Goal: Task Accomplishment & Management: Manage account settings

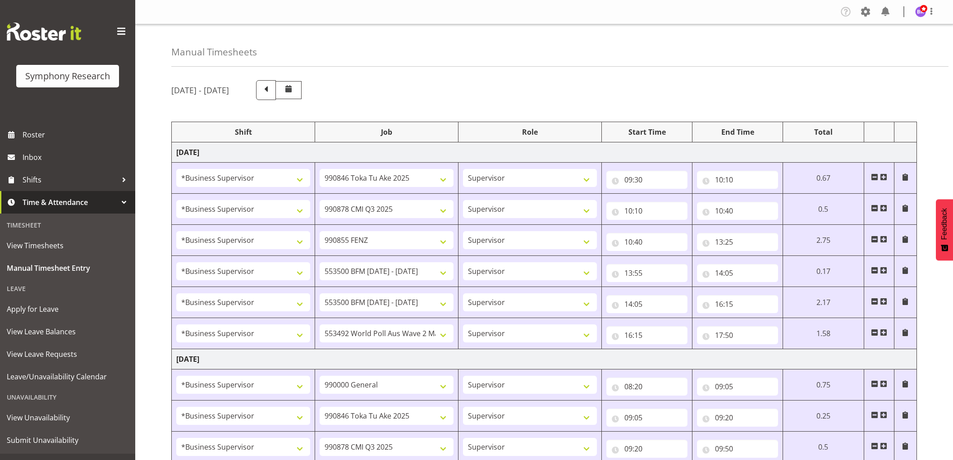
select select "1607"
select select "9426"
select select "1607"
select select "10239"
select select "1607"
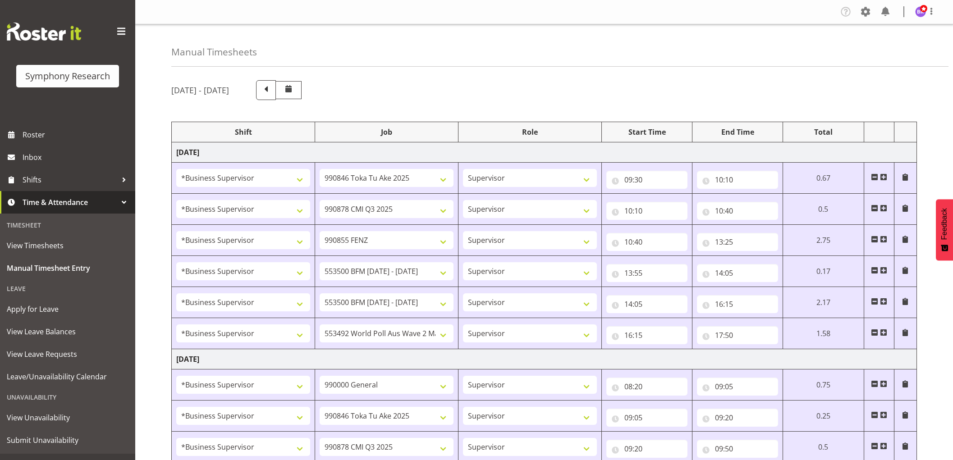
select select "9636"
select select "1607"
select select "10242"
select select "1607"
select select "10242"
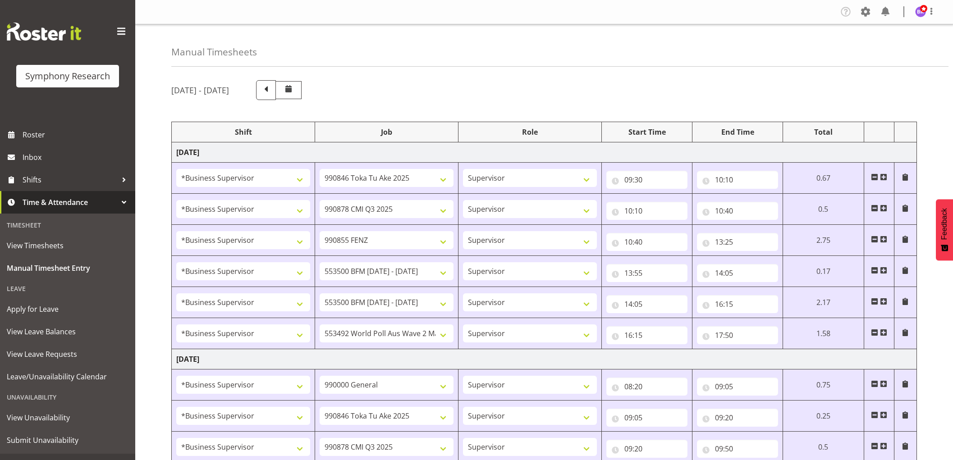
select select "1607"
select select "10499"
select select "1607"
select select "743"
select select "1607"
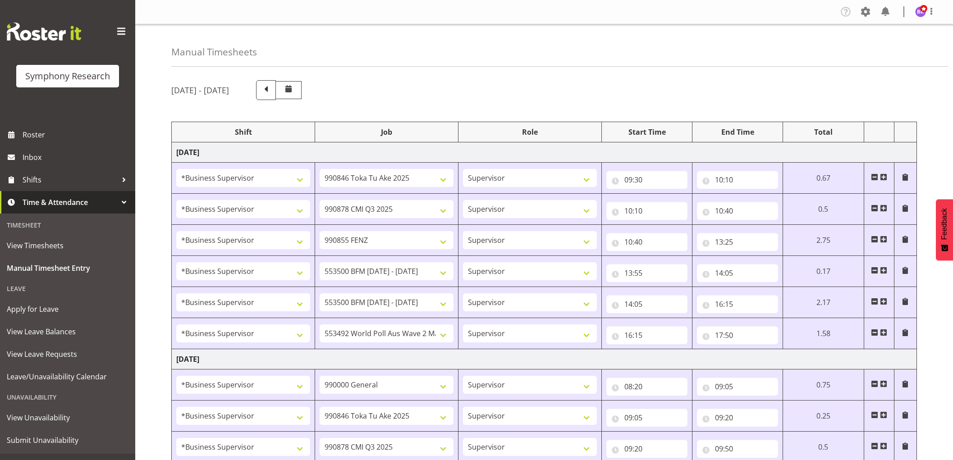
select select "9426"
select select "1607"
select select "10239"
select select "1607"
select select "9636"
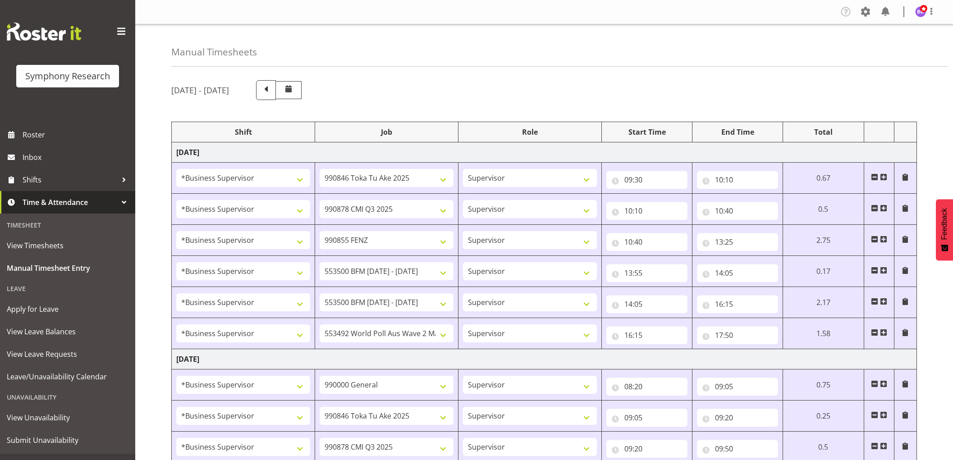
select select "1607"
select select "10242"
select select "1607"
select select "10536"
select select "1607"
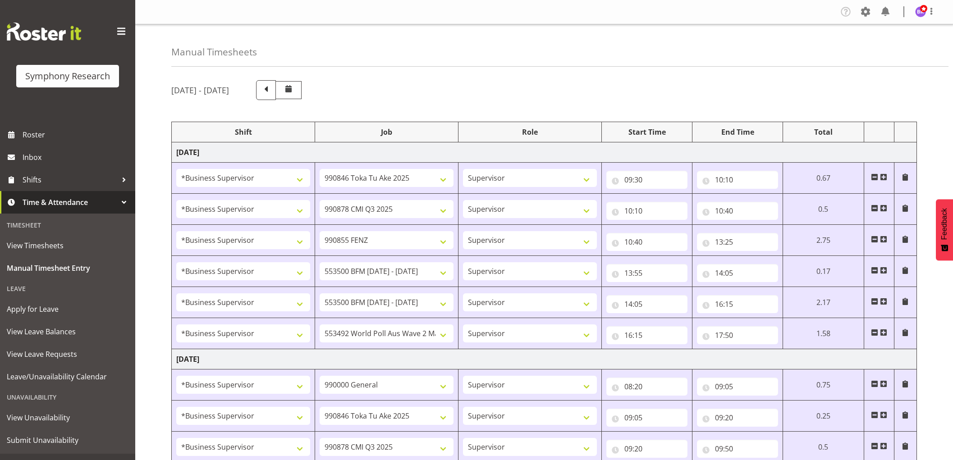
select select "10242"
select select "1607"
select select "10499"
select select "1607"
select select "743"
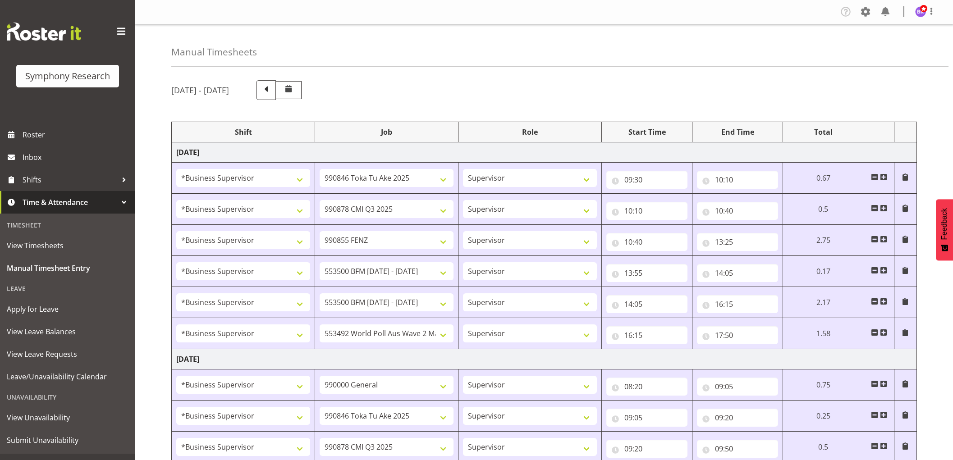
select select "1607"
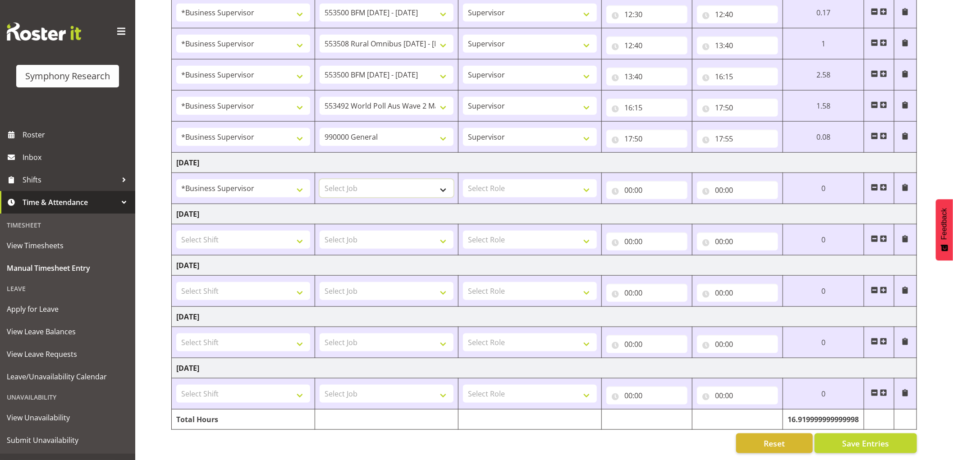
click at [429, 186] on select "Select Job 550060 IF Admin 553492 World Poll Aus Wave 2 Main 2025 553493 World …" at bounding box center [387, 188] width 134 height 18
select select "743"
click at [320, 179] on select "Select Job 550060 IF Admin 553492 World Poll Aus Wave 2 Main 2025 553493 World …" at bounding box center [387, 188] width 134 height 18
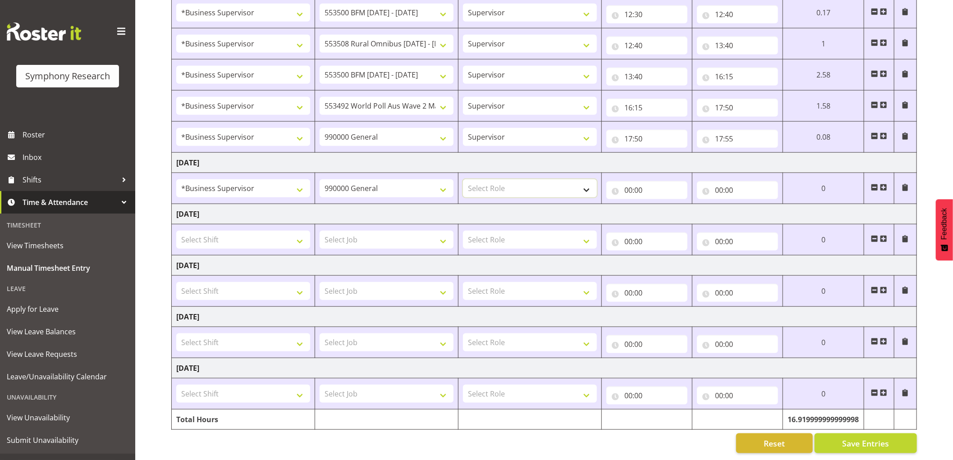
click at [522, 187] on select "Select Role Supervisor Interviewing Briefing" at bounding box center [530, 188] width 134 height 18
select select "45"
click at [463, 179] on select "Select Role Supervisor Interviewing Briefing" at bounding box center [530, 188] width 134 height 18
click at [627, 187] on input "00:00" at bounding box center [646, 190] width 81 height 18
click at [664, 211] on select "00 01 02 03 04 05 06 07 08 09 10 11 12 13 14 15 16 17 18 19 20 21 22 23" at bounding box center [668, 214] width 20 height 18
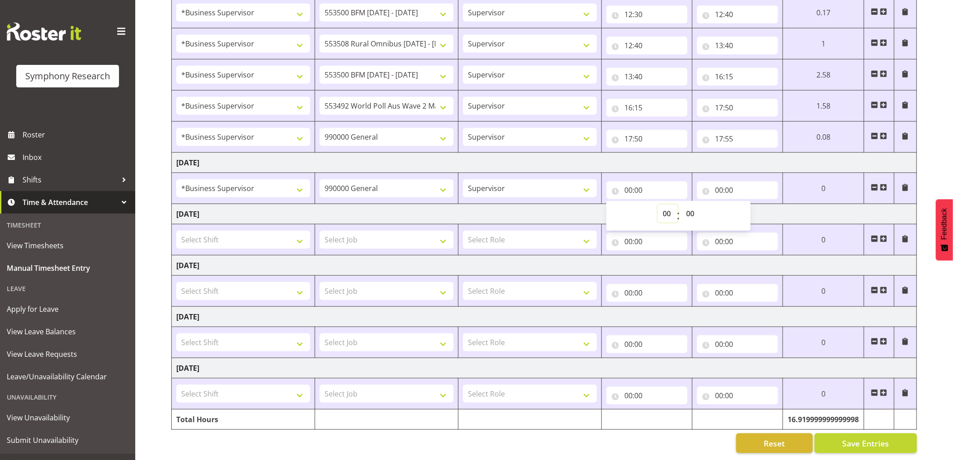
select select "8"
click at [658, 205] on select "00 01 02 03 04 05 06 07 08 09 10 11 12 13 14 15 16 17 18 19 20 21 22 23" at bounding box center [668, 214] width 20 height 18
type input "08:00"
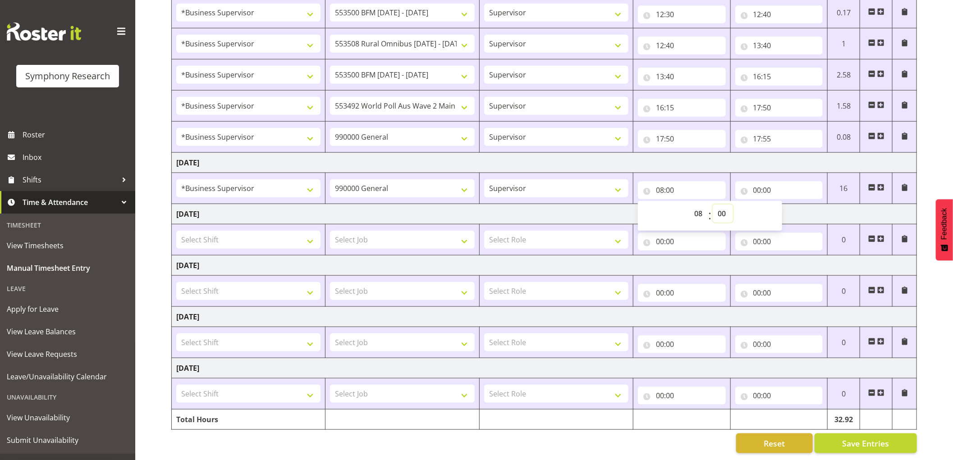
click at [724, 208] on select "00 01 02 03 04 05 06 07 08 09 10 11 12 13 14 15 16 17 18 19 20 21 22 23 24 25 2…" at bounding box center [723, 214] width 20 height 18
select select "10"
click at [713, 205] on select "00 01 02 03 04 05 06 07 08 09 10 11 12 13 14 15 16 17 18 19 20 21 22 23 24 25 2…" at bounding box center [723, 214] width 20 height 18
type input "08:10"
click at [760, 186] on input "00:00" at bounding box center [779, 190] width 88 height 18
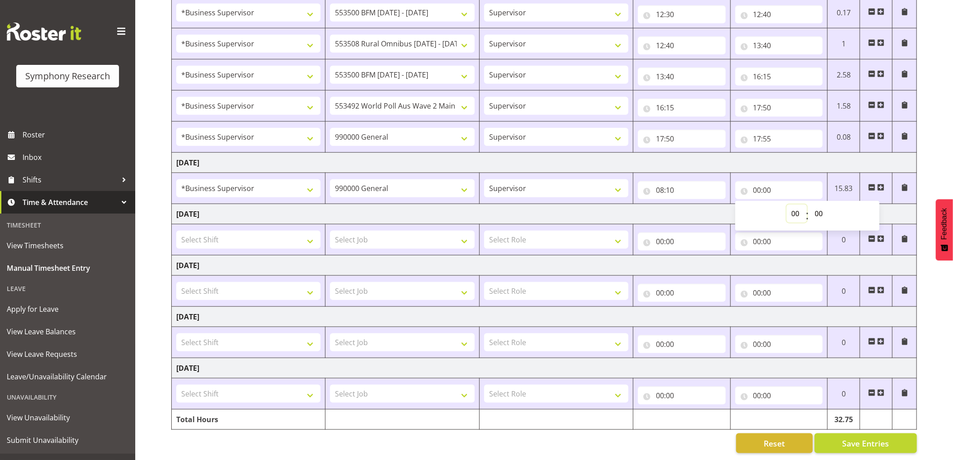
click at [795, 215] on select "00 01 02 03 04 05 06 07 08 09 10 11 12 13 14 15 16 17 18 19 20 21 22 23" at bounding box center [797, 214] width 20 height 18
select select "8"
click at [787, 205] on select "00 01 02 03 04 05 06 07 08 09 10 11 12 13 14 15 16 17 18 19 20 21 22 23" at bounding box center [797, 214] width 20 height 18
type input "08:00"
click at [820, 211] on select "00 01 02 03 04 05 06 07 08 09 10 11 12 13 14 15 16 17 18 19 20 21 22 23 24 25 2…" at bounding box center [820, 214] width 20 height 18
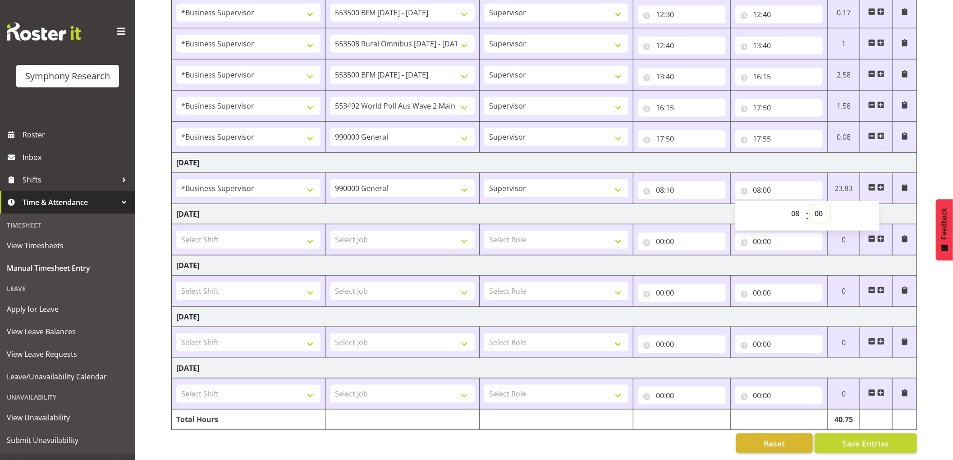
select select "30"
click at [810, 205] on select "00 01 02 03 04 05 06 07 08 09 10 11 12 13 14 15 16 17 18 19 20 21 22 23 24 25 2…" at bounding box center [820, 214] width 20 height 18
type input "08:30"
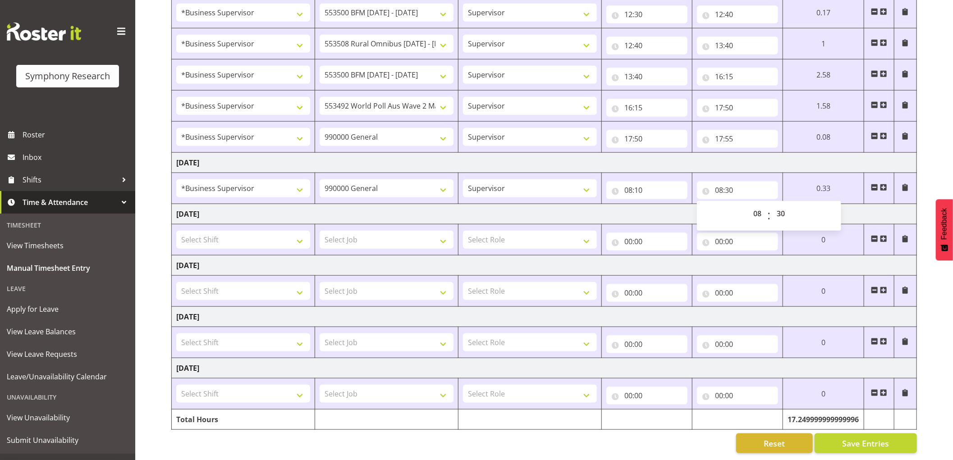
click at [884, 184] on span at bounding box center [883, 187] width 7 height 7
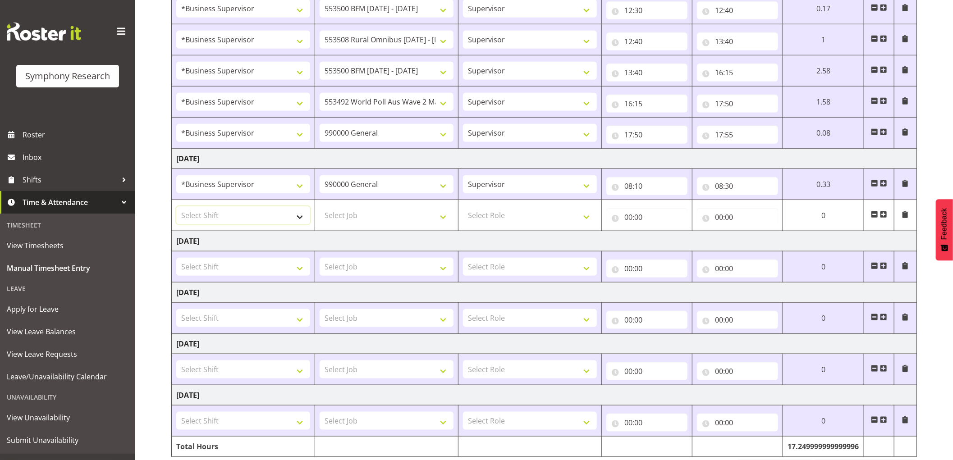
click at [258, 220] on select "Select Shift !!Project Briefing (Job to be assigned) !!Weekend Residential (Ros…" at bounding box center [243, 215] width 134 height 18
select select "1607"
click at [176, 207] on select "Select Shift !!Project Briefing (Job to be assigned) !!Weekend Residential (Ros…" at bounding box center [243, 215] width 134 height 18
click at [362, 219] on select "Select Job 550060 IF Admin 553492 World Poll Aus Wave 2 Main 2025 553493 World …" at bounding box center [387, 215] width 134 height 18
select select "10242"
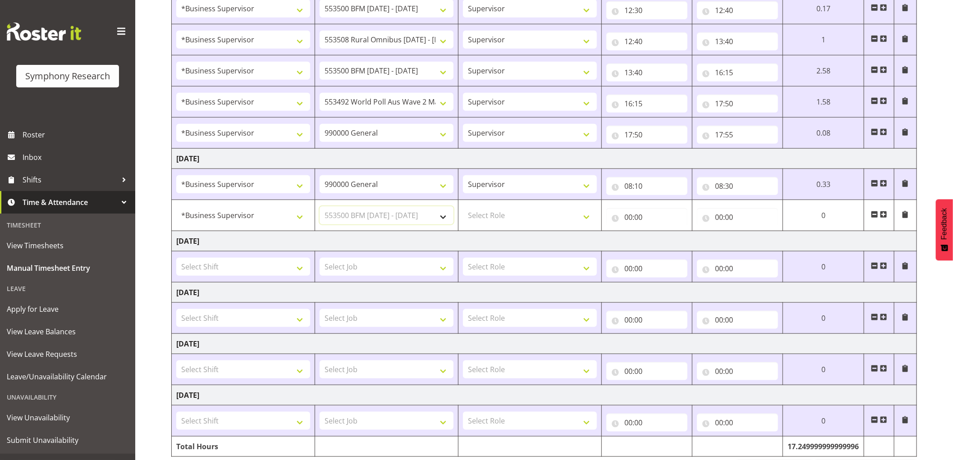
click at [320, 207] on select "Select Job 550060 IF Admin 553492 World Poll Aus Wave 2 Main 2025 553493 World …" at bounding box center [387, 215] width 134 height 18
click at [508, 215] on select "Select Role Supervisor Interviewing Briefing" at bounding box center [530, 215] width 134 height 18
select select "45"
click at [463, 207] on select "Select Role Supervisor Interviewing Briefing" at bounding box center [530, 215] width 134 height 18
click at [627, 219] on input "00:00" at bounding box center [646, 217] width 81 height 18
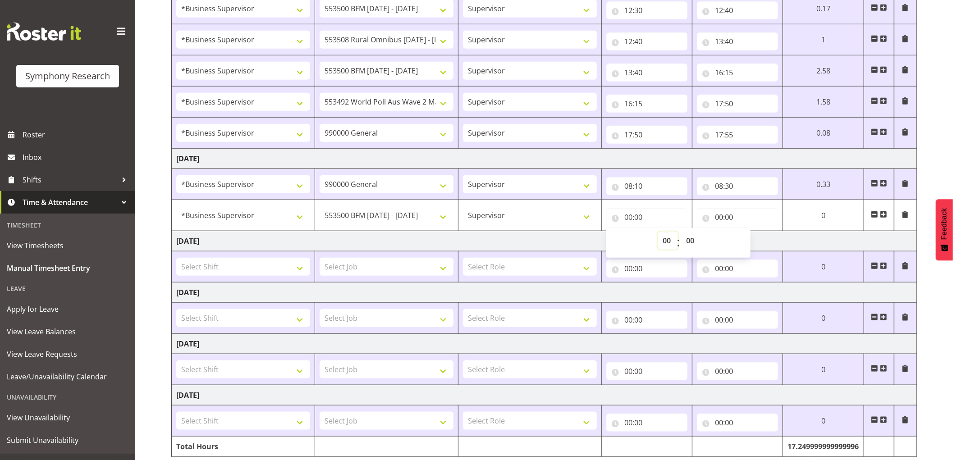
click at [665, 244] on select "00 01 02 03 04 05 06 07 08 09 10 11 12 13 14 15 16 17 18 19 20 21 22 23" at bounding box center [668, 241] width 20 height 18
select select "8"
click at [658, 233] on select "00 01 02 03 04 05 06 07 08 09 10 11 12 13 14 15 16 17 18 19 20 21 22 23" at bounding box center [668, 241] width 20 height 18
type input "08:00"
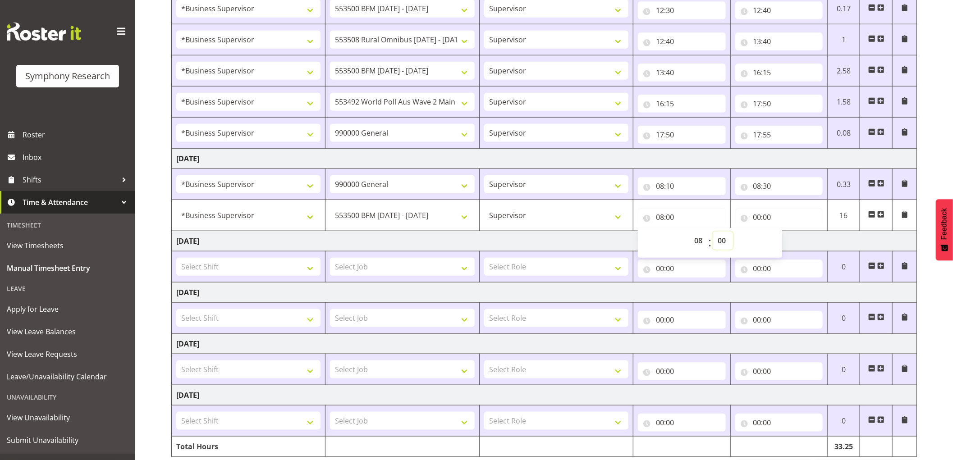
click at [724, 246] on select "00 01 02 03 04 05 06 07 08 09 10 11 12 13 14 15 16 17 18 19 20 21 22 23 24 25 2…" at bounding box center [723, 241] width 20 height 18
select select "30"
click at [713, 233] on select "00 01 02 03 04 05 06 07 08 09 10 11 12 13 14 15 16 17 18 19 20 21 22 23 24 25 2…" at bounding box center [723, 241] width 20 height 18
type input "08:30"
click at [756, 217] on input "00:00" at bounding box center [779, 217] width 88 height 18
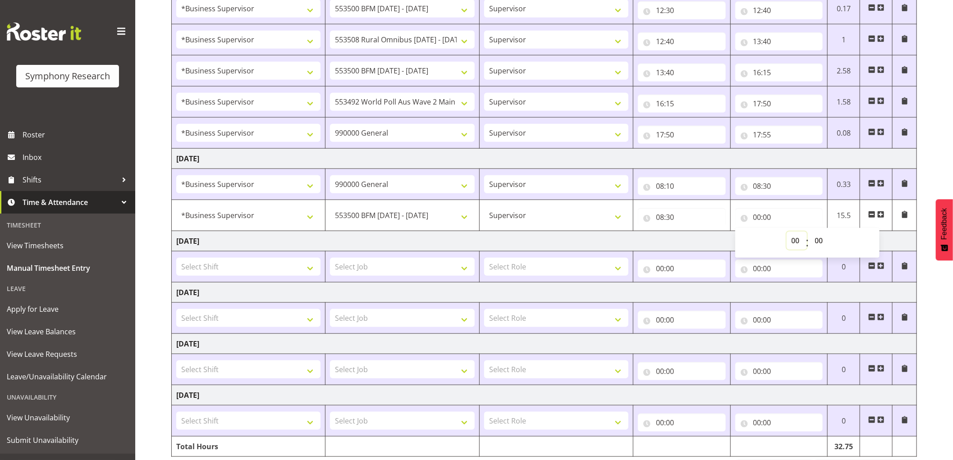
click at [798, 245] on select "00 01 02 03 04 05 06 07 08 09 10 11 12 13 14 15 16 17 18 19 20 21 22 23" at bounding box center [797, 241] width 20 height 18
select select "8"
click at [787, 233] on select "00 01 02 03 04 05 06 07 08 09 10 11 12 13 14 15 16 17 18 19 20 21 22 23" at bounding box center [797, 241] width 20 height 18
type input "08:00"
click at [819, 240] on select "00 01 02 03 04 05 06 07 08 09 10 11 12 13 14 15 16 17 18 19 20 21 22 23 24 25 2…" at bounding box center [820, 241] width 20 height 18
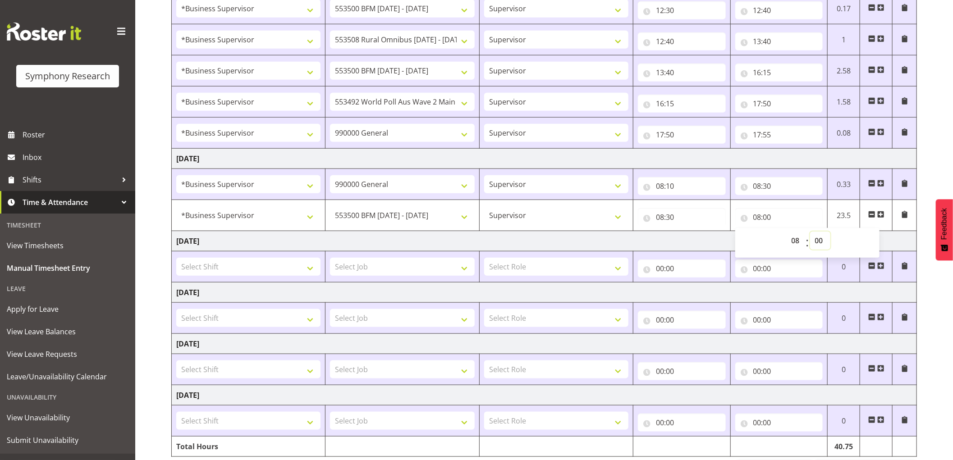
select select "40"
click at [810, 233] on select "00 01 02 03 04 05 06 07 08 09 10 11 12 13 14 15 16 17 18 19 20 21 22 23 24 25 2…" at bounding box center [820, 241] width 20 height 18
type input "08:40"
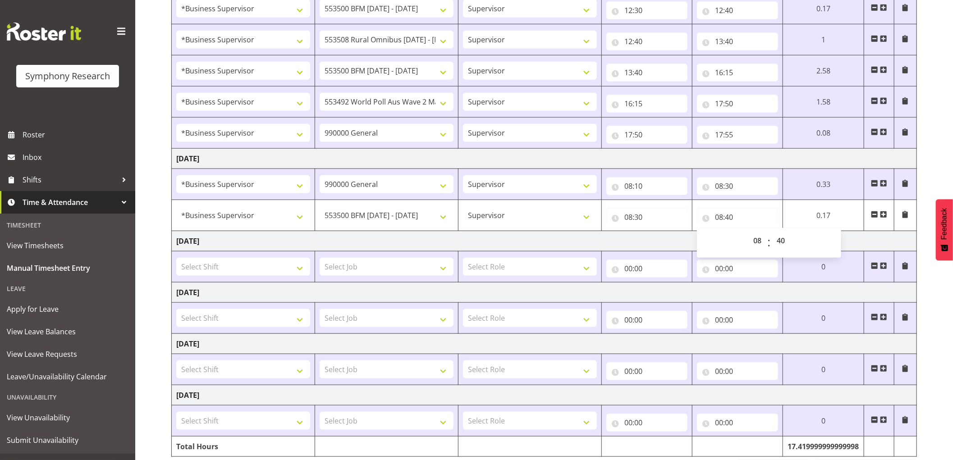
click at [884, 213] on span at bounding box center [883, 214] width 7 height 7
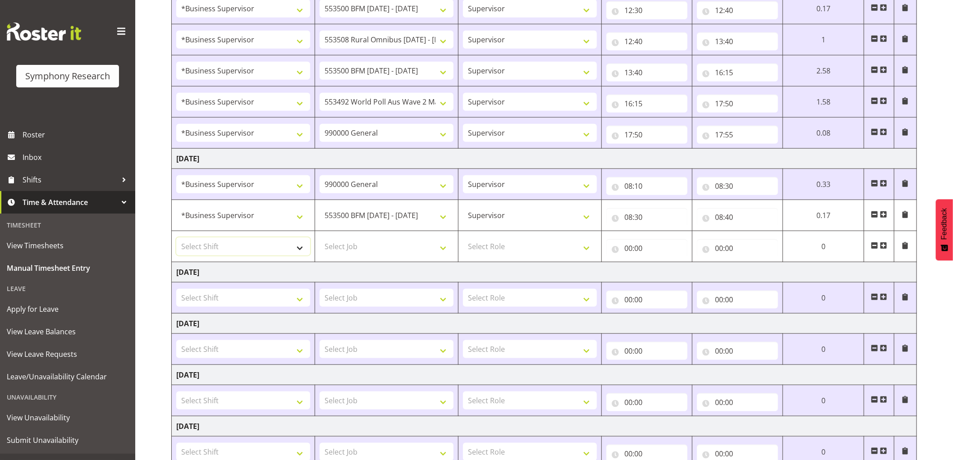
click at [251, 245] on select "Select Shift !!Project Briefing (Job to be assigned) !!Weekend Residential (Ros…" at bounding box center [243, 247] width 134 height 18
select select "1607"
click at [176, 238] on select "Select Shift !!Project Briefing (Job to be assigned) !!Weekend Residential (Ros…" at bounding box center [243, 247] width 134 height 18
click at [399, 243] on select "Select Job 550060 IF Admin 553492 World Poll Aus Wave 2 Main 2025 553493 World …" at bounding box center [387, 247] width 134 height 18
click at [405, 247] on select "Select Job 550060 IF Admin 553492 World Poll Aus Wave 2 Main 2025 553493 World …" at bounding box center [387, 247] width 134 height 18
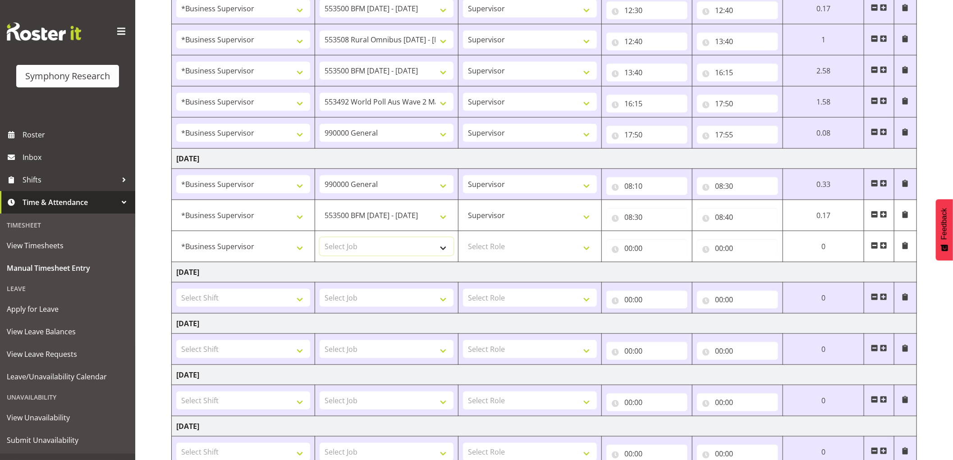
select select "10242"
click at [320, 238] on select "Select Job 550060 IF Admin 553492 World Poll Aus Wave 2 Main 2025 553493 World …" at bounding box center [387, 247] width 134 height 18
click at [516, 255] on select "Select Role Supervisor Interviewing Briefing" at bounding box center [530, 247] width 134 height 18
select select "45"
click at [463, 238] on select "Select Role Supervisor Interviewing Briefing" at bounding box center [530, 247] width 134 height 18
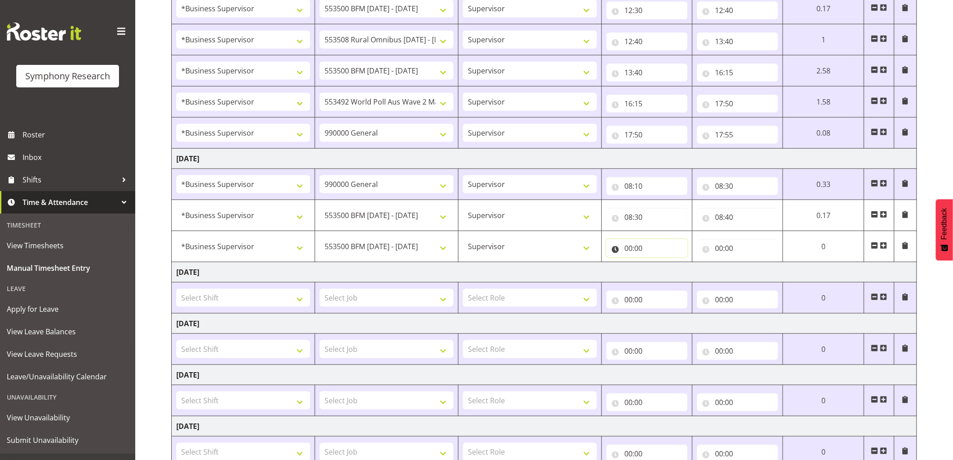
click at [630, 246] on input "00:00" at bounding box center [646, 248] width 81 height 18
click at [666, 270] on select "00 01 02 03 04 05 06 07 08 09 10 11 12 13 14 15 16 17 18 19 20 21 22 23" at bounding box center [668, 272] width 20 height 18
select select "8"
click at [658, 264] on select "00 01 02 03 04 05 06 07 08 09 10 11 12 13 14 15 16 17 18 19 20 21 22 23" at bounding box center [668, 272] width 20 height 18
type input "08:00"
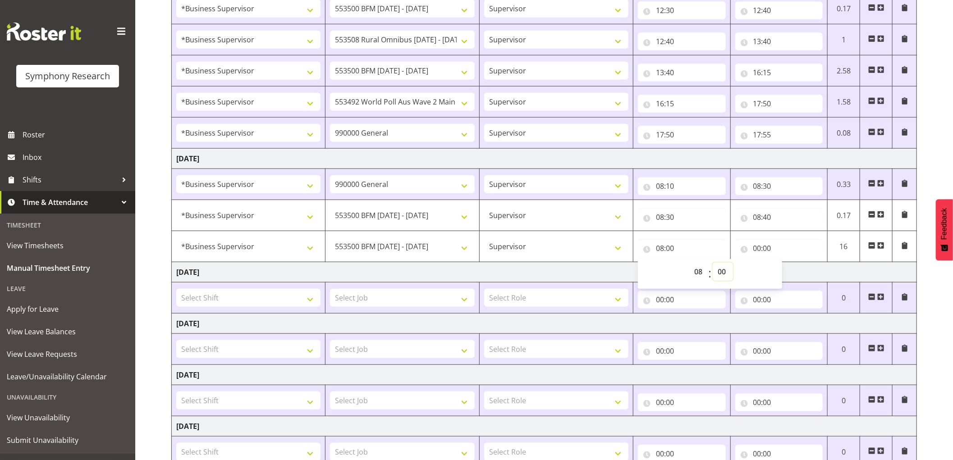
click at [724, 272] on select "00 01 02 03 04 05 06 07 08 09 10 11 12 13 14 15 16 17 18 19 20 21 22 23 24 25 2…" at bounding box center [723, 272] width 20 height 18
select select "40"
click at [713, 264] on select "00 01 02 03 04 05 06 07 08 09 10 11 12 13 14 15 16 17 18 19 20 21 22 23 24 25 2…" at bounding box center [723, 272] width 20 height 18
type input "08:40"
click at [758, 247] on input "00:00" at bounding box center [779, 248] width 88 height 18
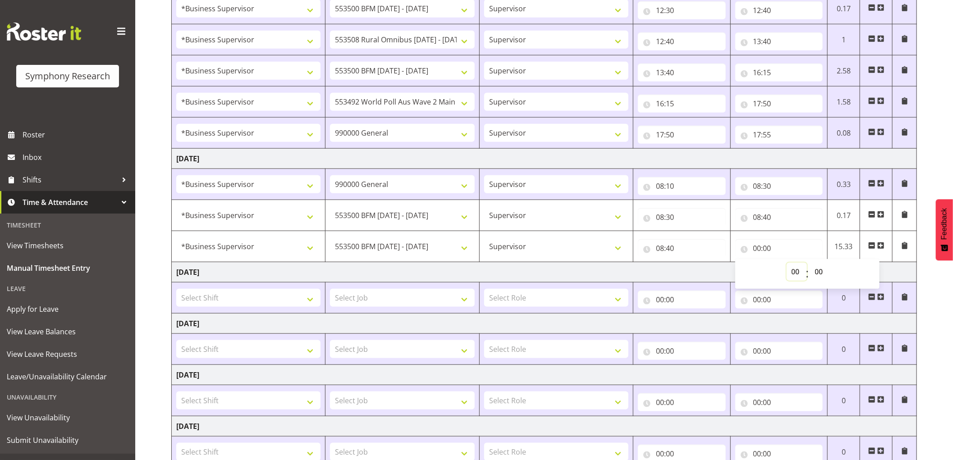
click at [792, 268] on select "00 01 02 03 04 05 06 07 08 09 10 11 12 13 14 15 16 17 18 19 20 21 22 23" at bounding box center [797, 272] width 20 height 18
select select "9"
click at [787, 264] on select "00 01 02 03 04 05 06 07 08 09 10 11 12 13 14 15 16 17 18 19 20 21 22 23" at bounding box center [797, 272] width 20 height 18
type input "09:00"
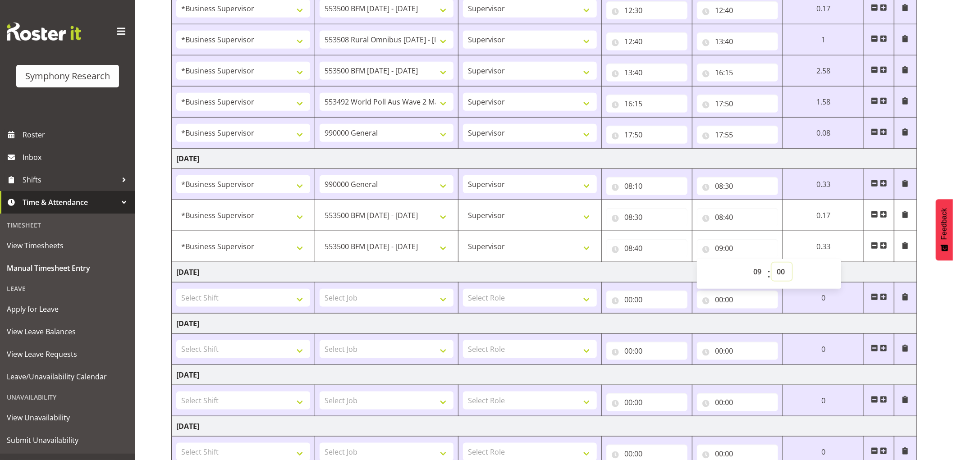
click at [777, 275] on select "00 01 02 03 04 05 06 07 08 09 10 11 12 13 14 15 16 17 18 19 20 21 22 23 24 25 2…" at bounding box center [782, 272] width 20 height 18
select select "40"
click at [772, 264] on select "00 01 02 03 04 05 06 07 08 09 10 11 12 13 14 15 16 17 18 19 20 21 22 23 24 25 2…" at bounding box center [782, 272] width 20 height 18
type input "09:40"
click at [884, 246] on span at bounding box center [883, 245] width 7 height 7
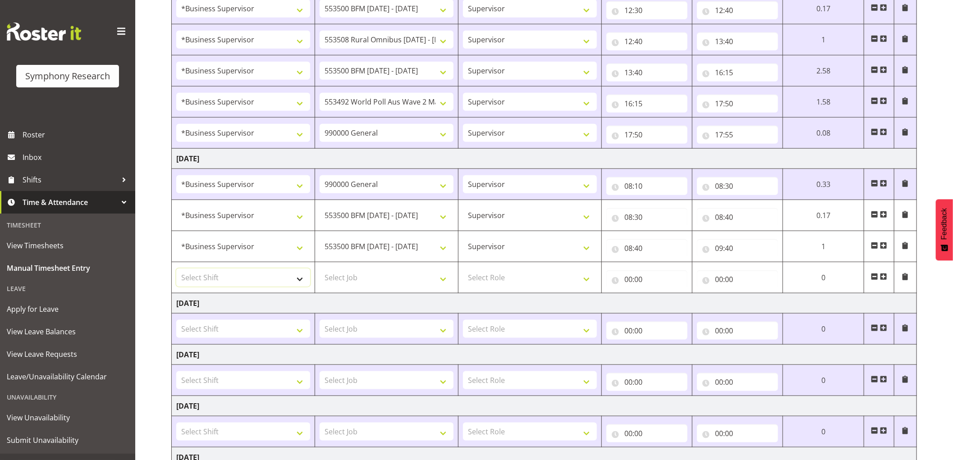
click at [271, 283] on select "Select Shift !!Project Briefing (Job to be assigned) !!Weekend Residential (Ros…" at bounding box center [243, 278] width 134 height 18
select select "1607"
click at [176, 270] on select "Select Shift !!Project Briefing (Job to be assigned) !!Weekend Residential (Ros…" at bounding box center [243, 278] width 134 height 18
click at [402, 279] on select "Select Job 550060 IF Admin 553492 World Poll Aus Wave 2 Main 2025 553493 World …" at bounding box center [387, 278] width 134 height 18
select select "10499"
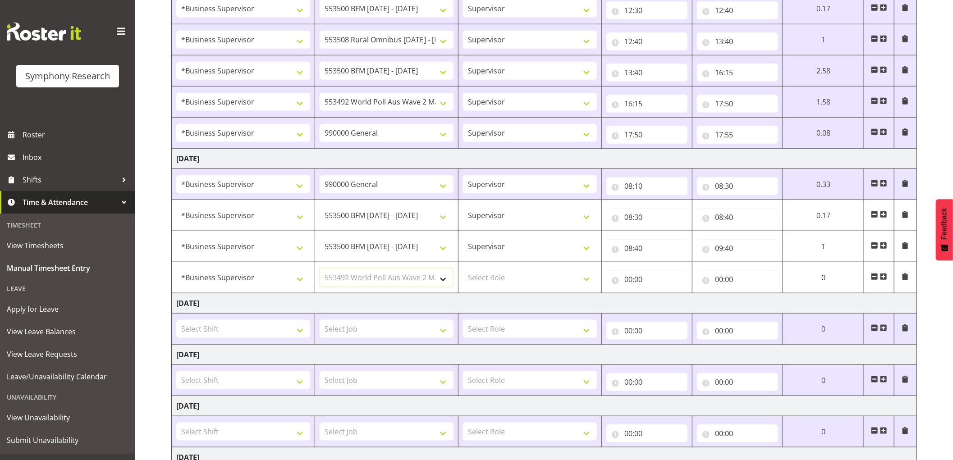
click at [320, 270] on select "Select Job 550060 IF Admin 553492 World Poll Aus Wave 2 Main 2025 553493 World …" at bounding box center [387, 278] width 134 height 18
click at [493, 281] on select "Select Role Supervisor Interviewing Briefing" at bounding box center [530, 278] width 134 height 18
select select "45"
click at [463, 270] on select "Select Role Supervisor Interviewing Briefing" at bounding box center [530, 278] width 134 height 18
click at [632, 280] on input "00:00" at bounding box center [646, 279] width 81 height 18
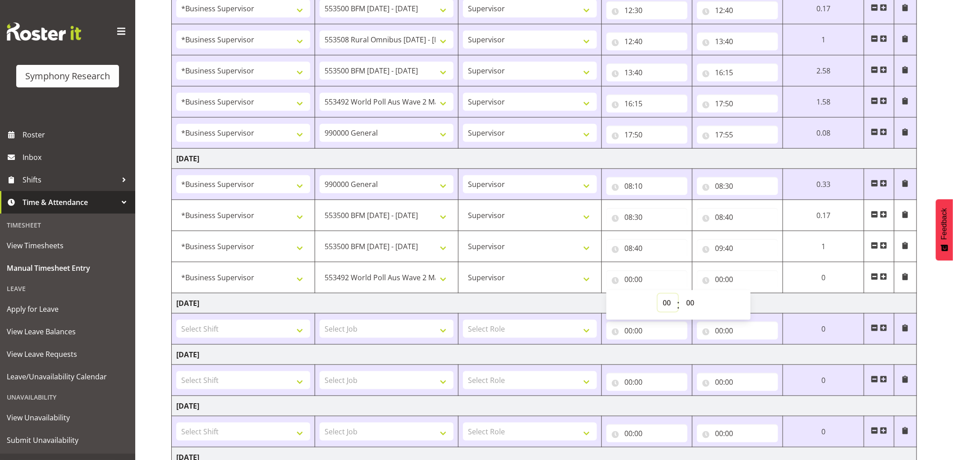
click at [669, 306] on select "00 01 02 03 04 05 06 07 08 09 10 11 12 13 14 15 16 17 18 19 20 21 22 23" at bounding box center [668, 303] width 20 height 18
select select "9"
click at [658, 295] on select "00 01 02 03 04 05 06 07 08 09 10 11 12 13 14 15 16 17 18 19 20 21 22 23" at bounding box center [668, 303] width 20 height 18
type input "09:00"
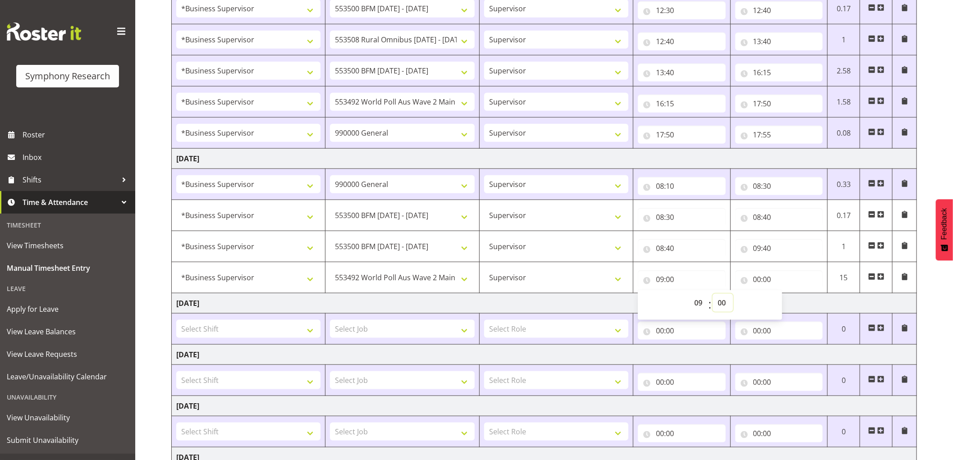
click at [723, 305] on select "00 01 02 03 04 05 06 07 08 09 10 11 12 13 14 15 16 17 18 19 20 21 22 23 24 25 2…" at bounding box center [723, 303] width 20 height 18
select select "40"
click at [713, 295] on select "00 01 02 03 04 05 06 07 08 09 10 11 12 13 14 15 16 17 18 19 20 21 22 23 24 25 2…" at bounding box center [723, 303] width 20 height 18
type input "09:40"
click at [757, 281] on input "00:00" at bounding box center [779, 279] width 88 height 18
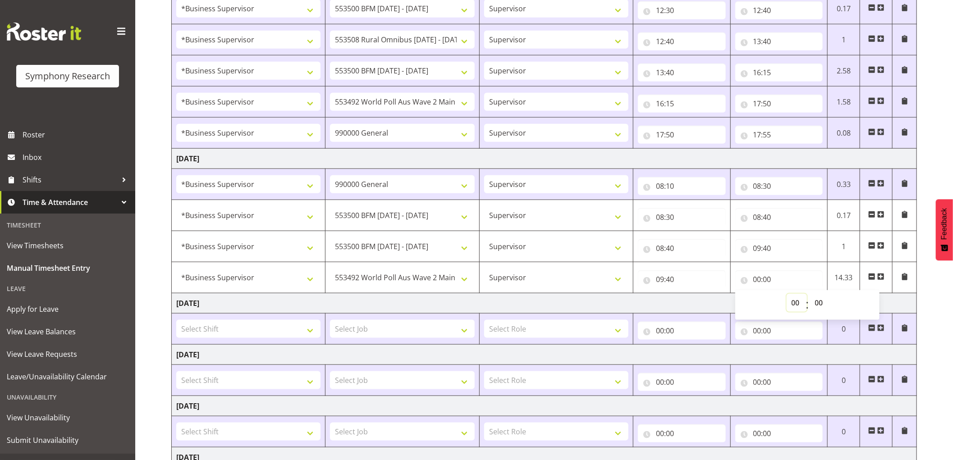
click at [793, 300] on select "00 01 02 03 04 05 06 07 08 09 10 11 12 13 14 15 16 17 18 19 20 21 22 23" at bounding box center [797, 303] width 20 height 18
select select "9"
click at [787, 295] on select "00 01 02 03 04 05 06 07 08 09 10 11 12 13 14 15 16 17 18 19 20 21 22 23" at bounding box center [797, 303] width 20 height 18
type input "09:00"
click at [821, 304] on select "00 01 02 03 04 05 06 07 08 09 10 11 12 13 14 15 16 17 18 19 20 21 22 23 24 25 2…" at bounding box center [820, 303] width 20 height 18
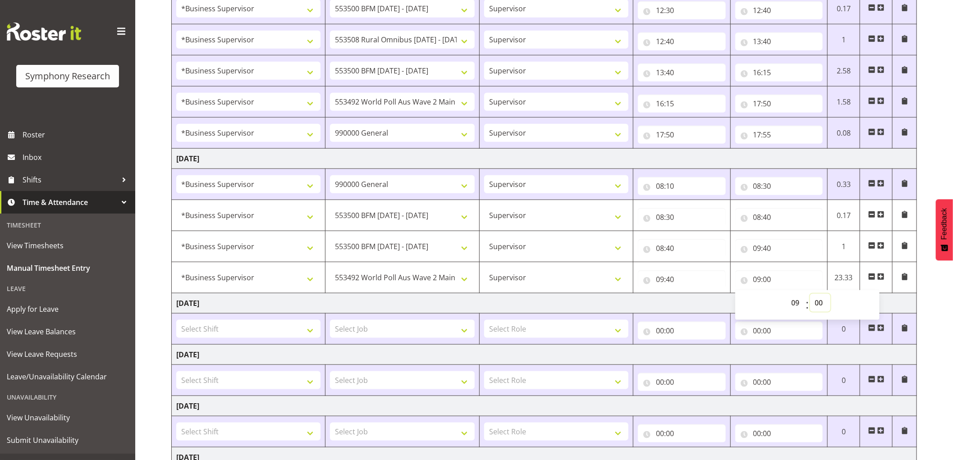
select select "50"
click at [810, 295] on select "00 01 02 03 04 05 06 07 08 09 10 11 12 13 14 15 16 17 18 19 20 21 22 23 24 25 2…" at bounding box center [820, 303] width 20 height 18
type input "09:50"
drag, startPoint x: 882, startPoint y: 281, endPoint x: 866, endPoint y: 289, distance: 18.1
click at [882, 280] on span at bounding box center [880, 276] width 7 height 7
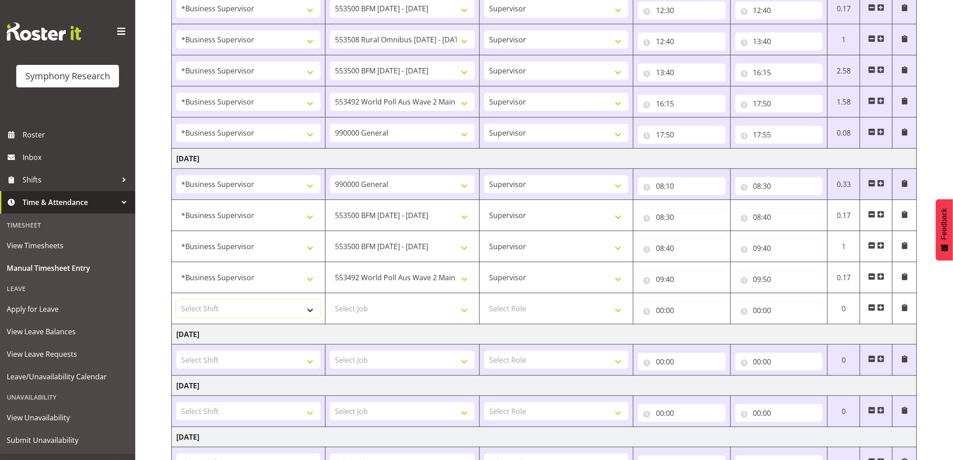
click at [282, 313] on select "Select Shift !!Project Briefing (Job to be assigned) !!Weekend Residential (Ros…" at bounding box center [248, 309] width 144 height 18
select select "1607"
click at [176, 301] on select "Select Shift !!Project Briefing (Job to be assigned) !!Weekend Residential (Ros…" at bounding box center [248, 309] width 144 height 18
click at [417, 316] on select "Select Job 550060 IF Admin 553492 World Poll Aus Wave 2 Main 2025 553493 World …" at bounding box center [402, 309] width 144 height 18
select select "10536"
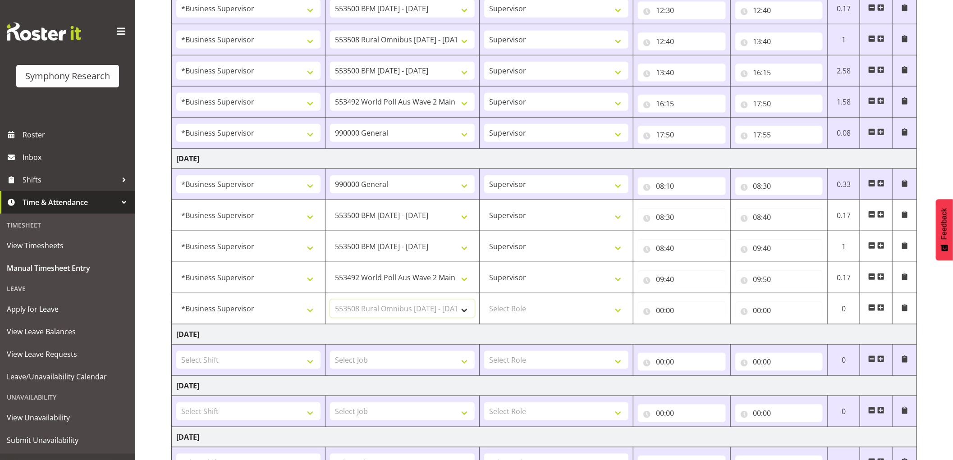
click at [330, 301] on select "Select Job 550060 IF Admin 553492 World Poll Aus Wave 2 Main 2025 553493 World …" at bounding box center [402, 309] width 144 height 18
click at [529, 315] on select "Select Role Supervisor Interviewing Briefing" at bounding box center [556, 309] width 144 height 18
select select "45"
click at [484, 301] on select "Select Role Supervisor Interviewing Briefing" at bounding box center [556, 309] width 144 height 18
click at [664, 313] on input "00:00" at bounding box center [682, 311] width 88 height 18
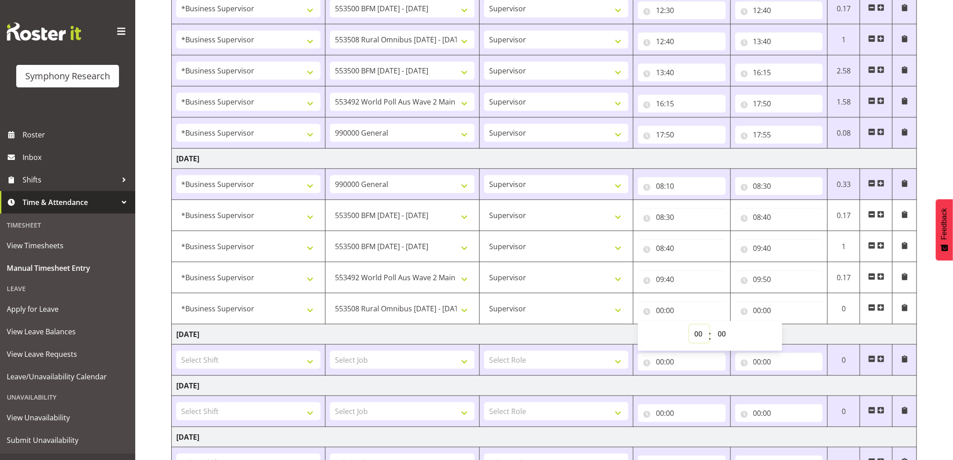
click at [701, 334] on select "00 01 02 03 04 05 06 07 08 09 10 11 12 13 14 15 16 17 18 19 20 21 22 23" at bounding box center [699, 334] width 20 height 18
select select "9"
click at [689, 326] on select "00 01 02 03 04 05 06 07 08 09 10 11 12 13 14 15 16 17 18 19 20 21 22 23" at bounding box center [699, 334] width 20 height 18
type input "09:00"
click at [722, 334] on select "00 01 02 03 04 05 06 07 08 09 10 11 12 13 14 15 16 17 18 19 20 21 22 23 24 25 2…" at bounding box center [723, 334] width 20 height 18
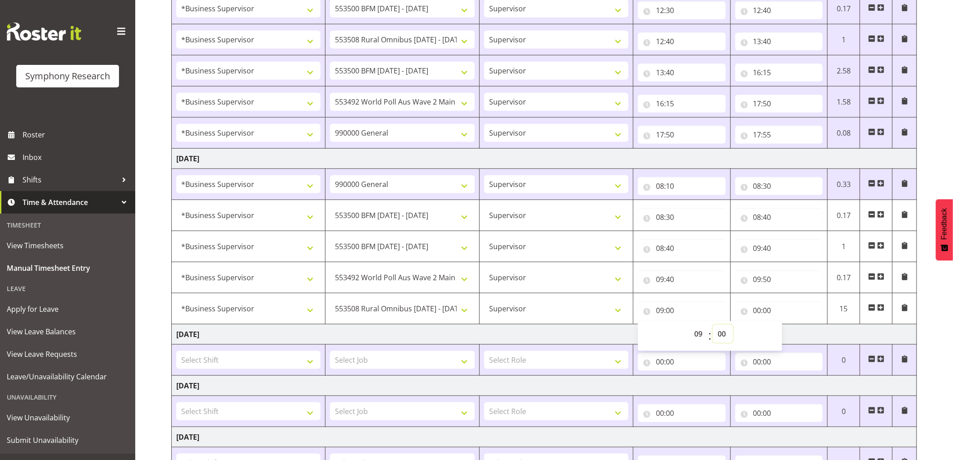
select select "50"
click at [713, 326] on select "00 01 02 03 04 05 06 07 08 09 10 11 12 13 14 15 16 17 18 19 20 21 22 23 24 25 2…" at bounding box center [723, 334] width 20 height 18
type input "09:50"
click at [761, 315] on input "00:00" at bounding box center [779, 311] width 88 height 18
click at [801, 335] on select "00 01 02 03 04 05 06 07 08 09 10 11 12 13 14 15 16 17 18 19 20 21 22 23" at bounding box center [797, 334] width 20 height 18
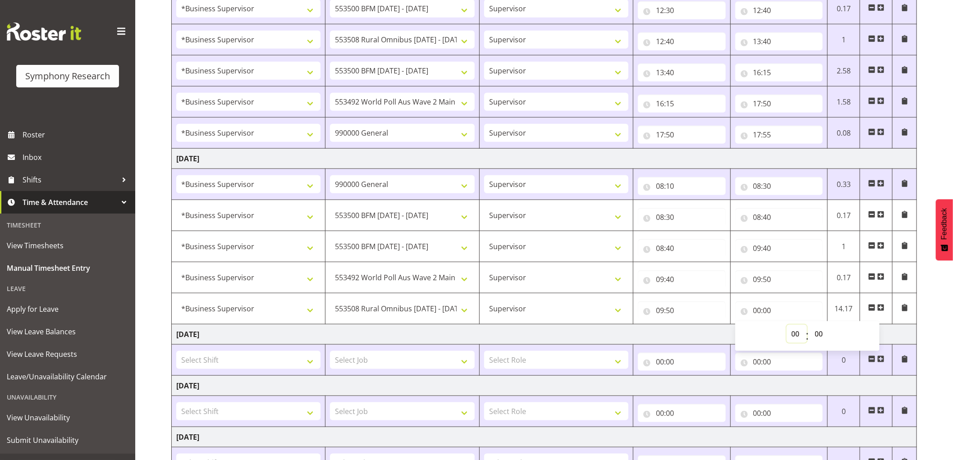
select select "10"
click at [787, 326] on select "00 01 02 03 04 05 06 07 08 09 10 11 12 13 14 15 16 17 18 19 20 21 22 23" at bounding box center [797, 334] width 20 height 18
type input "10:00"
click at [940, 378] on div "August 18th - August 24th 2025 Shift Job Role Start Time End Time Total Monday …" at bounding box center [562, 77] width 782 height 1008
click at [881, 307] on span at bounding box center [880, 307] width 7 height 7
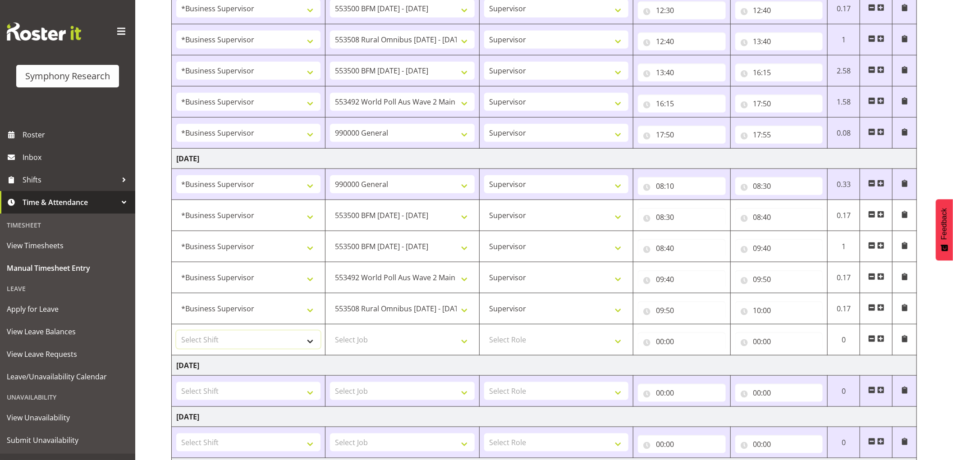
drag, startPoint x: 239, startPoint y: 339, endPoint x: 232, endPoint y: 339, distance: 6.8
click at [239, 339] on select "Select Shift !!Project Briefing (Job to be assigned) !!Weekend Residential (Ros…" at bounding box center [248, 340] width 144 height 18
click at [176, 332] on select "Select Shift !!Project Briefing (Job to be assigned) !!Weekend Residential (Ros…" at bounding box center [248, 340] width 144 height 18
click at [253, 200] on td "!!Project Briefing (Job to be assigned) !!Weekend Residential (Roster IT Shift …" at bounding box center [249, 184] width 154 height 31
click at [275, 340] on select "!!Project Briefing (Job to be assigned) !!Weekend Residential (Roster IT Shift …" at bounding box center [248, 340] width 144 height 18
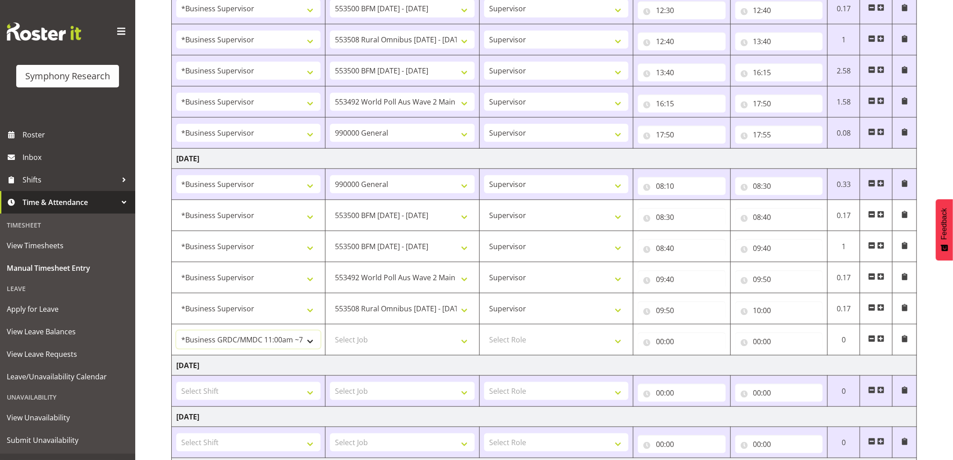
select select "1607"
click at [176, 332] on select "!!Project Briefing (Job to be assigned) !!Weekend Residential (Roster IT Shift …" at bounding box center [248, 340] width 144 height 18
drag, startPoint x: 399, startPoint y: 341, endPoint x: 384, endPoint y: 334, distance: 16.7
click at [399, 341] on select "Select Job 550060 IF Admin 553492 World Poll Aus Wave 2 Main 2025 553493 World …" at bounding box center [402, 340] width 144 height 18
click at [420, 366] on td "[DATE]" at bounding box center [544, 366] width 745 height 20
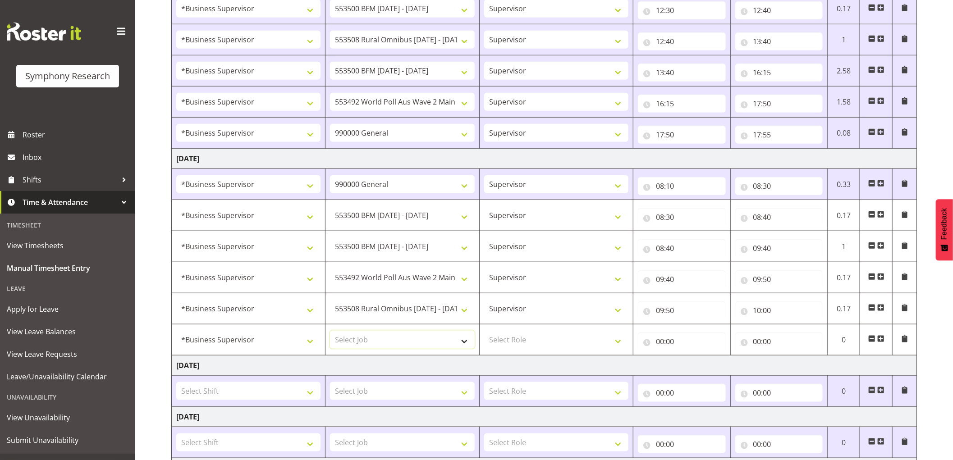
click at [421, 346] on select "Select Job 550060 IF Admin 553492 World Poll Aus Wave 2 Main 2025 553493 World …" at bounding box center [402, 340] width 144 height 18
select select "10527"
click at [330, 332] on select "Select Job 550060 IF Admin 553492 World Poll Aus Wave 2 Main 2025 553493 World …" at bounding box center [402, 340] width 144 height 18
click at [511, 343] on select "Select Role Supervisor Interviewing Briefing" at bounding box center [556, 340] width 144 height 18
select select "45"
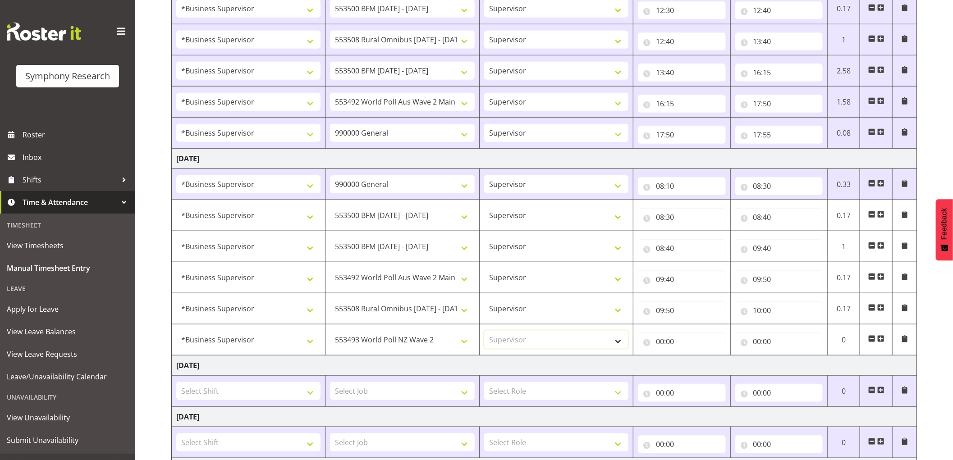
click at [484, 332] on select "Select Role Supervisor Interviewing Briefing" at bounding box center [556, 340] width 144 height 18
click at [660, 343] on input "00:00" at bounding box center [682, 342] width 88 height 18
click at [696, 368] on select "00 01 02 03 04 05 06 07 08 09 10 11 12 13 14 15 16 17 18 19 20 21 22 23" at bounding box center [699, 365] width 20 height 18
select select "10"
click at [689, 357] on select "00 01 02 03 04 05 06 07 08 09 10 11 12 13 14 15 16 17 18 19 20 21 22 23" at bounding box center [699, 365] width 20 height 18
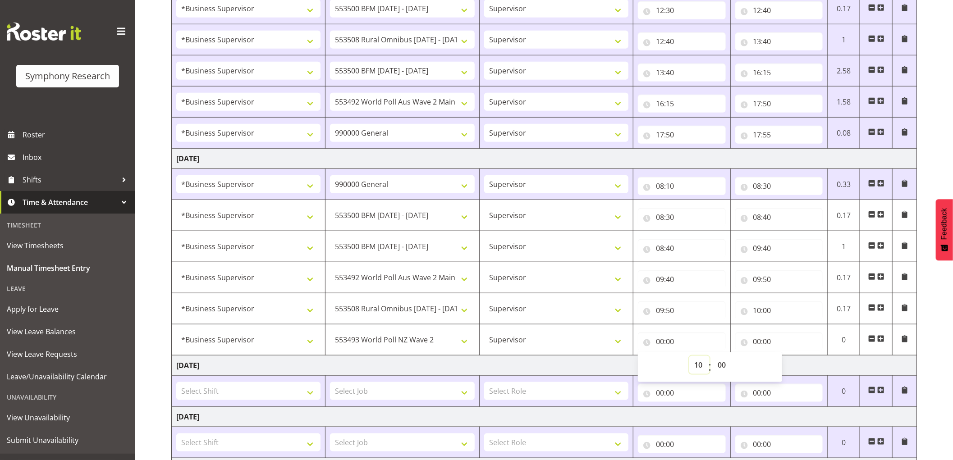
type input "10:00"
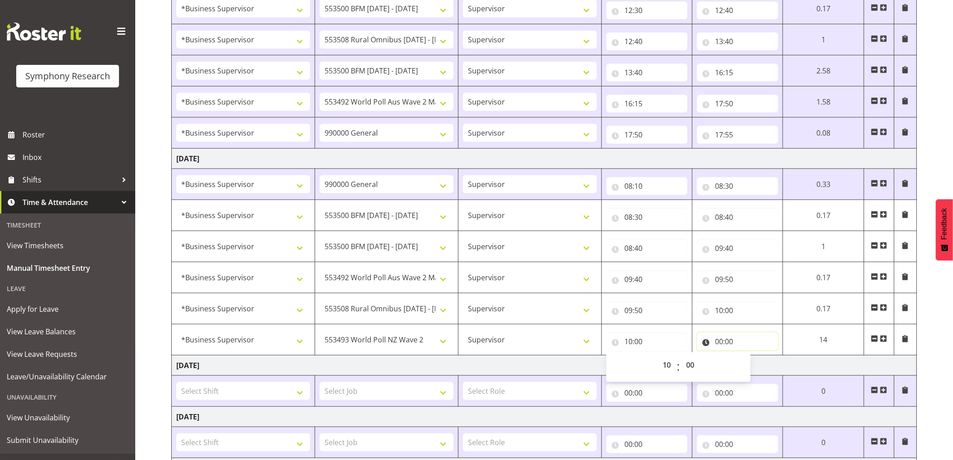
click at [715, 341] on input "00:00" at bounding box center [737, 342] width 81 height 18
click at [754, 366] on select "00 01 02 03 04 05 06 07 08 09 10 11 12 13 14 15 16 17 18 19 20 21 22 23" at bounding box center [758, 365] width 20 height 18
select select "10"
click at [748, 357] on select "00 01 02 03 04 05 06 07 08 09 10 11 12 13 14 15 16 17 18 19 20 21 22 23" at bounding box center [758, 365] width 20 height 18
type input "10:00"
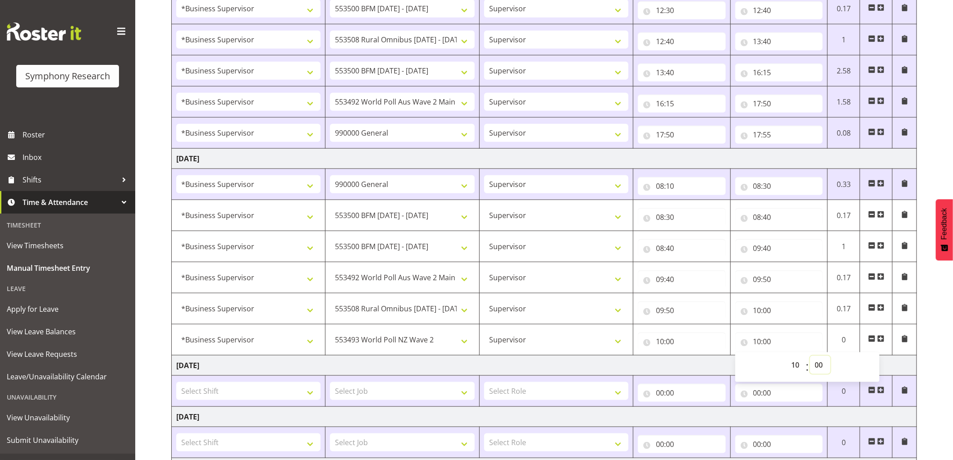
click at [818, 365] on select "00 01 02 03 04 05 06 07 08 09 10 11 12 13 14 15 16 17 18 19 20 21 22 23 24 25 2…" at bounding box center [820, 365] width 20 height 18
select select "5"
click at [810, 357] on select "00 01 02 03 04 05 06 07 08 09 10 11 12 13 14 15 16 17 18 19 20 21 22 23 24 25 2…" at bounding box center [820, 365] width 20 height 18
type input "10:05"
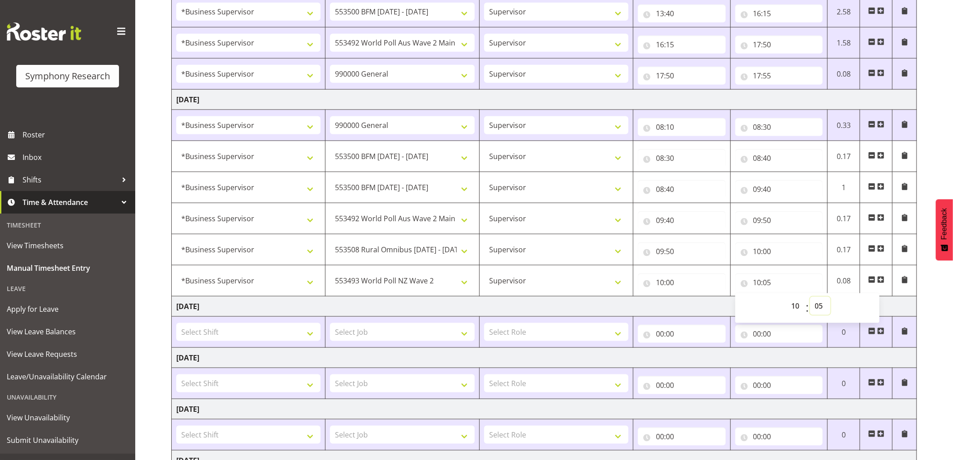
scroll to position [651, 0]
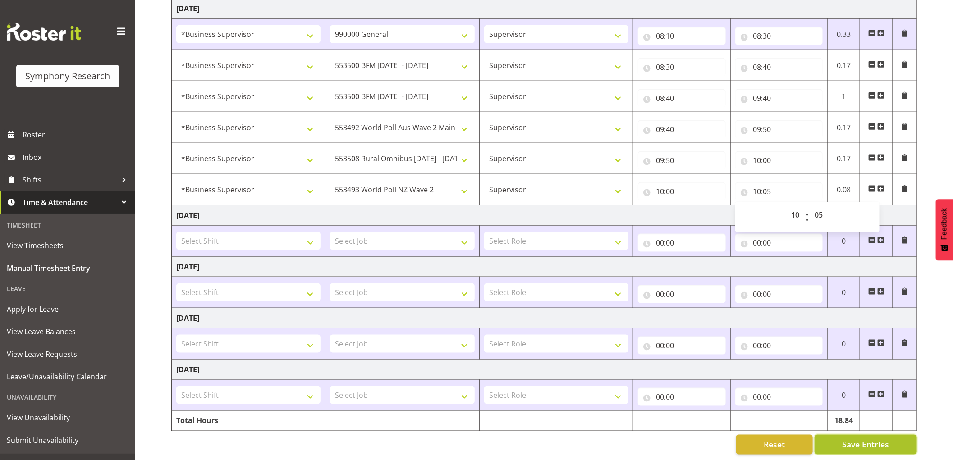
click at [877, 448] on span "Save Entries" at bounding box center [865, 445] width 47 height 12
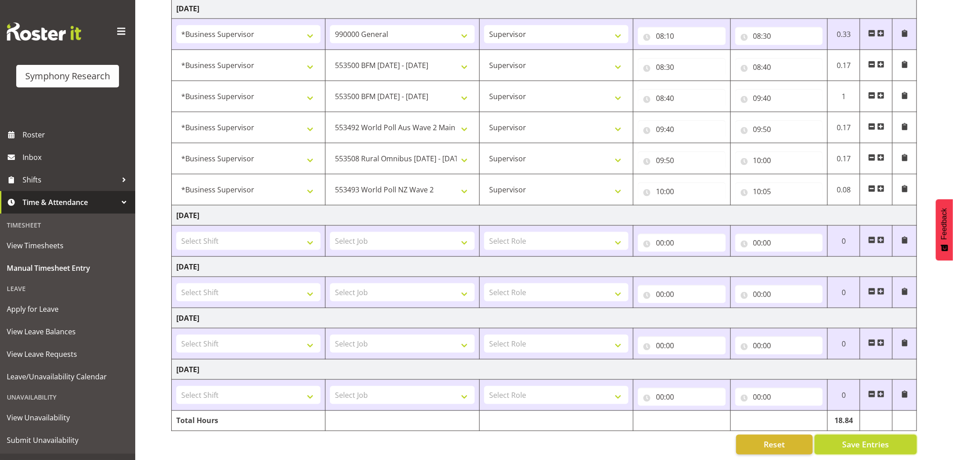
select select "10242"
type input "08:30"
type input "08:40"
type input "09:40"
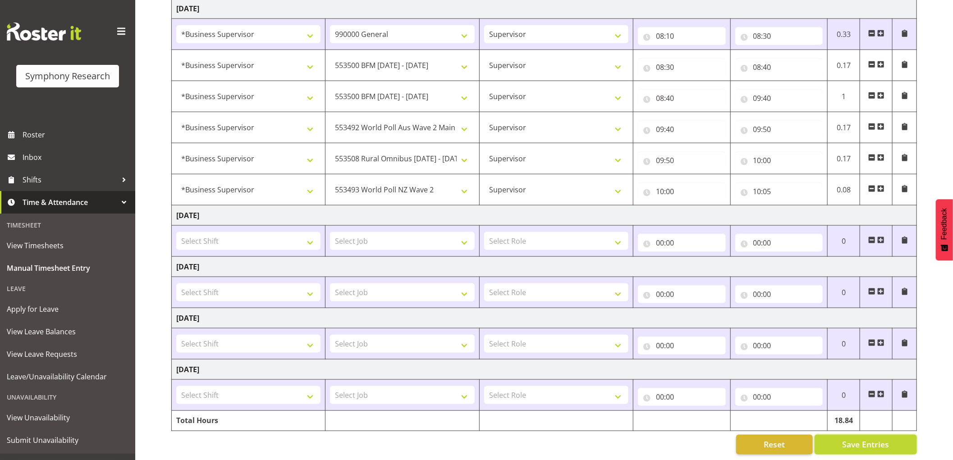
select select "10499"
type input "09:40"
type input "09:50"
select select "10536"
type input "09:50"
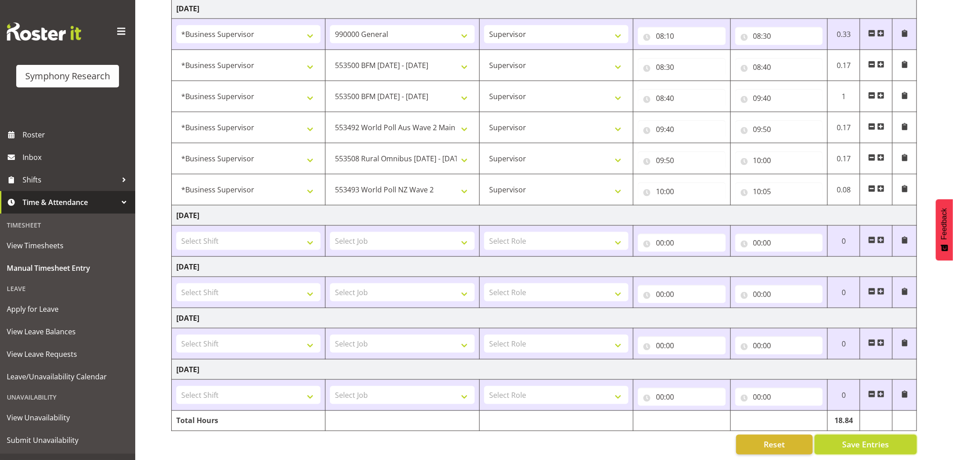
type input "10:00"
select select "10527"
type input "10:00"
type input "10:05"
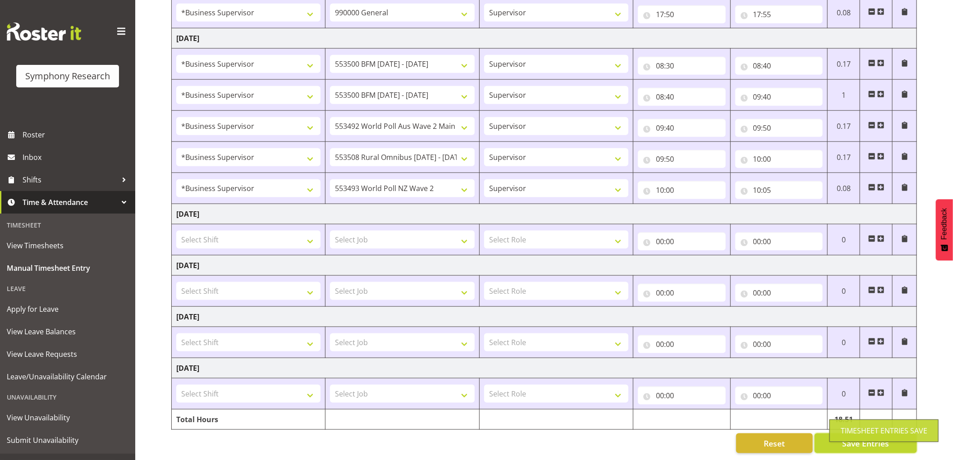
scroll to position [632, 0]
click at [879, 184] on span at bounding box center [880, 187] width 7 height 7
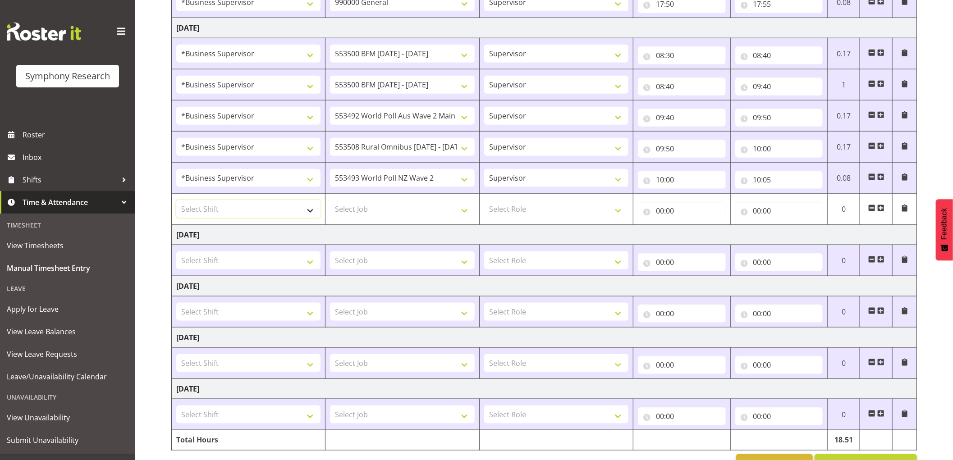
click at [280, 216] on select "Select Shift !!Project Briefing (Job to be assigned) !!Weekend Residential (Ros…" at bounding box center [248, 209] width 144 height 18
select select "1607"
click at [176, 201] on select "Select Shift !!Project Briefing (Job to be assigned) !!Weekend Residential (Ros…" at bounding box center [248, 209] width 144 height 18
click at [395, 211] on select "Select Job 550060 IF Admin 553492 World Poll Aus Wave 2 Main 2025 553493 World …" at bounding box center [402, 209] width 144 height 18
click at [553, 248] on td "Select Role Supervisor Interviewing Briefing" at bounding box center [556, 260] width 154 height 31
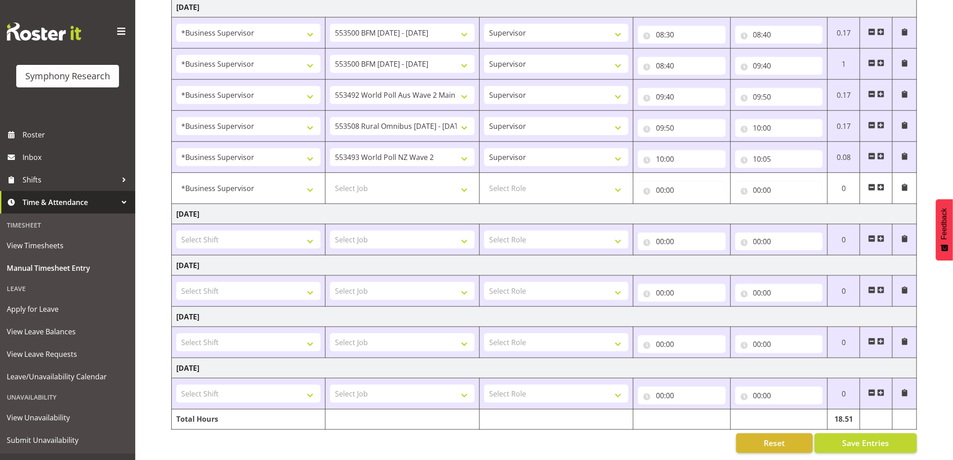
scroll to position [663, 0]
click at [846, 438] on span "Save Entries" at bounding box center [865, 444] width 47 height 12
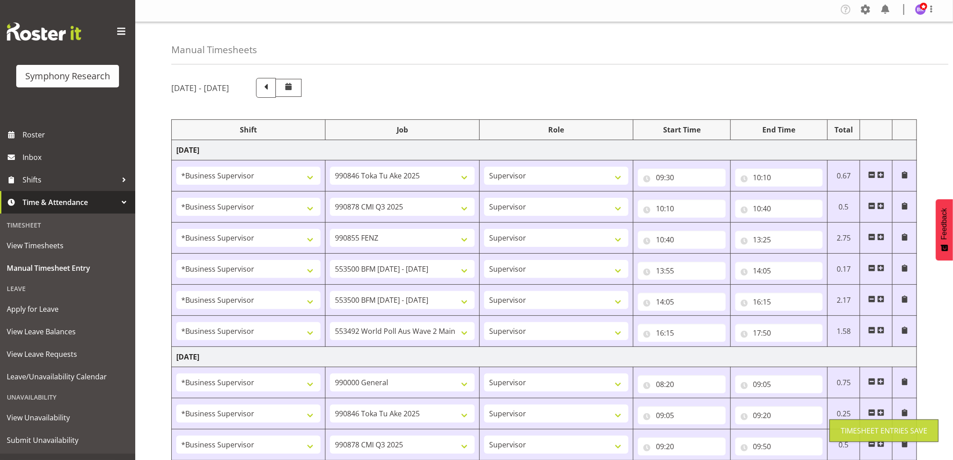
scroll to position [0, 0]
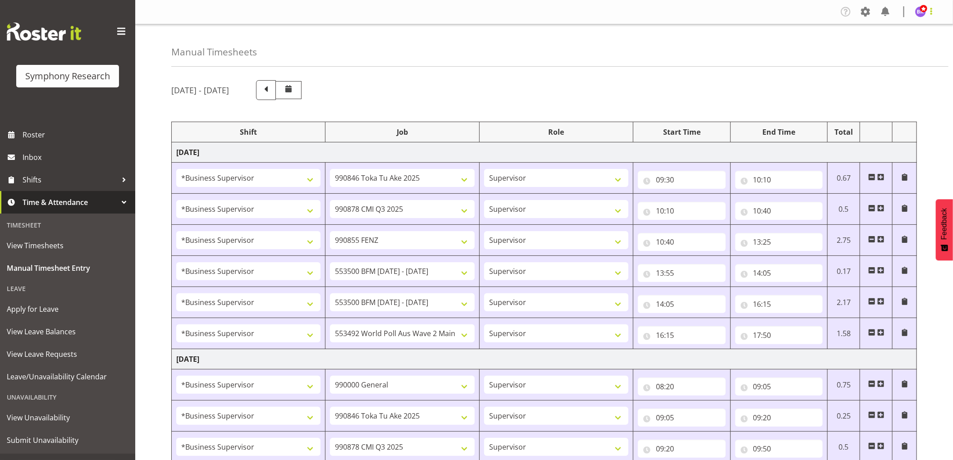
click at [930, 14] on span at bounding box center [931, 11] width 11 height 11
click at [884, 50] on link "Log Out" at bounding box center [893, 47] width 87 height 16
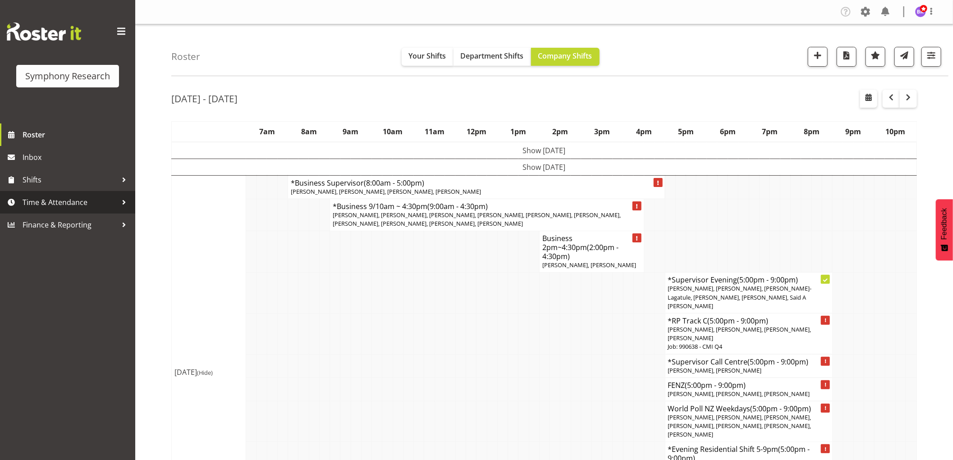
click at [74, 201] on span "Time & Attendance" at bounding box center [70, 203] width 95 height 14
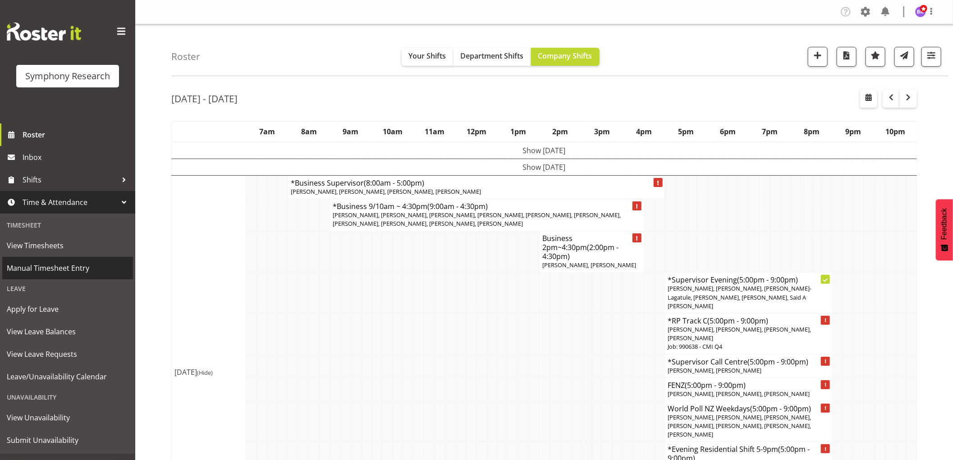
click at [64, 268] on span "Manual Timesheet Entry" at bounding box center [68, 268] width 122 height 14
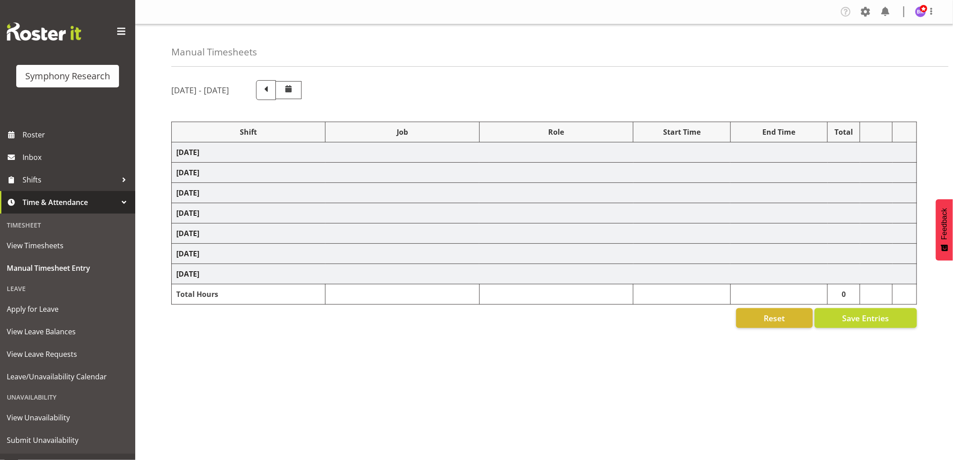
select select "1607"
select select "9426"
select select "1607"
select select "10239"
select select "1607"
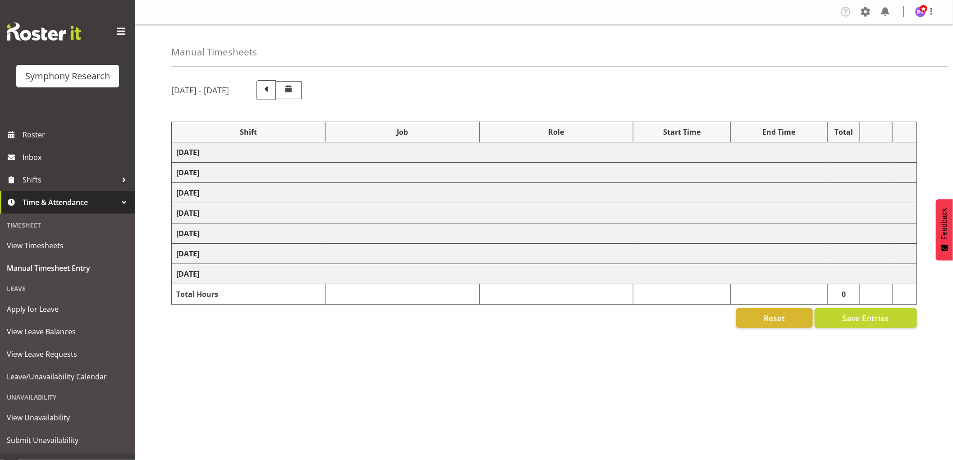
select select "9636"
select select "1607"
select select "10242"
select select "1607"
select select "10242"
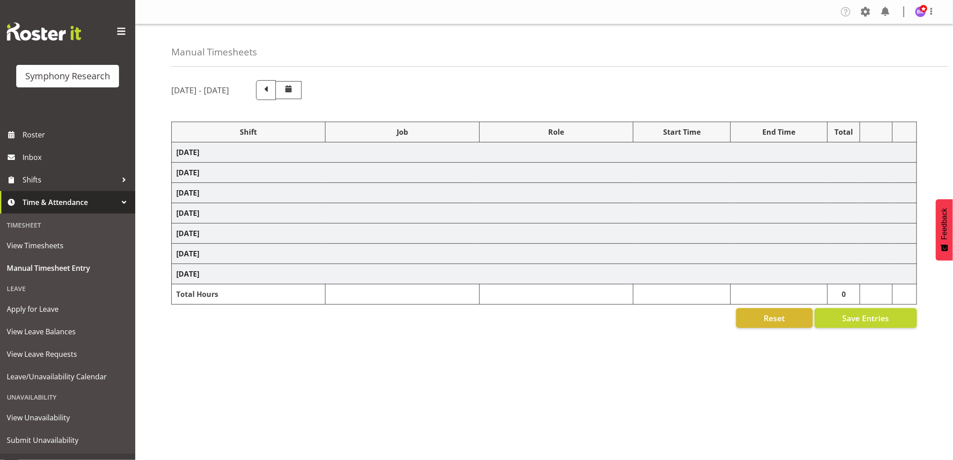
select select "1607"
select select "10499"
select select "1607"
select select "743"
select select "1607"
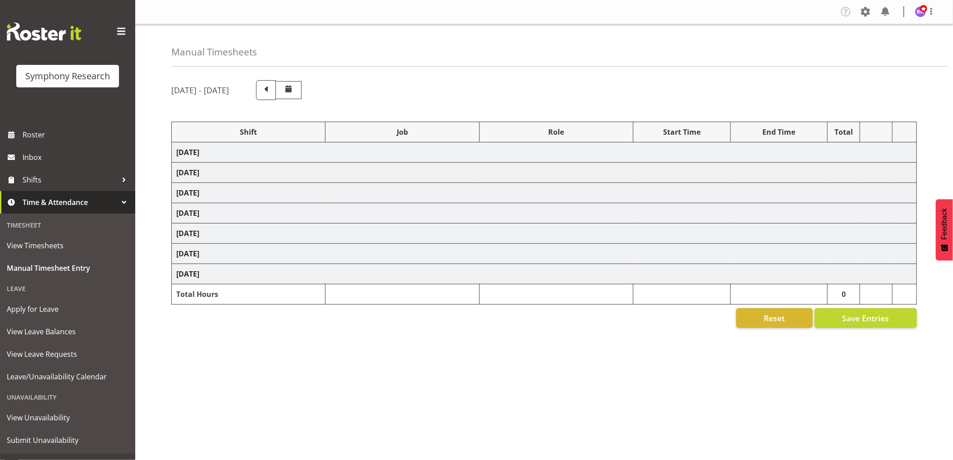
select select "9426"
select select "1607"
select select "10239"
select select "1607"
select select "9636"
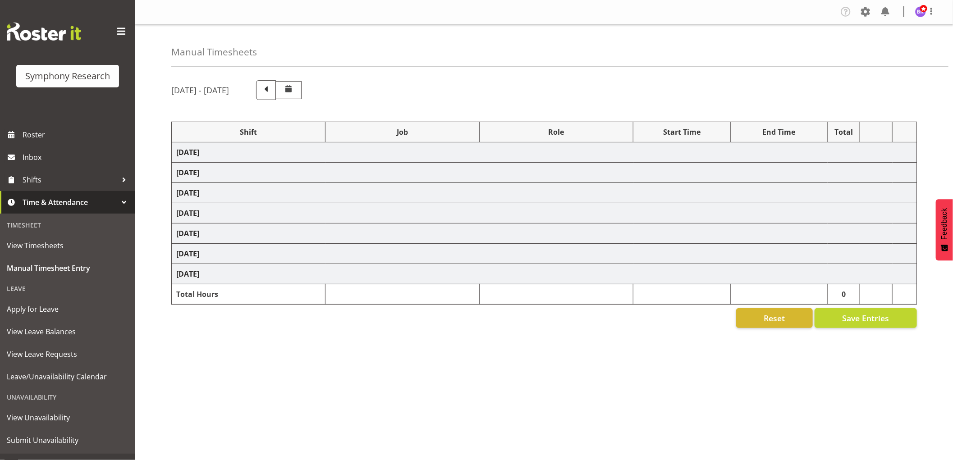
select select "1607"
select select "10242"
select select "1607"
select select "10536"
select select "1607"
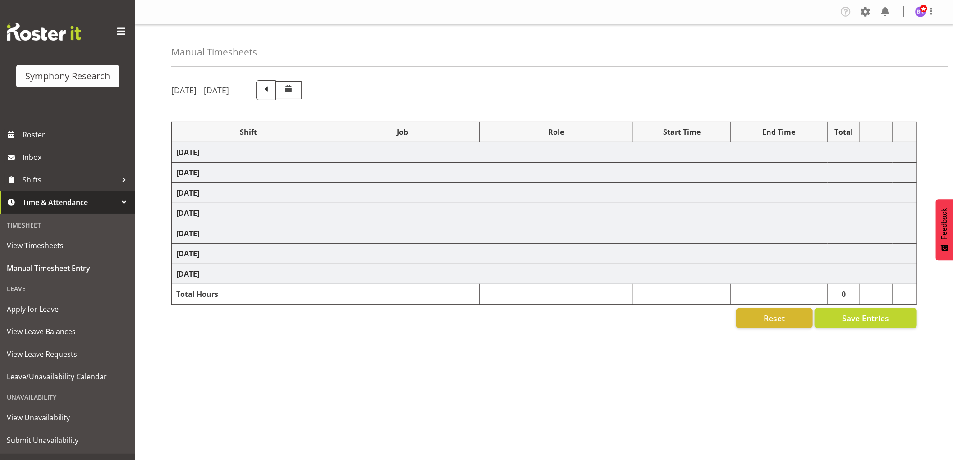
select select "10242"
select select "1607"
select select "10499"
select select "1607"
select select "743"
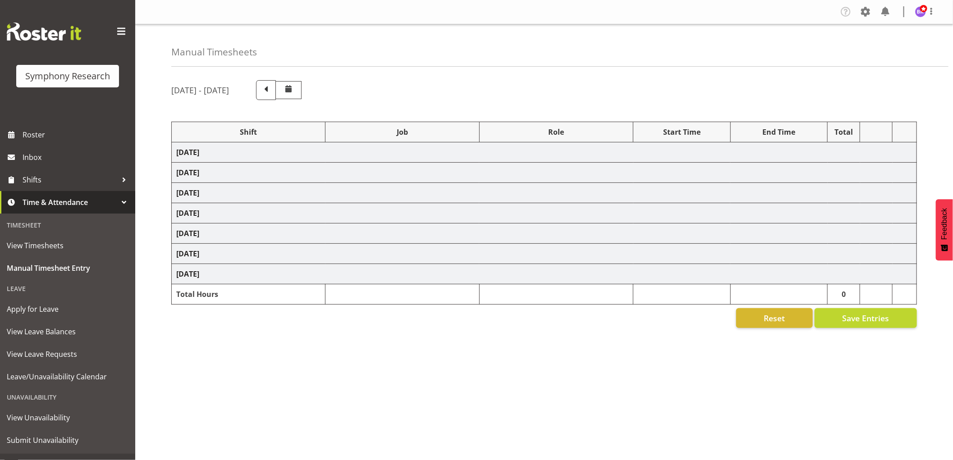
select select "1607"
select select "10242"
select select "1607"
select select "10242"
select select "1607"
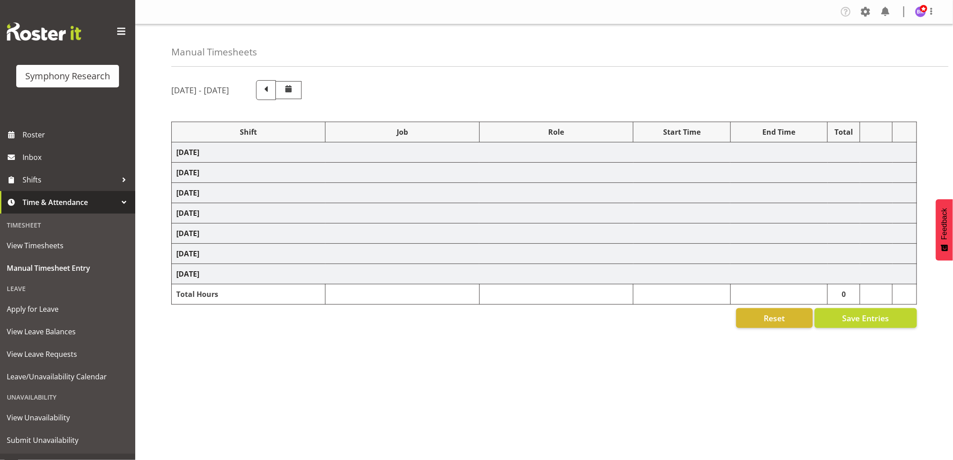
select select "10499"
select select "1607"
select select "10536"
select select "1607"
select select "10527"
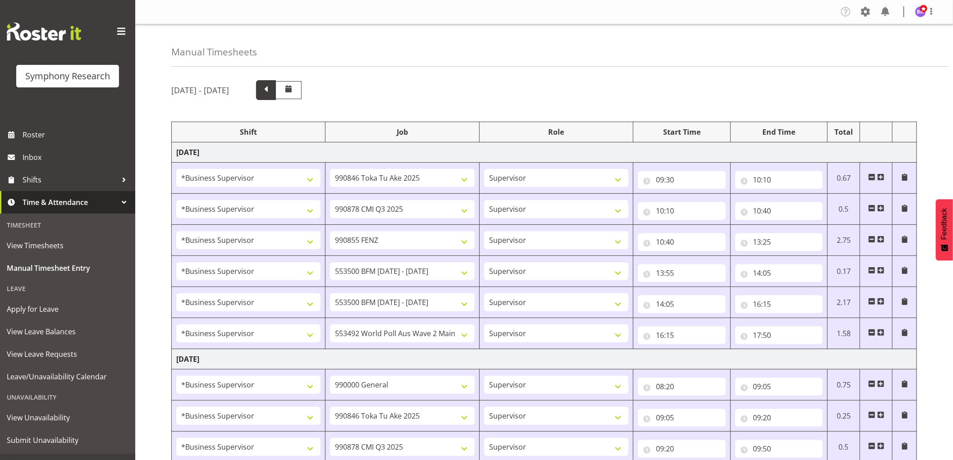
click at [272, 93] on span at bounding box center [266, 89] width 12 height 12
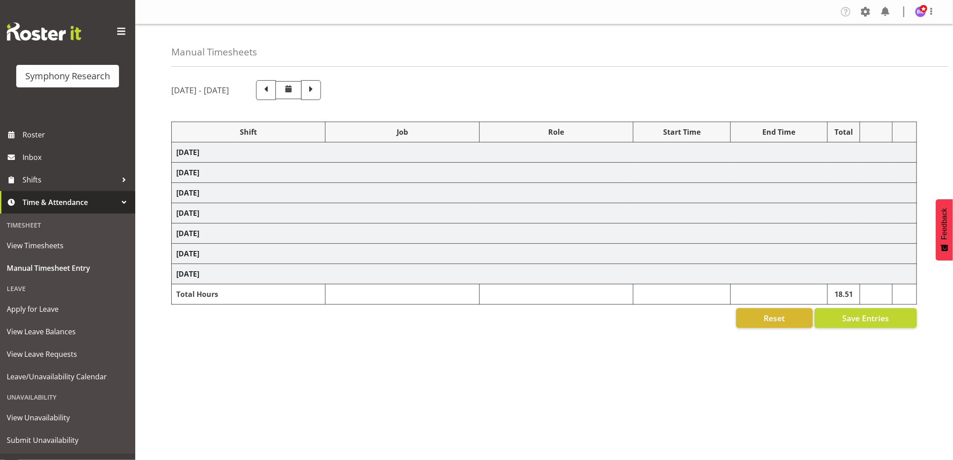
select select "1607"
select select "9426"
select select "1607"
select select "743"
select select "1607"
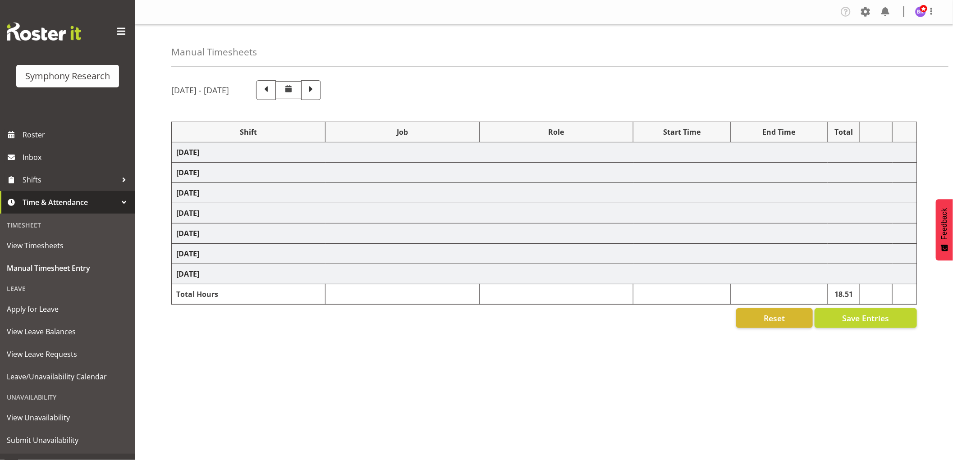
select select "10239"
select select "1607"
select select
select select "1607"
select select "10242"
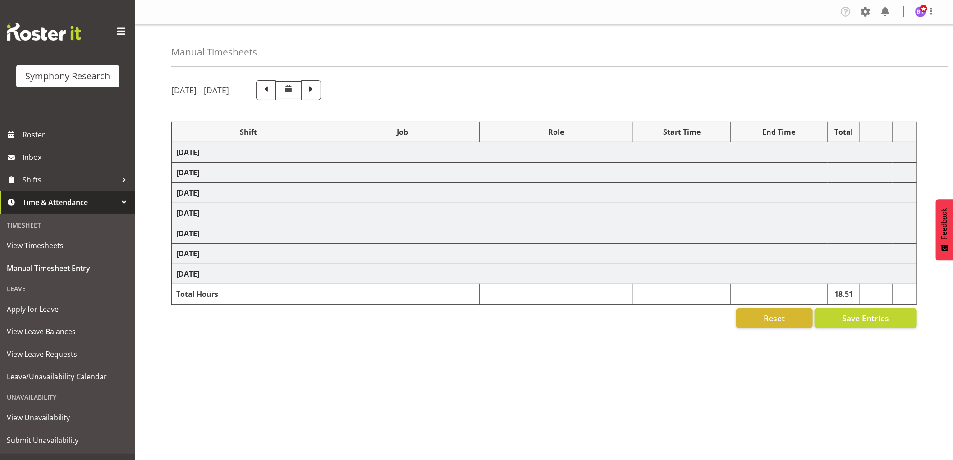
select select "1607"
select select "10458"
select select "1607"
select select "10242"
select select "1607"
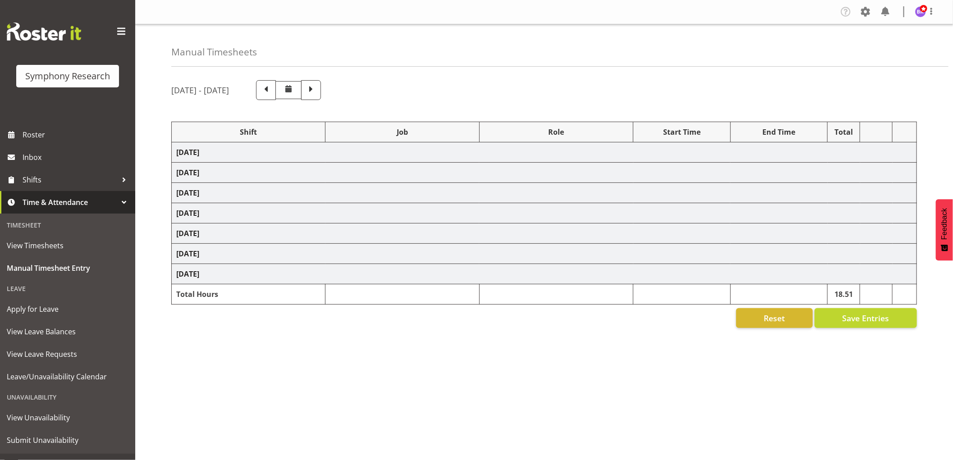
select select "9636"
select select "1607"
select select "743"
select select "1607"
select select "743"
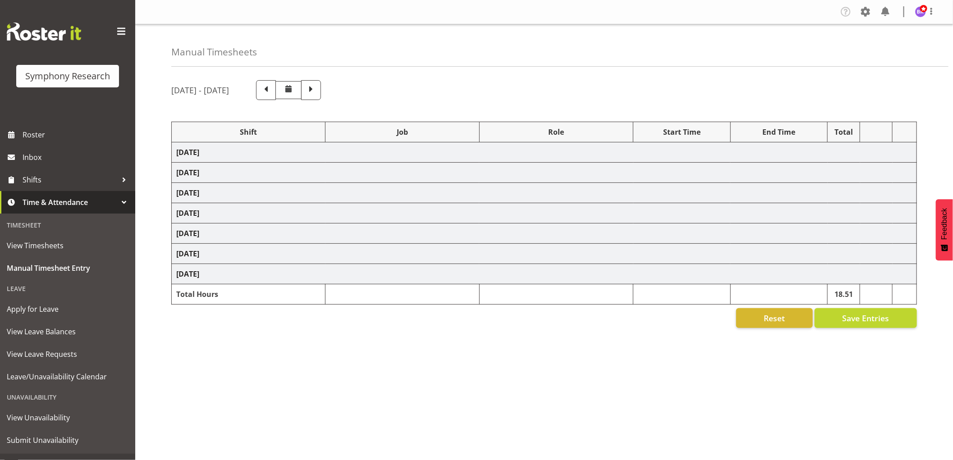
select select "1607"
select select "10499"
select select "1607"
select select "9636"
select select "1607"
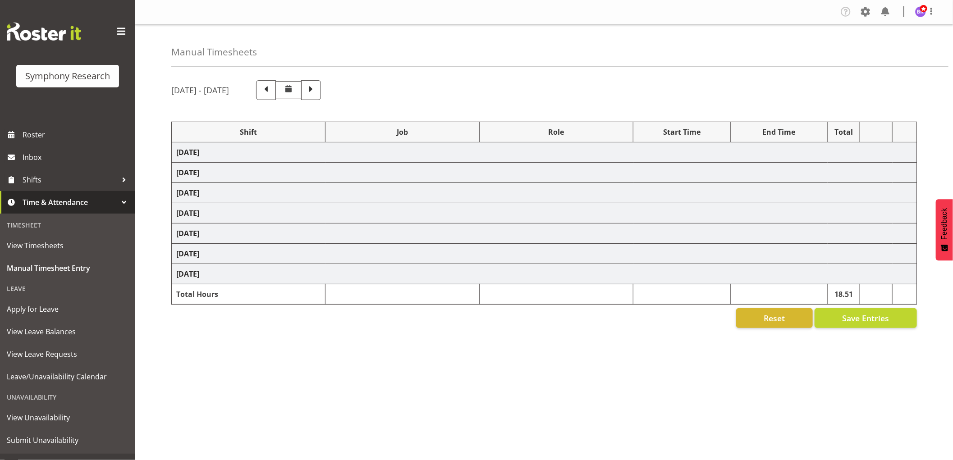
select select "10458"
select select "1607"
select select "10242"
select select "1607"
select select "743"
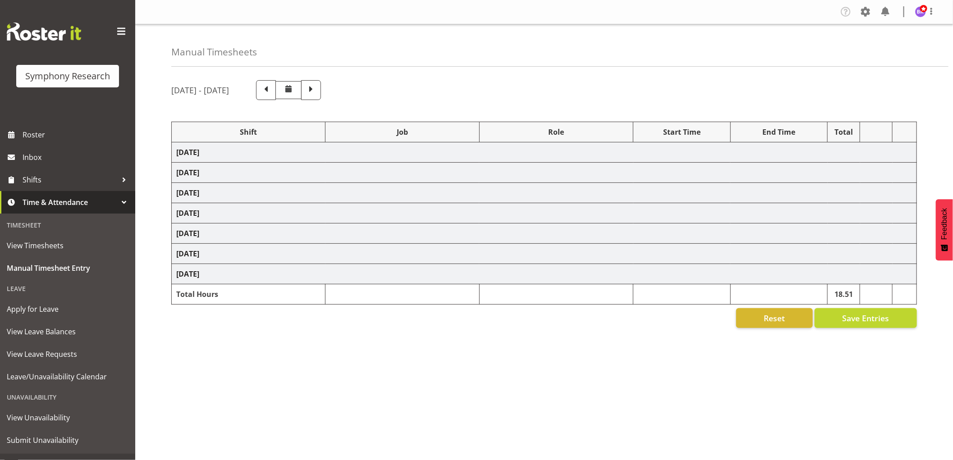
select select "1607"
select select "9426"
select select "1607"
select select "10239"
select select "1607"
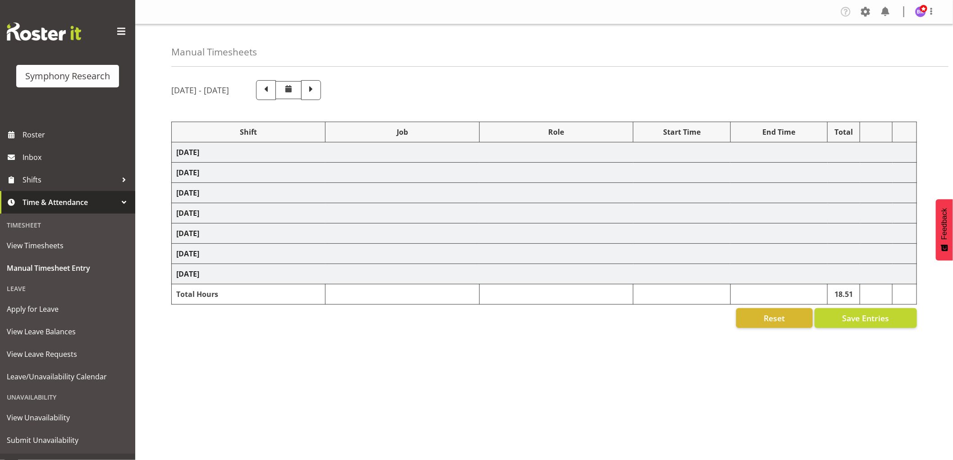
select select
select select "1607"
select select "9636"
select select "1607"
select select "10242"
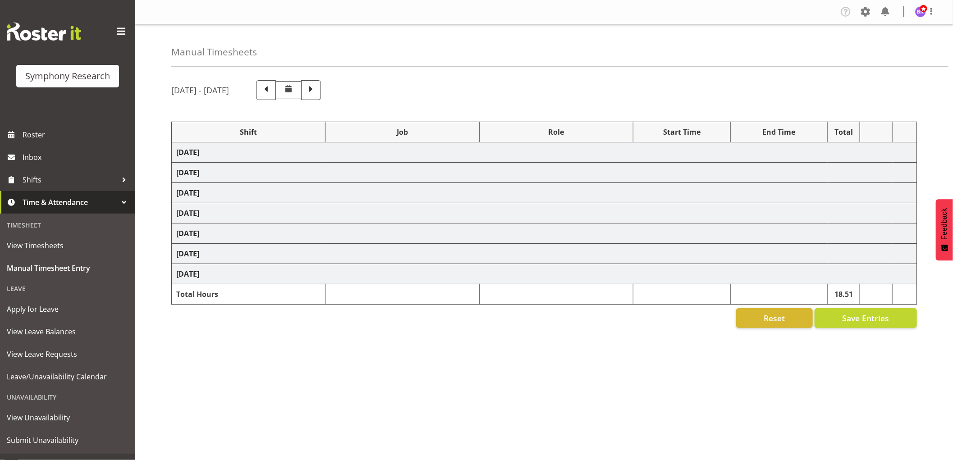
select select "1607"
select select "10458"
select select "1607"
select select "10242"
select select "1607"
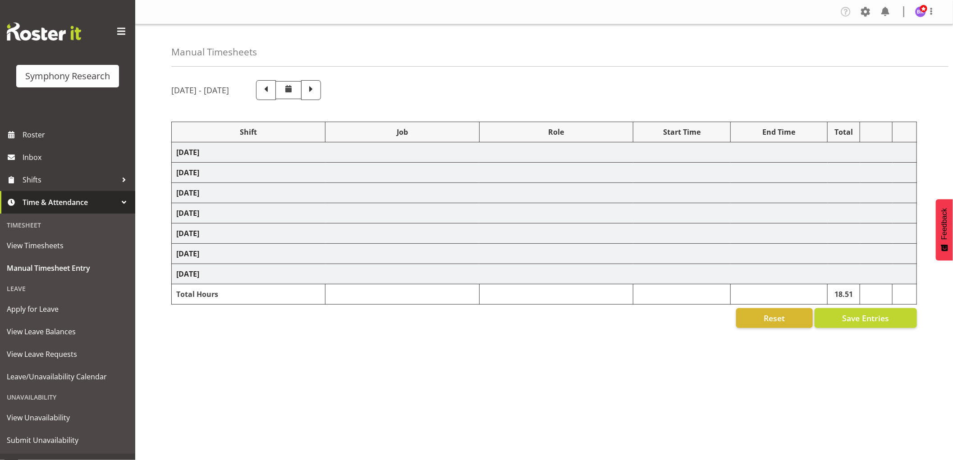
select select "10499"
select select "1607"
select select "743"
select select "1607"
select select "9636"
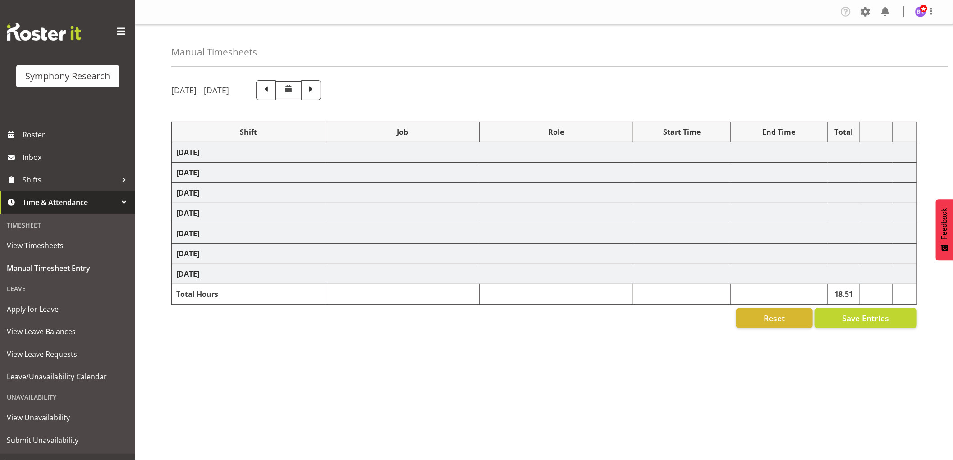
select select "1607"
select select "10239"
select select "1607"
select select "2379"
select select "1607"
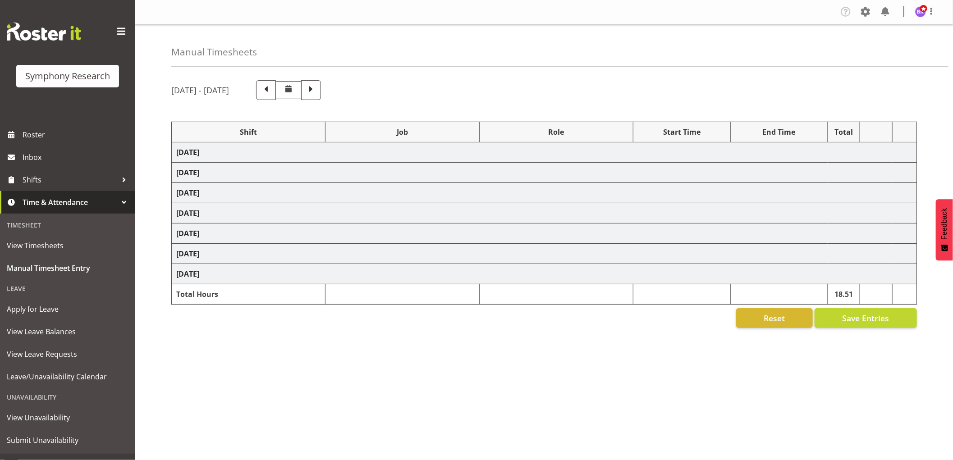
select select "10458"
select select "1607"
select select "10242"
select select "1607"
select select "10499"
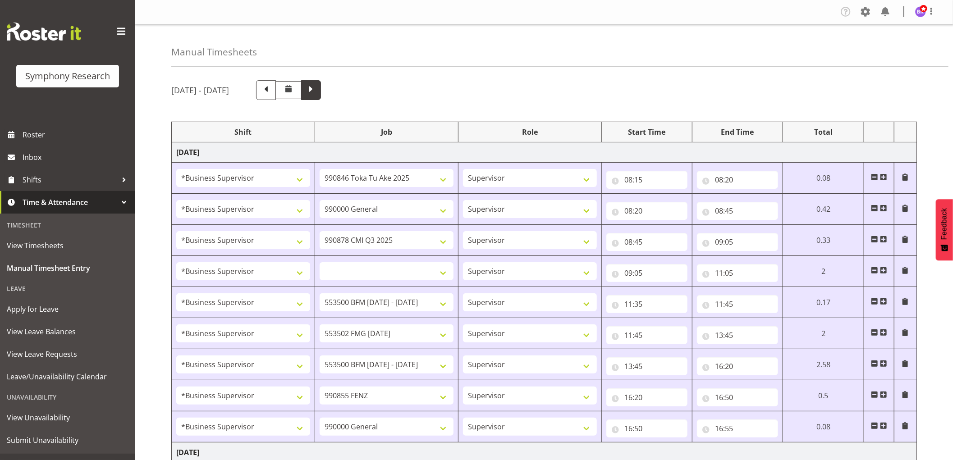
click at [317, 91] on span at bounding box center [311, 89] width 12 height 12
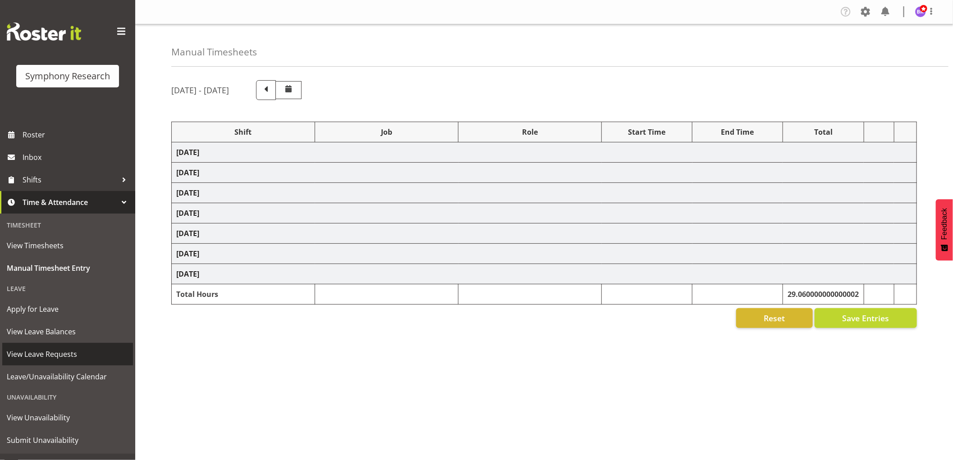
select select "1607"
select select "9426"
select select "1607"
select select "10239"
select select "1607"
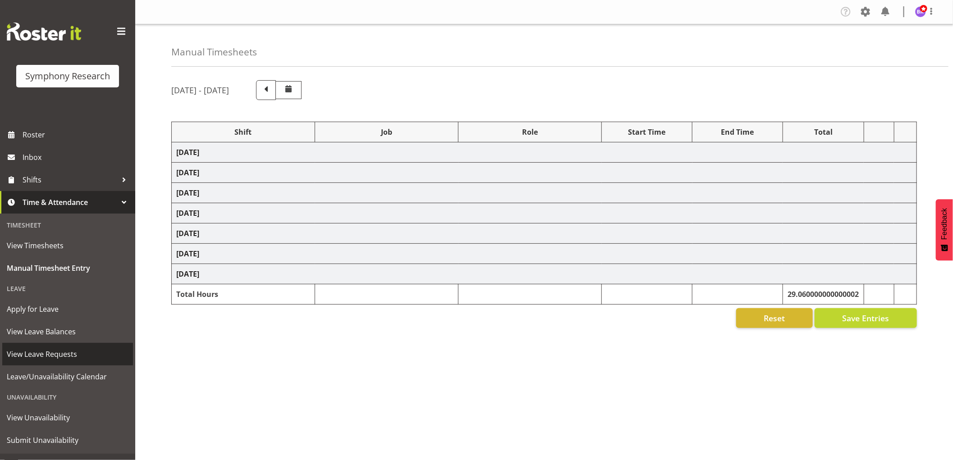
select select "9636"
select select "1607"
select select "10242"
select select "1607"
select select "10242"
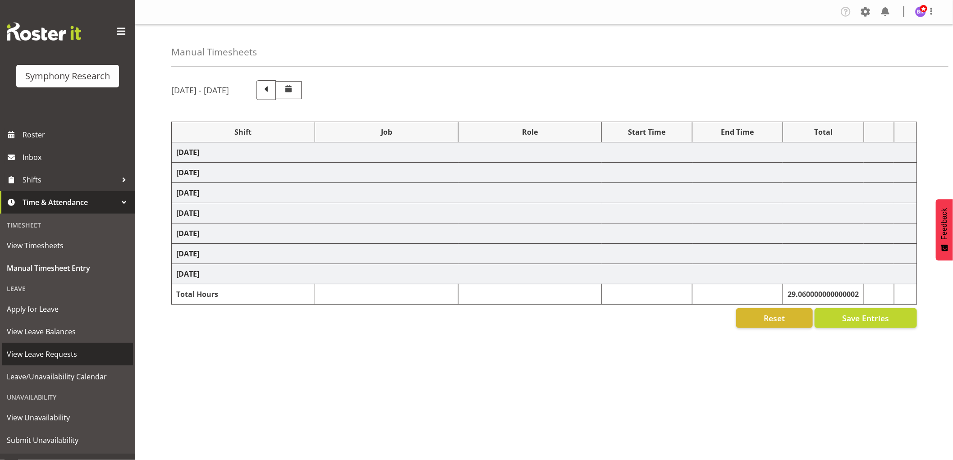
select select "1607"
select select "10499"
select select "1607"
select select "743"
select select "1607"
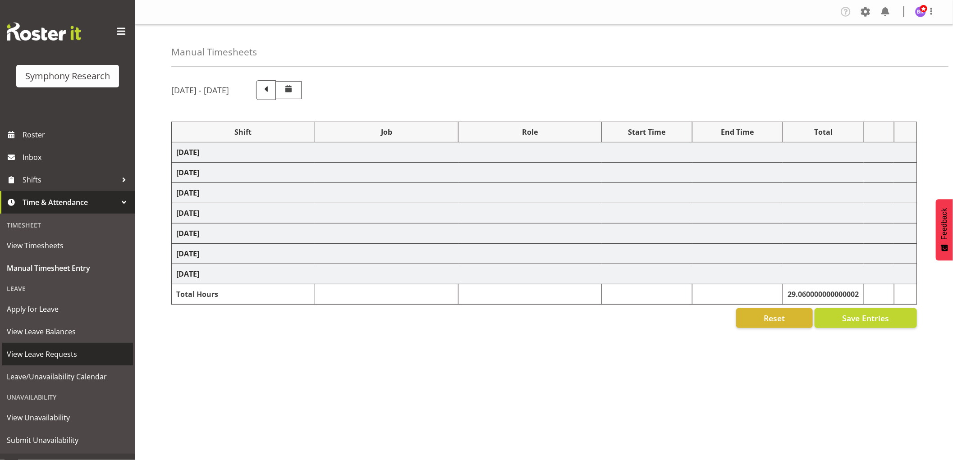
select select "9426"
select select "1607"
select select "10239"
select select "1607"
select select "9636"
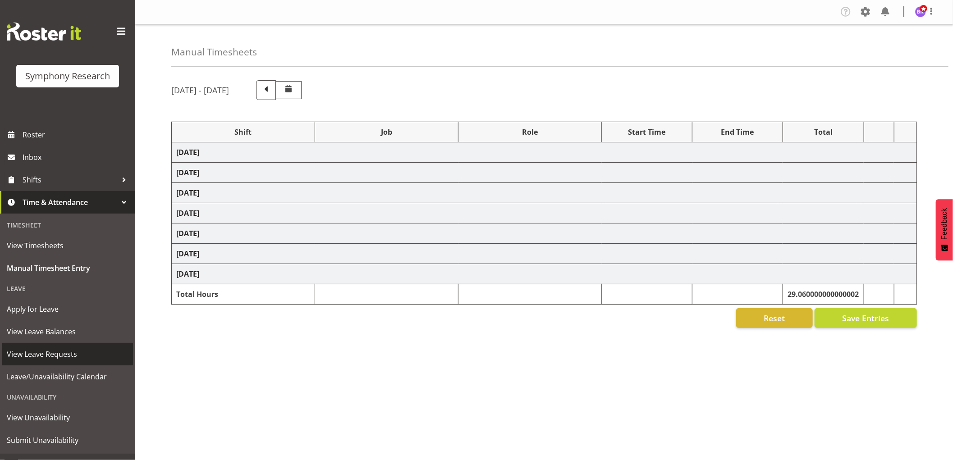
select select "1607"
select select "10242"
select select "1607"
select select "10536"
select select "1607"
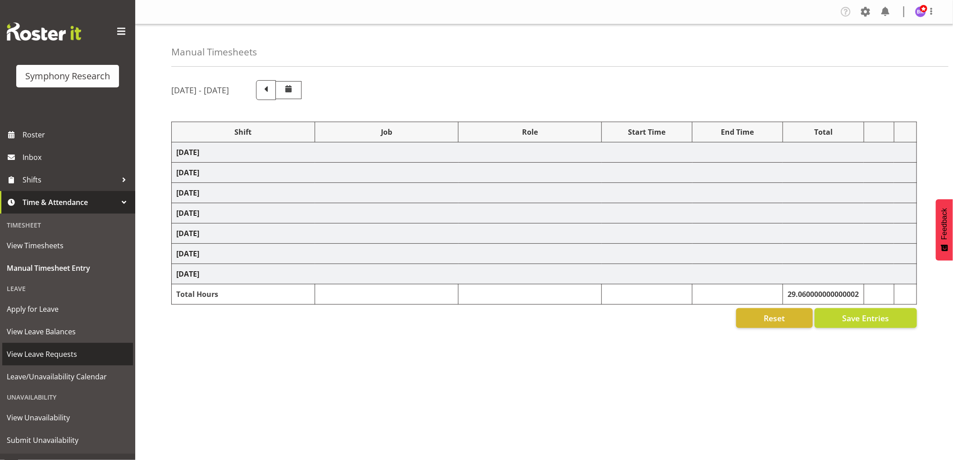
select select "10242"
select select "1607"
select select "10499"
select select "1607"
select select "743"
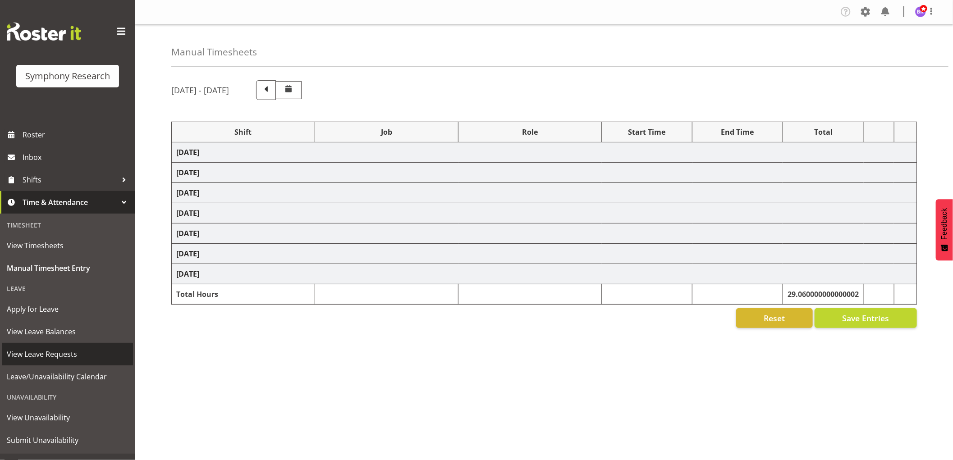
select select "1607"
select select "10242"
select select "1607"
select select "10242"
select select "1607"
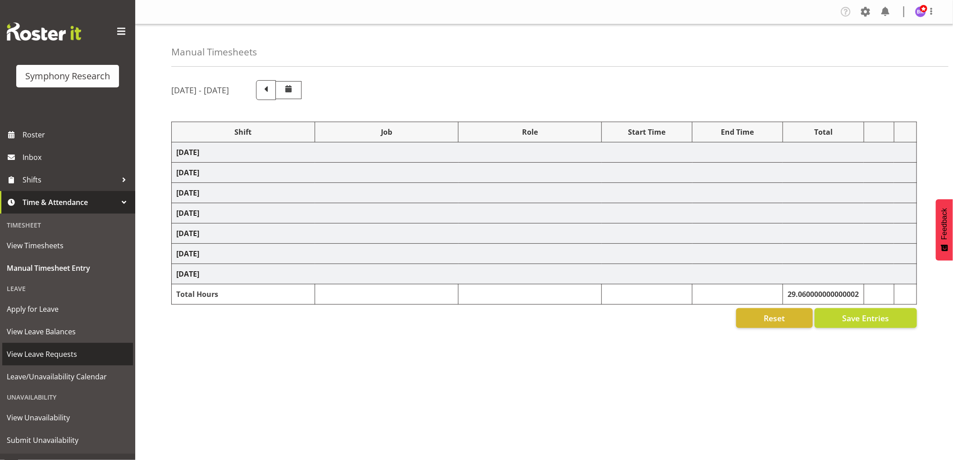
select select "10499"
select select "1607"
select select "10536"
select select "1607"
select select "10527"
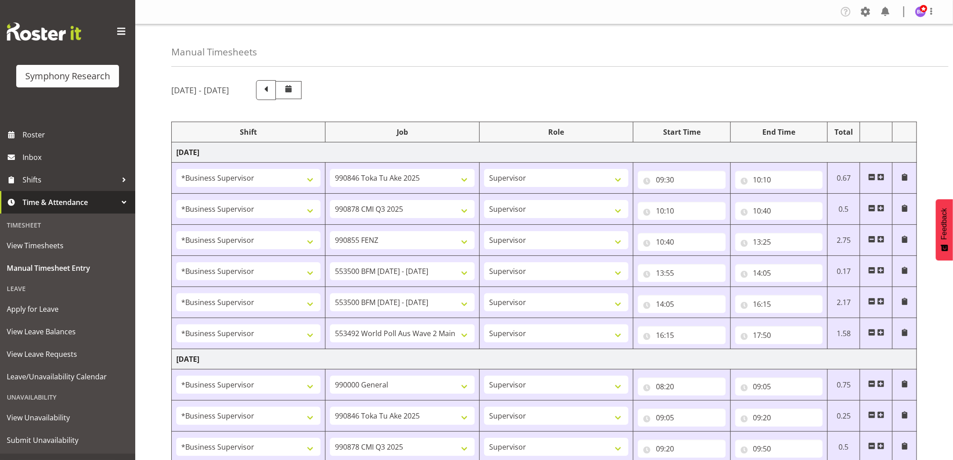
click at [884, 177] on span at bounding box center [880, 177] width 7 height 7
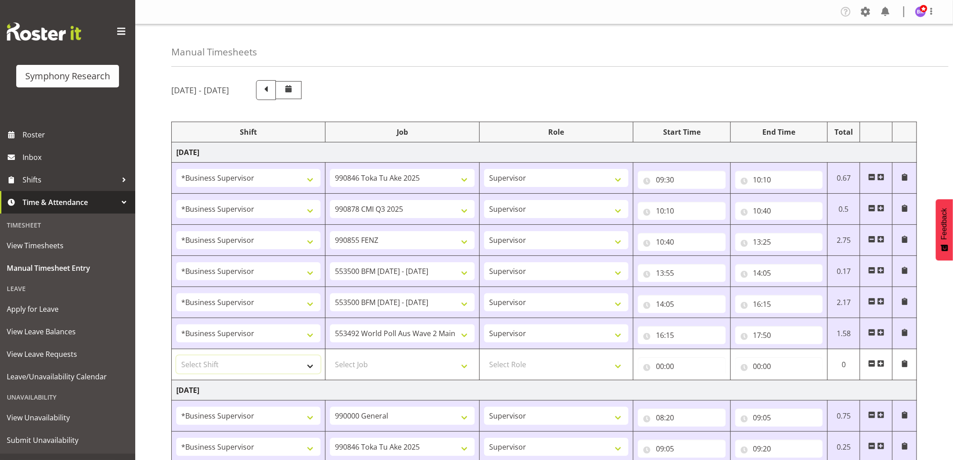
drag, startPoint x: 246, startPoint y: 369, endPoint x: 250, endPoint y: 365, distance: 5.4
click at [246, 369] on select "Select Shift !!Project Briefing (Job to be assigned) !!Weekend Residential (Ros…" at bounding box center [248, 365] width 144 height 18
select select "1607"
click at [176, 356] on select "Select Shift !!Project Briefing (Job to be assigned) !!Weekend Residential (Ros…" at bounding box center [248, 365] width 144 height 18
click at [399, 364] on select "Select Job 550060 IF Admin 553492 World Poll Aus Wave 2 Main 2025 553493 World …" at bounding box center [402, 365] width 144 height 18
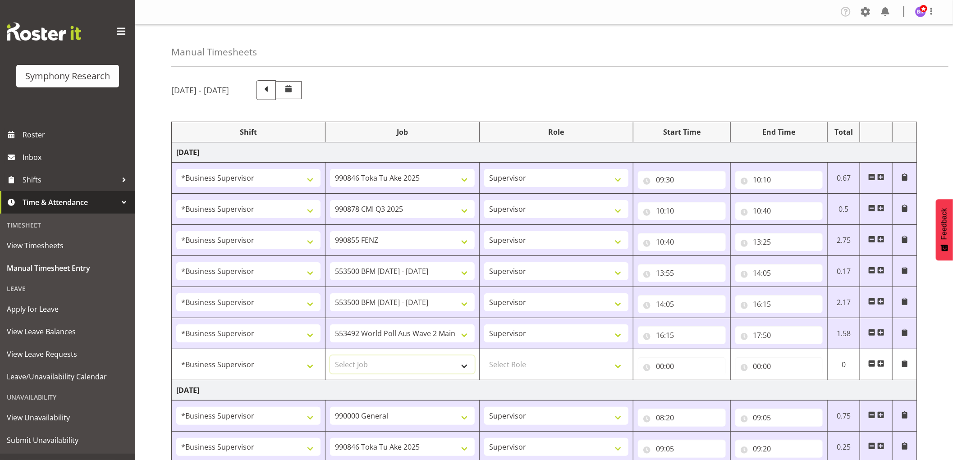
select select "743"
click at [330, 356] on select "Select Job 550060 IF Admin 553492 World Poll Aus Wave 2 Main 2025 553493 World …" at bounding box center [402, 365] width 144 height 18
click at [532, 368] on select "Select Role Supervisor Interviewing Briefing" at bounding box center [556, 365] width 144 height 18
select select "45"
click at [484, 356] on select "Select Role Supervisor Interviewing Briefing" at bounding box center [556, 365] width 144 height 18
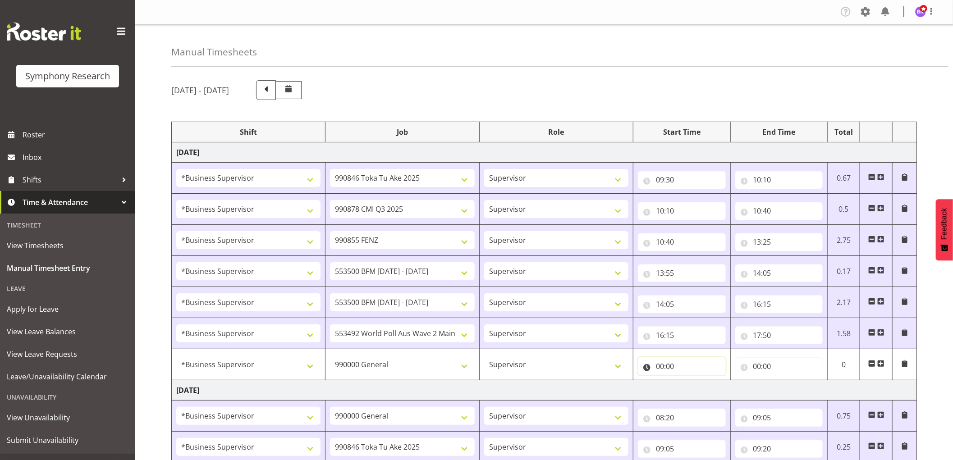
click at [661, 371] on input "00:00" at bounding box center [682, 366] width 88 height 18
click at [692, 389] on select "00 01 02 03 04 05 06 07 08 09 10 11 12 13 14 15 16 17 18 19 20 21 22 23" at bounding box center [699, 390] width 20 height 18
select select "8"
click at [689, 381] on select "00 01 02 03 04 05 06 07 08 09 10 11 12 13 14 15 16 17 18 19 20 21 22 23" at bounding box center [699, 390] width 20 height 18
type input "08:00"
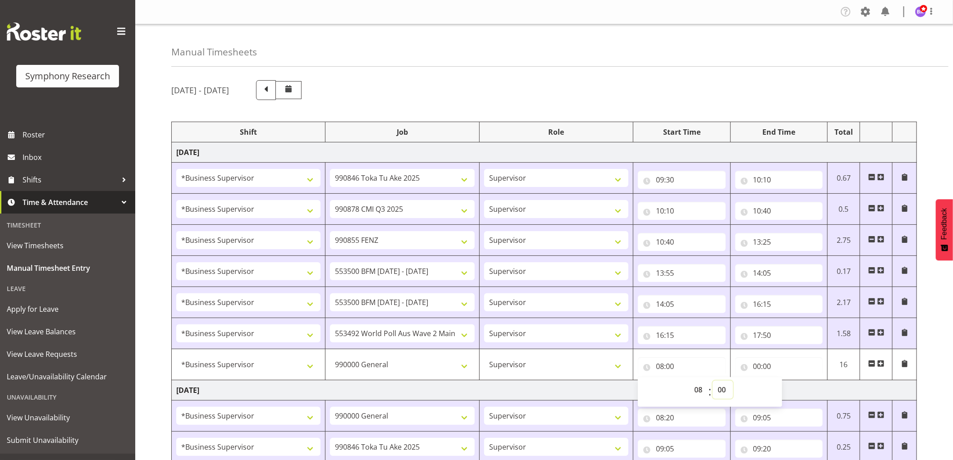
click at [719, 387] on select "00 01 02 03 04 05 06 07 08 09 10 11 12 13 14 15 16 17 18 19 20 21 22 23 24 25 2…" at bounding box center [723, 390] width 20 height 18
select select "10"
click at [713, 381] on select "00 01 02 03 04 05 06 07 08 09 10 11 12 13 14 15 16 17 18 19 20 21 22 23 24 25 2…" at bounding box center [723, 390] width 20 height 18
type input "08:10"
click at [759, 368] on input "00:00" at bounding box center [779, 366] width 88 height 18
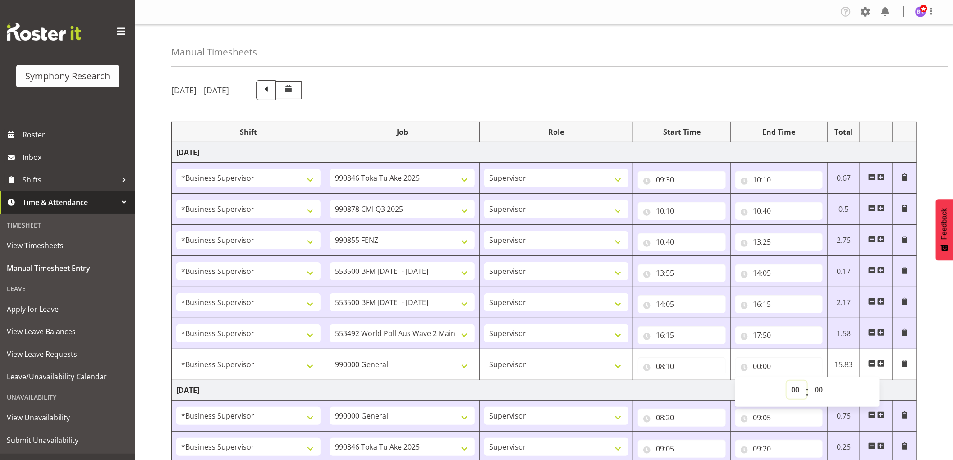
click at [796, 391] on select "00 01 02 03 04 05 06 07 08 09 10 11 12 13 14 15 16 17 18 19 20 21 22 23" at bounding box center [797, 390] width 20 height 18
select select "9"
click at [787, 381] on select "00 01 02 03 04 05 06 07 08 09 10 11 12 13 14 15 16 17 18 19 20 21 22 23" at bounding box center [797, 390] width 20 height 18
type input "09:00"
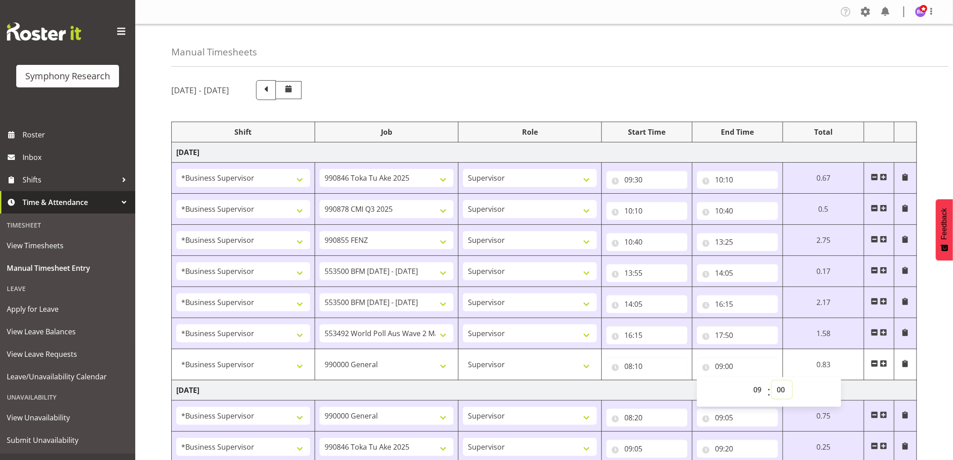
click at [785, 394] on select "00 01 02 03 04 05 06 07 08 09 10 11 12 13 14 15 16 17 18 19 20 21 22 23 24 25 2…" at bounding box center [782, 390] width 20 height 18
select select "30"
click at [772, 381] on select "00 01 02 03 04 05 06 07 08 09 10 11 12 13 14 15 16 17 18 19 20 21 22 23 24 25 2…" at bounding box center [782, 390] width 20 height 18
type input "09:30"
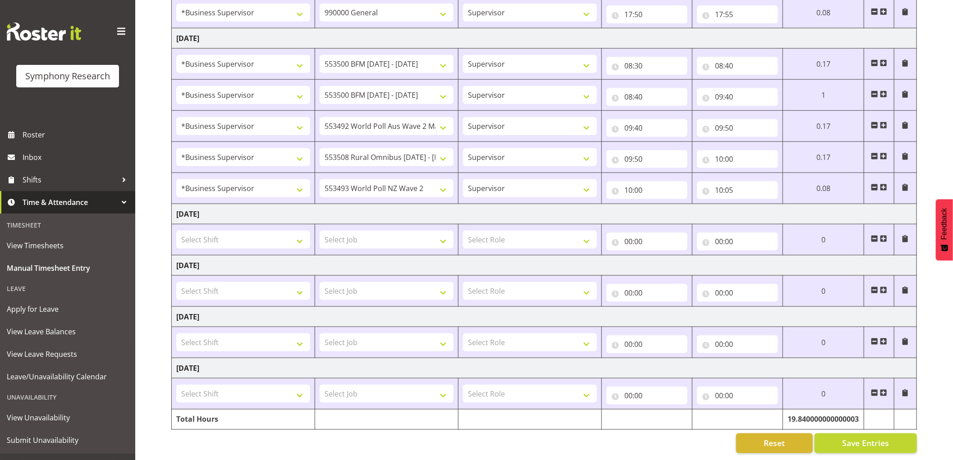
scroll to position [663, 0]
click at [859, 438] on span "Save Entries" at bounding box center [865, 444] width 47 height 12
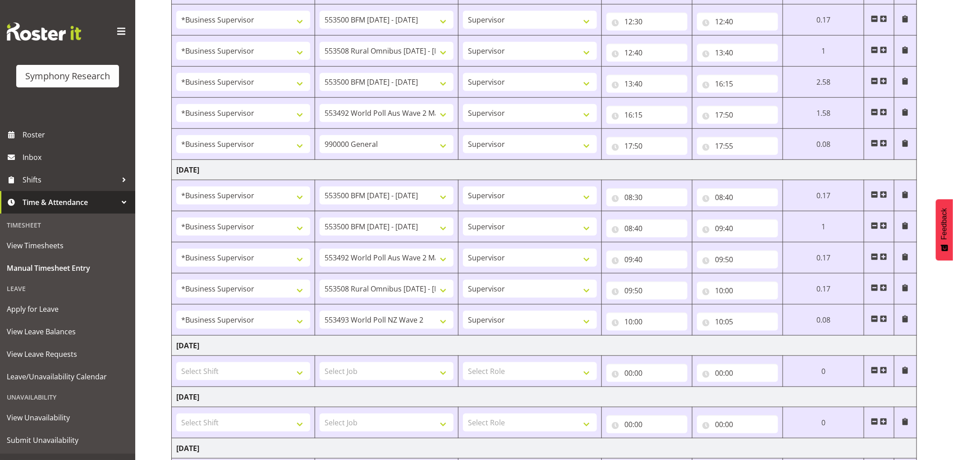
scroll to position [612, 0]
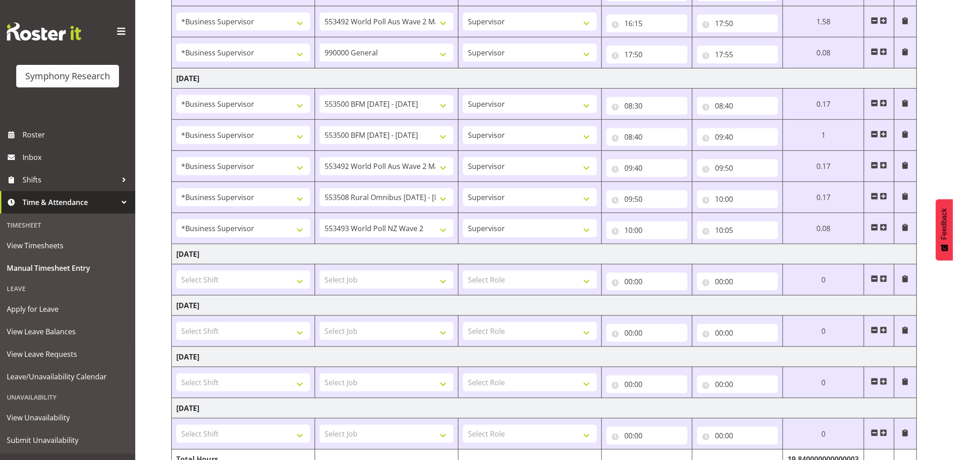
click at [882, 231] on span at bounding box center [883, 227] width 7 height 7
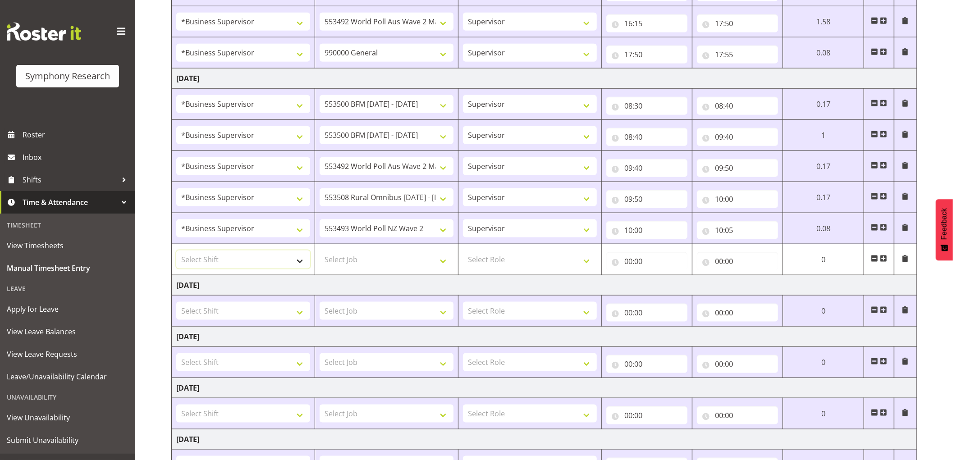
click at [255, 260] on select "Select Shift !!Project Briefing (Job to be assigned) !!Weekend Residential (Ros…" at bounding box center [243, 260] width 134 height 18
select select "1607"
click at [176, 252] on select "Select Shift !!Project Briefing (Job to be assigned) !!Weekend Residential (Ros…" at bounding box center [243, 260] width 134 height 18
click at [367, 260] on select "Select Job 550060 IF Admin 553492 World Poll Aus Wave 2 Main 2025 553493 World …" at bounding box center [387, 260] width 134 height 18
select select "9636"
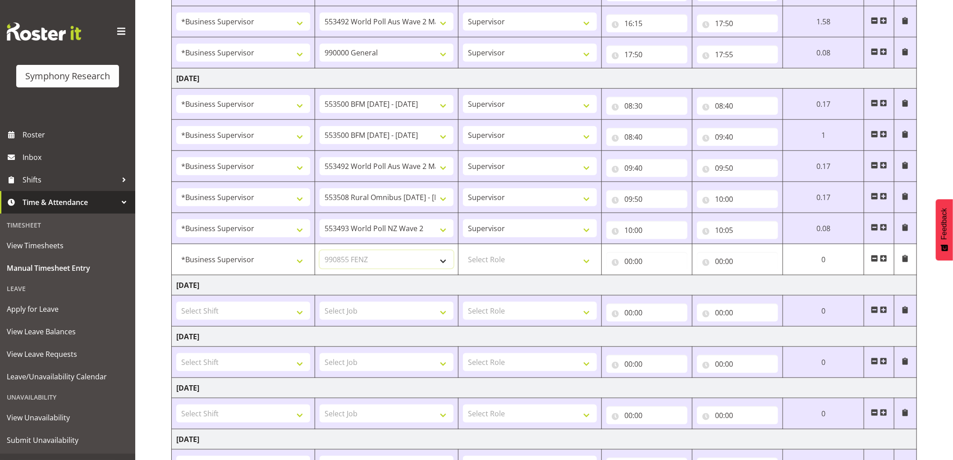
click at [320, 252] on select "Select Job 550060 IF Admin 553492 World Poll Aus Wave 2 Main 2025 553493 World …" at bounding box center [387, 260] width 134 height 18
click at [522, 262] on select "Select Role Supervisor Interviewing Briefing" at bounding box center [530, 260] width 134 height 18
select select "45"
click at [463, 252] on select "Select Role Supervisor Interviewing Briefing" at bounding box center [530, 260] width 134 height 18
click at [627, 265] on input "00:00" at bounding box center [646, 261] width 81 height 18
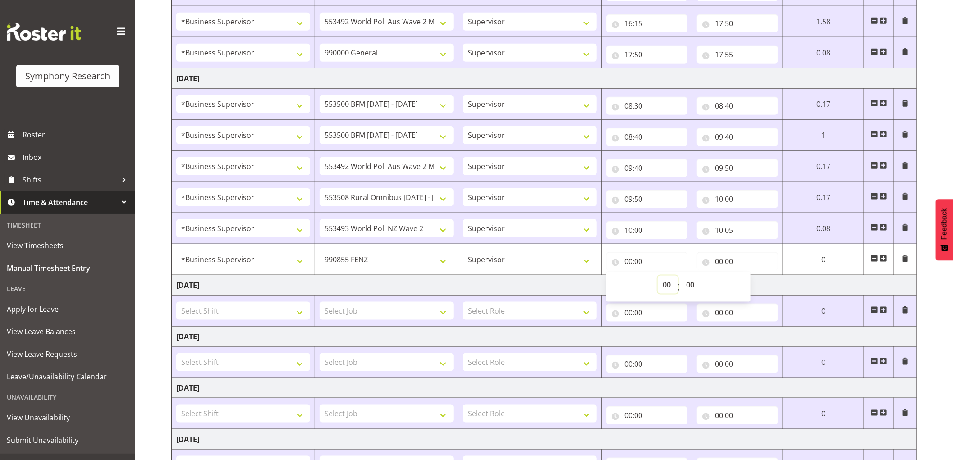
click at [664, 286] on select "00 01 02 03 04 05 06 07 08 09 10 11 12 13 14 15 16 17 18 19 20 21 22 23" at bounding box center [668, 285] width 20 height 18
select select "10"
click at [658, 277] on select "00 01 02 03 04 05 06 07 08 09 10 11 12 13 14 15 16 17 18 19 20 21 22 23" at bounding box center [668, 285] width 20 height 18
type input "10:00"
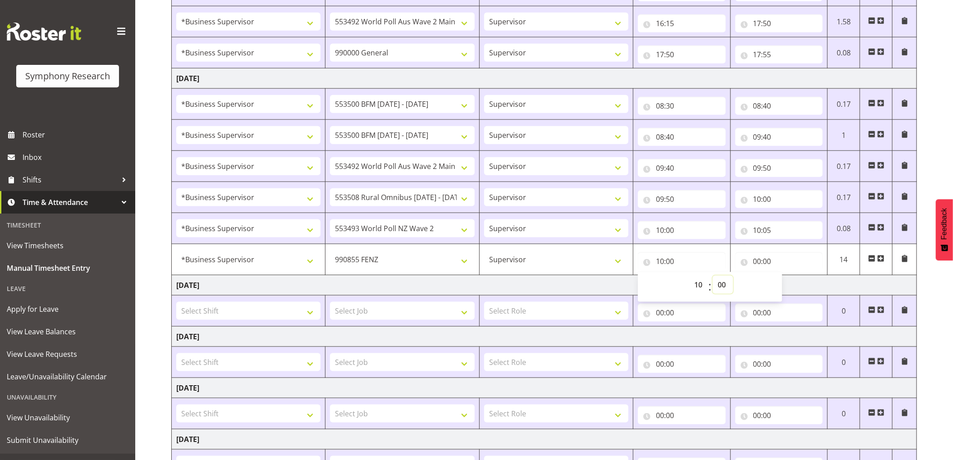
click at [719, 285] on select "00 01 02 03 04 05 06 07 08 09 10 11 12 13 14 15 16 17 18 19 20 21 22 23 24 25 2…" at bounding box center [723, 285] width 20 height 18
select select "5"
click at [713, 277] on select "00 01 02 03 04 05 06 07 08 09 10 11 12 13 14 15 16 17 18 19 20 21 22 23 24 25 2…" at bounding box center [723, 285] width 20 height 18
type input "10:05"
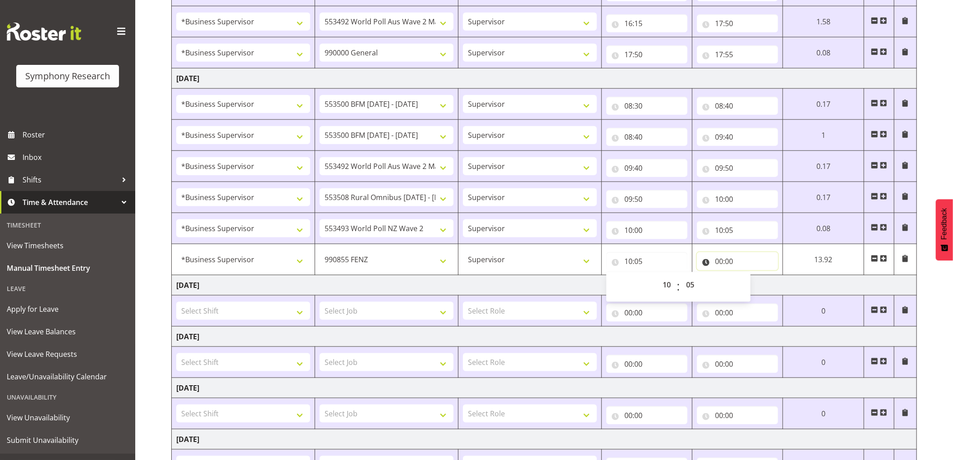
click at [716, 260] on input "00:00" at bounding box center [737, 261] width 81 height 18
click at [754, 284] on select "00 01 02 03 04 05 06 07 08 09 10 11 12 13 14 15 16 17 18 19 20 21 22 23" at bounding box center [758, 285] width 20 height 18
select select "10"
click at [748, 277] on select "00 01 02 03 04 05 06 07 08 09 10 11 12 13 14 15 16 17 18 19 20 21 22 23" at bounding box center [758, 285] width 20 height 18
type input "10:00"
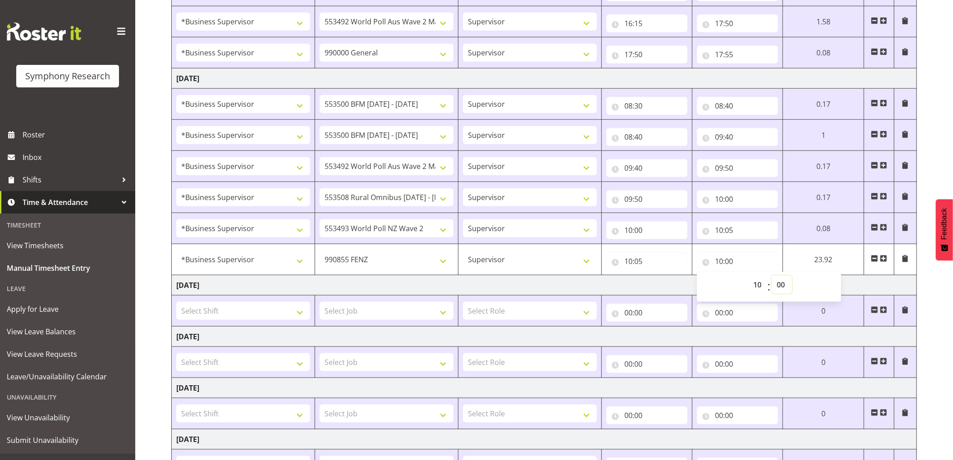
click at [776, 287] on select "00 01 02 03 04 05 06 07 08 09 10 11 12 13 14 15 16 17 18 19 20 21 22 23 24 25 2…" at bounding box center [782, 285] width 20 height 18
select select "15"
click at [772, 277] on select "00 01 02 03 04 05 06 07 08 09 10 11 12 13 14 15 16 17 18 19 20 21 22 23 24 25 2…" at bounding box center [782, 285] width 20 height 18
type input "10:15"
click at [886, 260] on span at bounding box center [883, 258] width 7 height 7
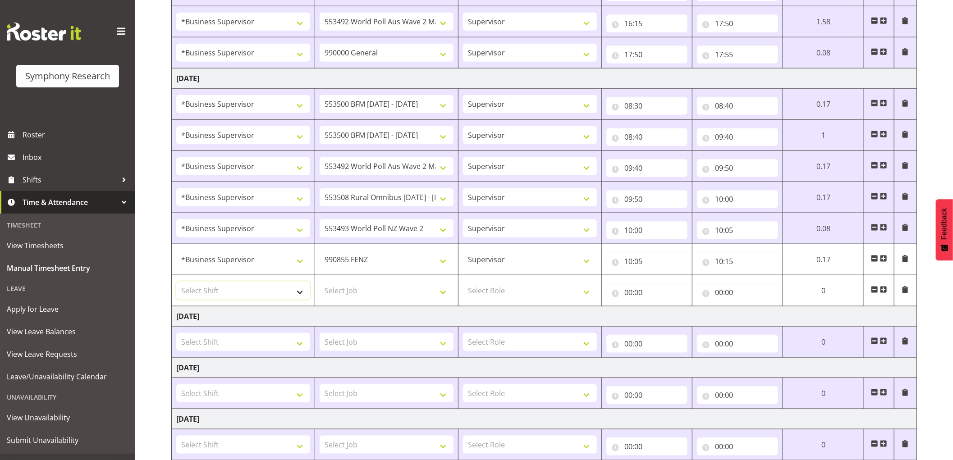
click at [275, 294] on select "Select Shift !!Project Briefing (Job to be assigned) !!Weekend Residential (Ros…" at bounding box center [243, 291] width 134 height 18
select select "1607"
click at [176, 283] on select "Select Shift !!Project Briefing (Job to be assigned) !!Weekend Residential (Ros…" at bounding box center [243, 291] width 134 height 18
click at [361, 295] on select "Select Job 550060 IF Admin 553492 World Poll Aus Wave 2 Main 2025 553493 World …" at bounding box center [387, 291] width 134 height 18
click at [376, 317] on td "[DATE]" at bounding box center [544, 317] width 745 height 20
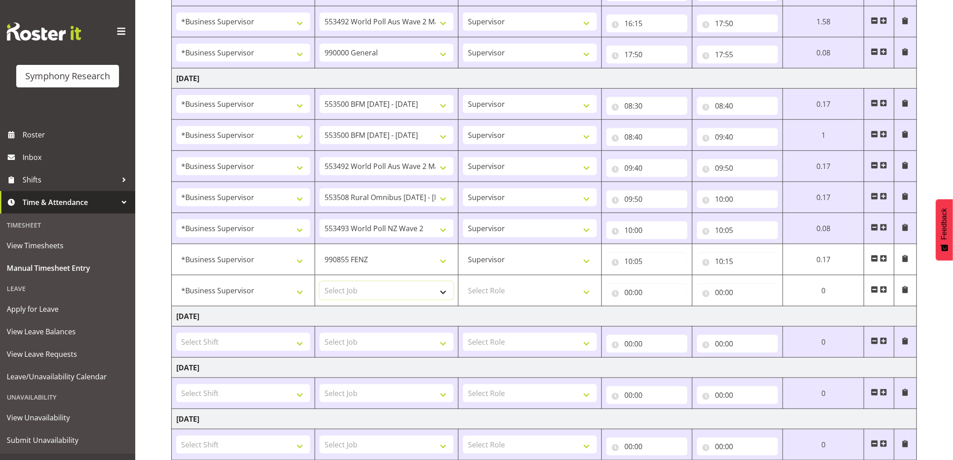
click at [394, 291] on select "Select Job 550060 IF Admin 553492 World Poll Aus Wave 2 Main 2025 553493 World …" at bounding box center [387, 291] width 134 height 18
click at [366, 316] on td "[DATE]" at bounding box center [544, 317] width 745 height 20
click at [403, 290] on select "Select Job 550060 IF Admin 553492 World Poll Aus Wave 2 Main 2025 553493 World …" at bounding box center [387, 291] width 134 height 18
click at [404, 329] on td "Select Job 550060 IF Admin 553492 World Poll Aus Wave 2 Main 2025 553493 World …" at bounding box center [386, 342] width 143 height 31
click at [422, 298] on select "Select Job 550060 IF Admin 553492 World Poll Aus Wave 2 Main 2025 553493 World …" at bounding box center [387, 291] width 134 height 18
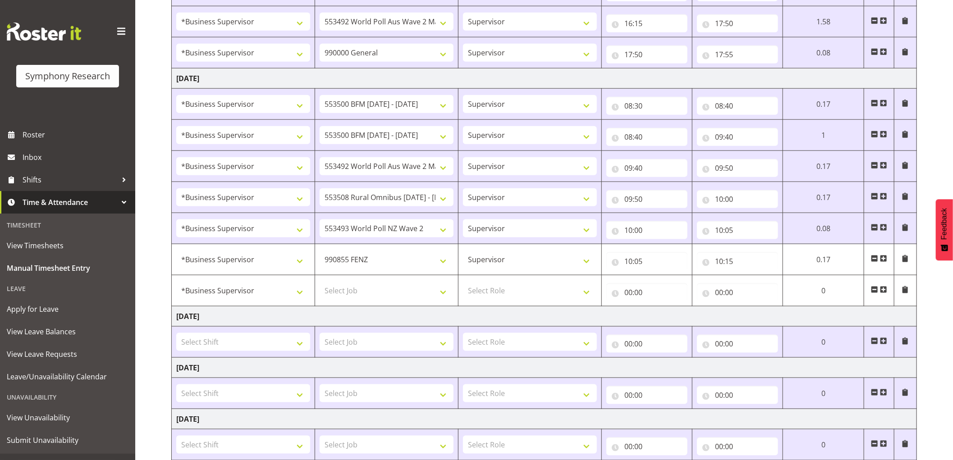
click at [398, 314] on td "[DATE]" at bounding box center [544, 317] width 745 height 20
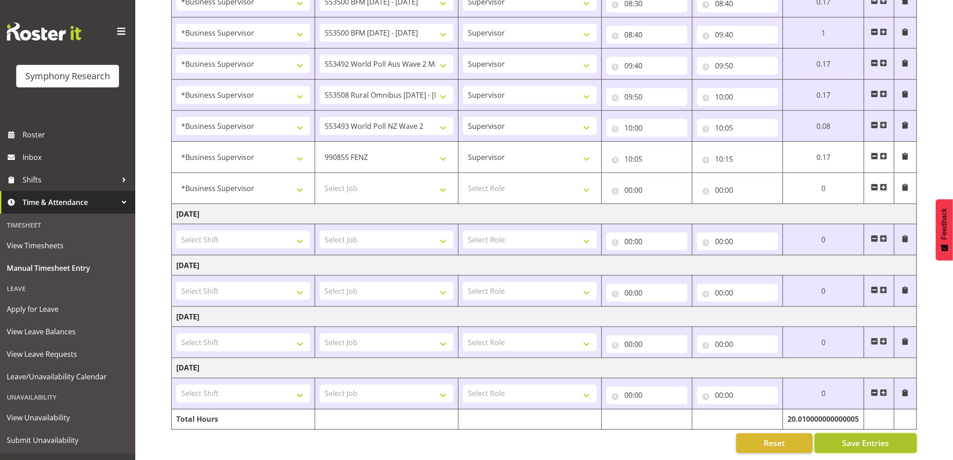
click at [843, 438] on span "Save Entries" at bounding box center [865, 444] width 47 height 12
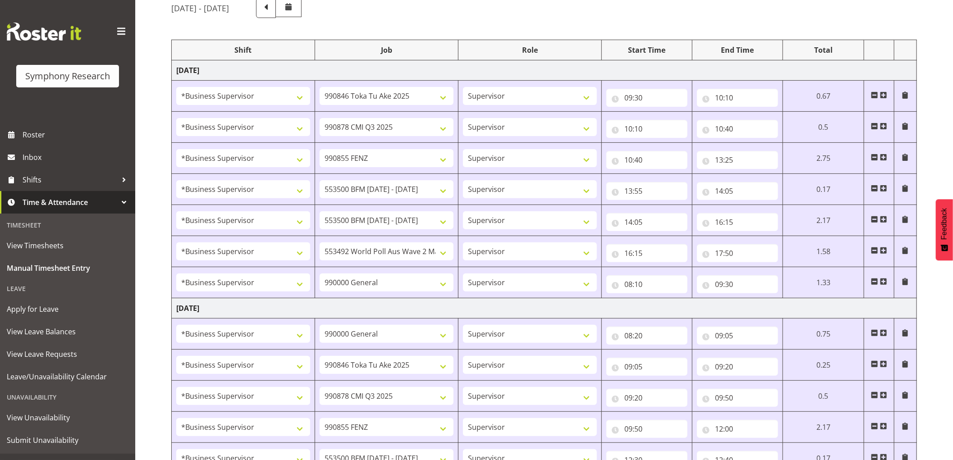
scroll to position [0, 0]
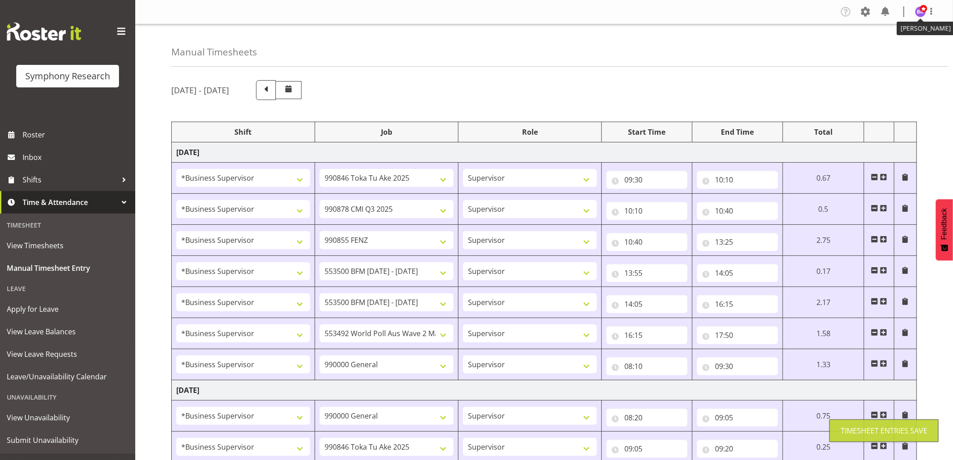
click at [925, 16] on figure at bounding box center [920, 11] width 11 height 11
drag, startPoint x: 896, startPoint y: 44, endPoint x: 747, endPoint y: 172, distance: 196.0
click at [895, 45] on link "Log Out" at bounding box center [893, 47] width 87 height 16
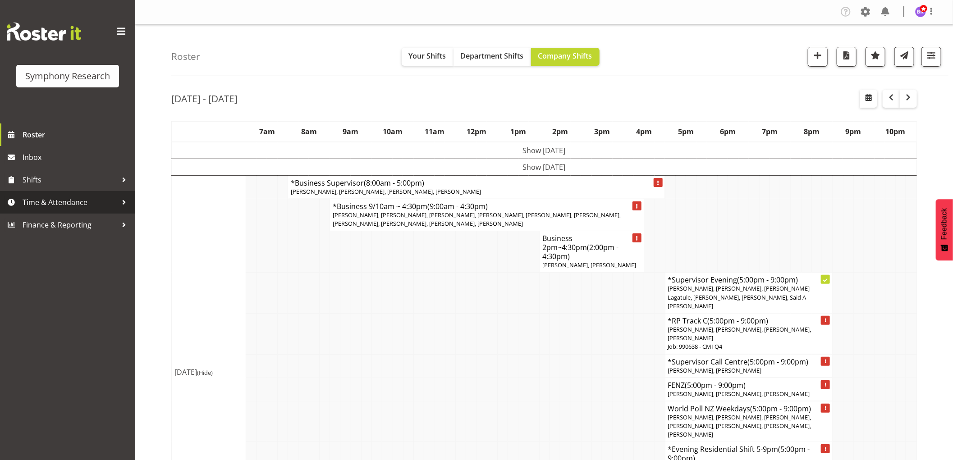
click at [78, 197] on span "Time & Attendance" at bounding box center [70, 203] width 95 height 14
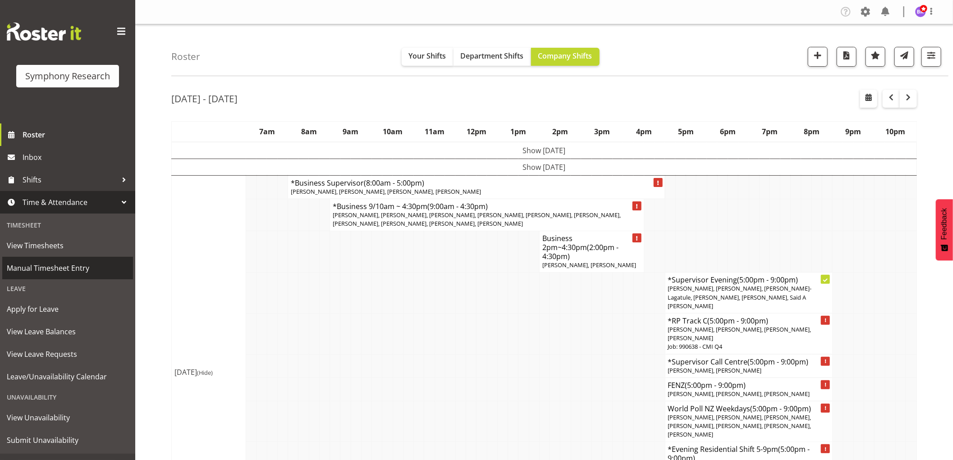
click at [66, 264] on span "Manual Timesheet Entry" at bounding box center [68, 268] width 122 height 14
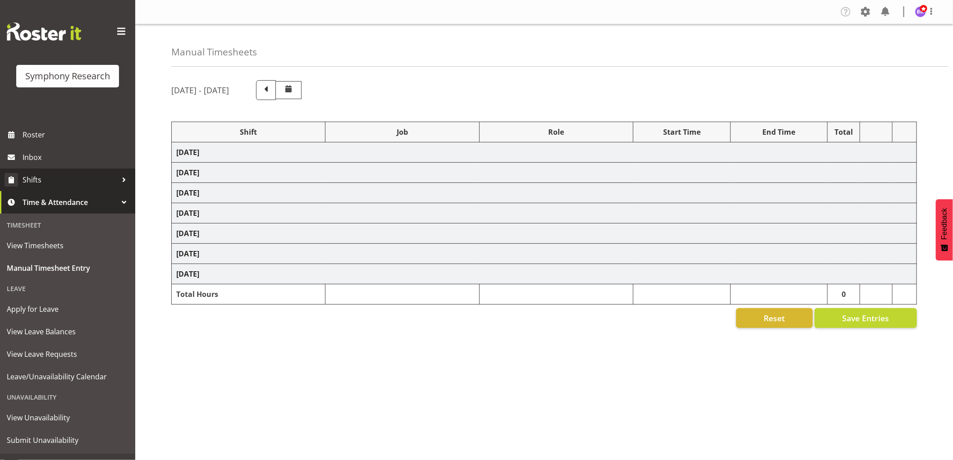
select select "1607"
select select "9426"
select select "1607"
select select "10239"
select select "1607"
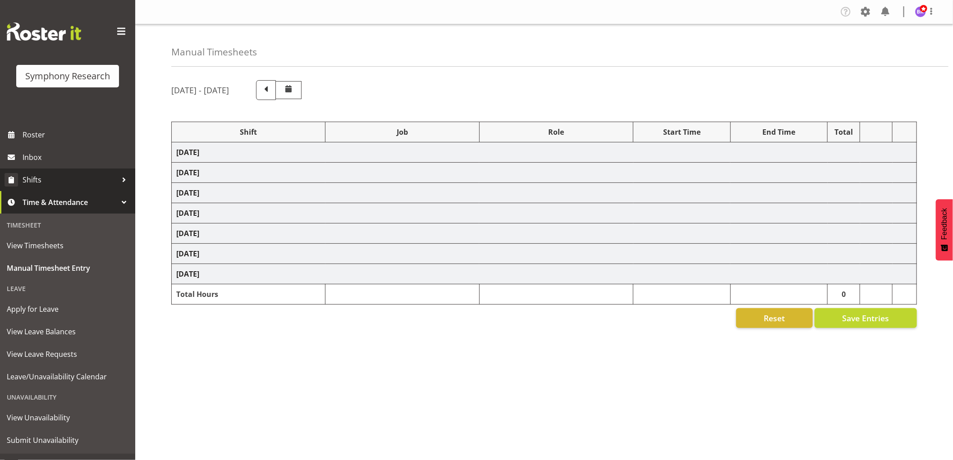
select select "9636"
select select "1607"
select select "10242"
select select "1607"
select select "10242"
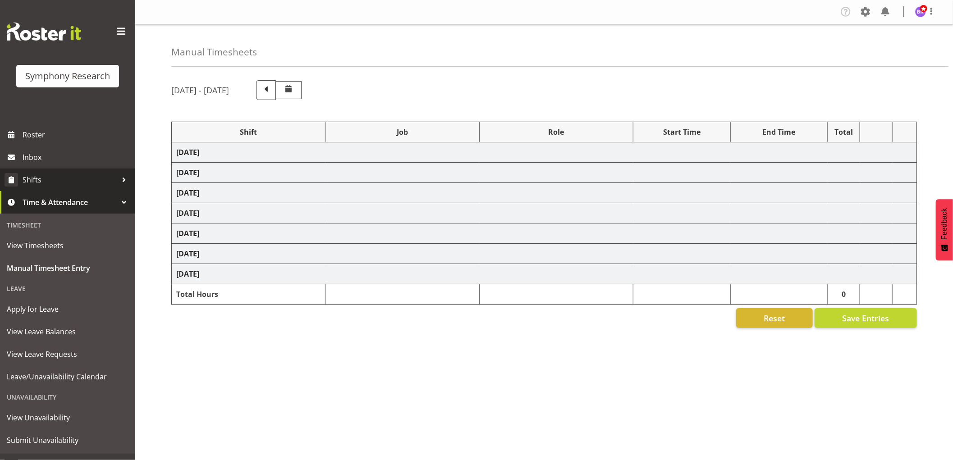
select select "1607"
select select "10499"
select select "1607"
select select "743"
select select "1607"
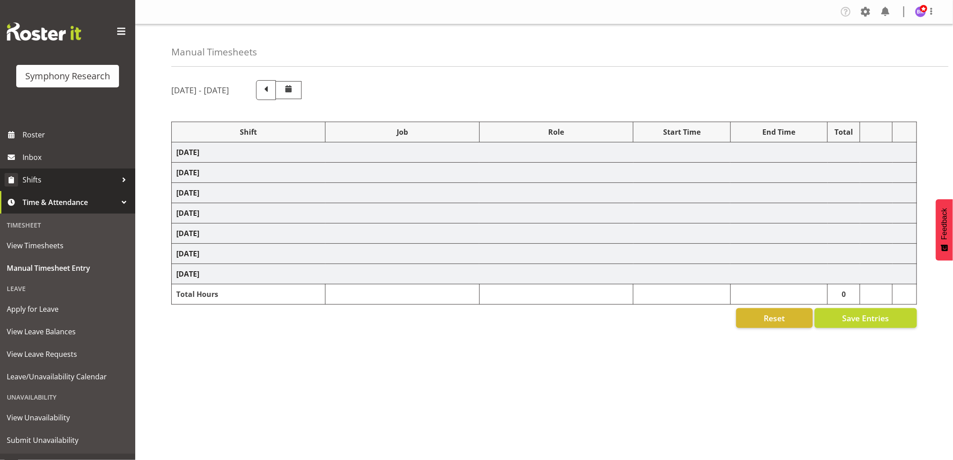
select select "743"
select select "1607"
select select "9426"
select select "1607"
select select "10239"
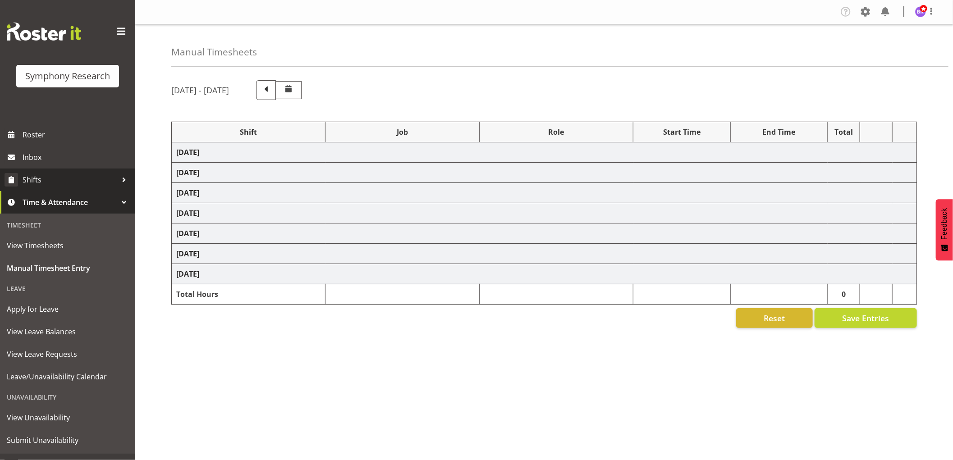
select select "1607"
select select "9636"
select select "1607"
select select "10242"
select select "1607"
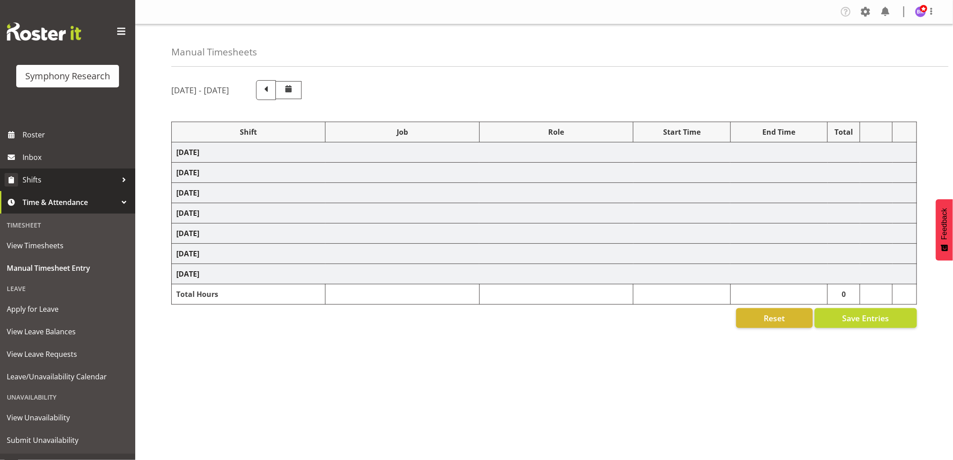
select select "10536"
select select "1607"
select select "10242"
select select "1607"
select select "10499"
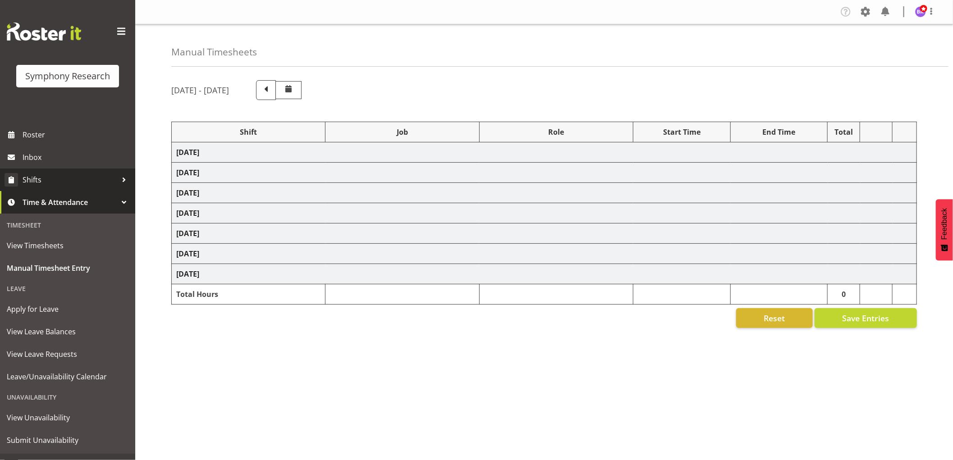
select select "1607"
select select "743"
select select "1607"
select select "10242"
select select "1607"
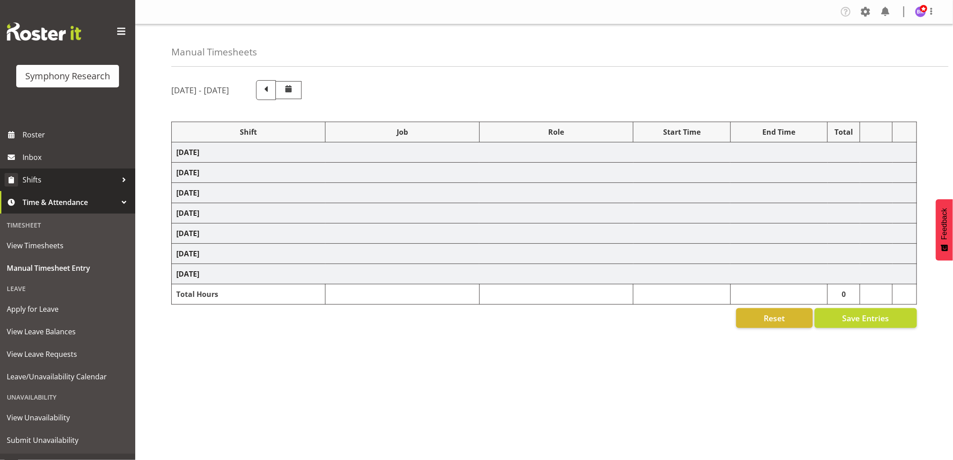
select select "10242"
select select "1607"
select select "10499"
select select "1607"
select select "10536"
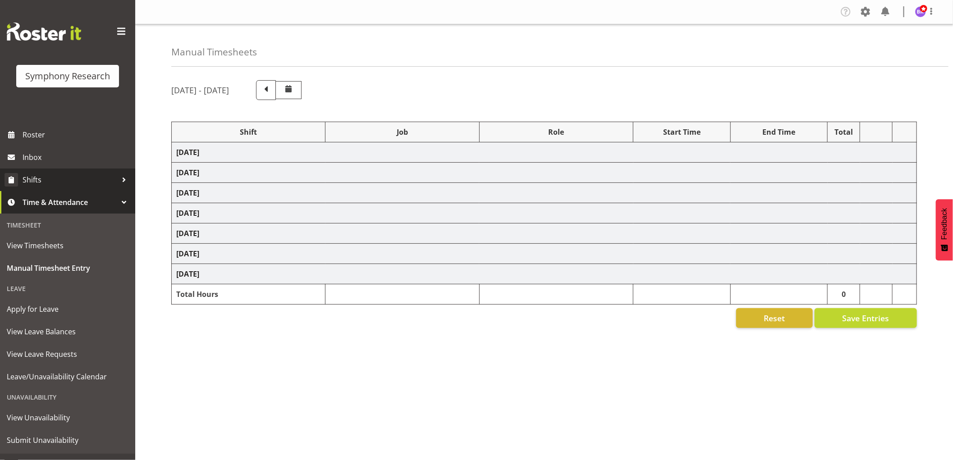
select select "1607"
select select "10527"
select select "1607"
select select "9636"
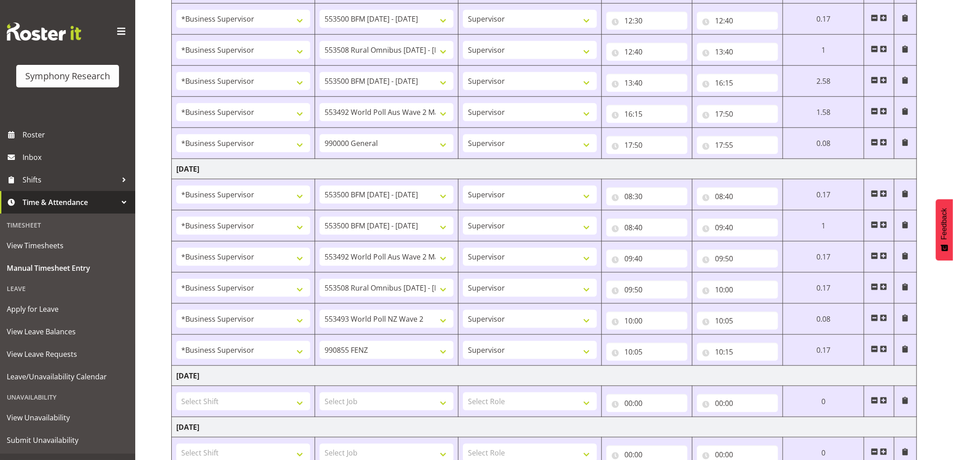
scroll to position [601, 0]
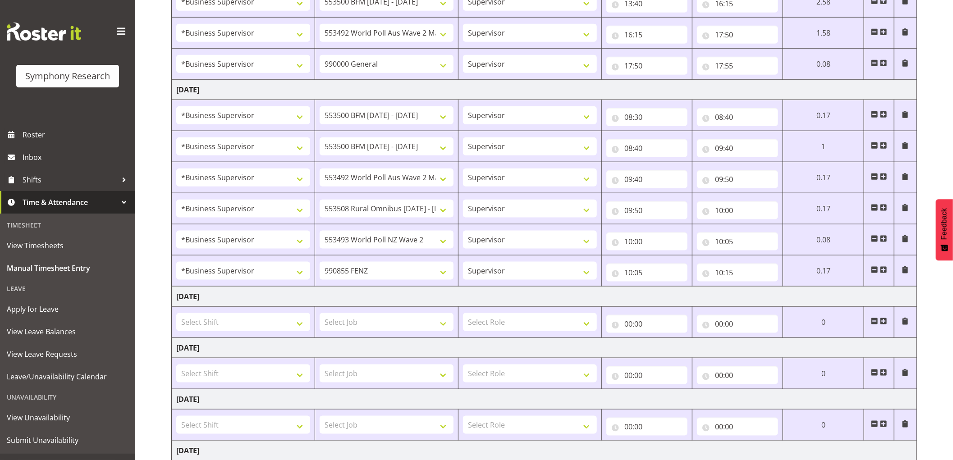
click at [882, 271] on span at bounding box center [883, 269] width 7 height 7
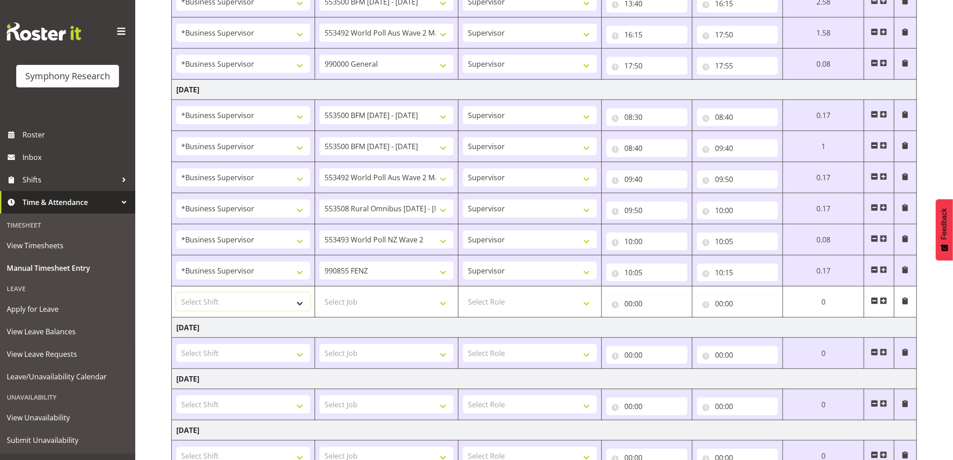
drag, startPoint x: 275, startPoint y: 301, endPoint x: 300, endPoint y: 308, distance: 26.1
click at [275, 301] on select "Select Shift !!Project Briefing (Job to be assigned) !!Weekend Residential (Ros…" at bounding box center [243, 302] width 134 height 18
select select "1607"
click at [176, 294] on select "Select Shift !!Project Briefing (Job to be assigned) !!Weekend Residential (Ros…" at bounding box center [243, 302] width 134 height 18
click at [384, 305] on select "Select Job 550060 IF Admin 553492 World Poll Aus Wave 2 Main 2025 553493 World …" at bounding box center [387, 302] width 134 height 18
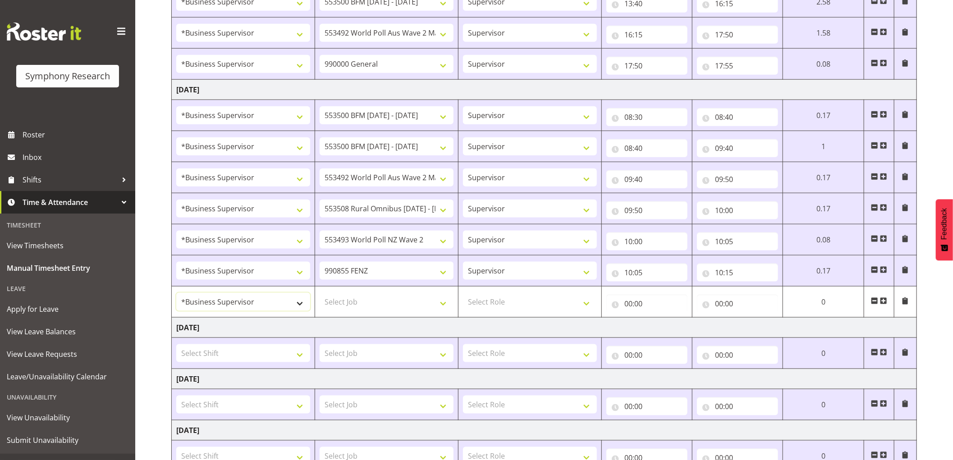
click at [286, 306] on select "!!Project Briefing (Job to be assigned) !!Weekend Residential (Roster IT Shift …" at bounding box center [243, 302] width 134 height 18
drag, startPoint x: 330, startPoint y: 325, endPoint x: 356, endPoint y: 316, distance: 27.1
click at [331, 325] on td "Thursday 21st August 2025" at bounding box center [544, 328] width 745 height 20
click at [366, 306] on select "Select Job 550060 IF Admin 553492 World Poll Aus Wave 2 Main 2025 553493 World …" at bounding box center [387, 302] width 134 height 18
click at [416, 325] on td "Thursday 21st August 2025" at bounding box center [544, 328] width 745 height 20
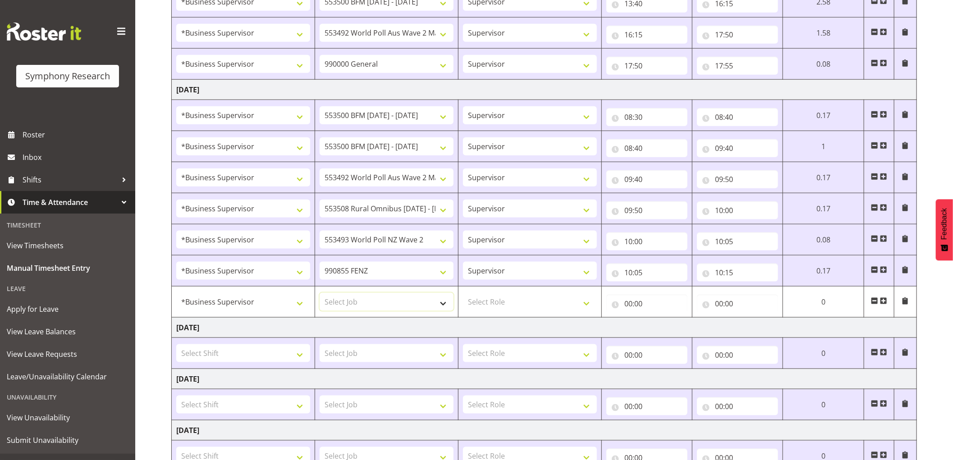
click at [354, 306] on select "Select Job 550060 IF Admin 553492 World Poll Aus Wave 2 Main 2025 553493 World …" at bounding box center [387, 302] width 134 height 18
click at [357, 322] on td "Thursday 21st August 2025" at bounding box center [544, 328] width 745 height 20
click at [370, 295] on select "Select Job 550060 IF Admin 553492 World Poll Aus Wave 2 Main 2025 553493 World …" at bounding box center [387, 302] width 134 height 18
select select "743"
click at [320, 294] on select "Select Job 550060 IF Admin 553492 World Poll Aus Wave 2 Main 2025 553493 World …" at bounding box center [387, 302] width 134 height 18
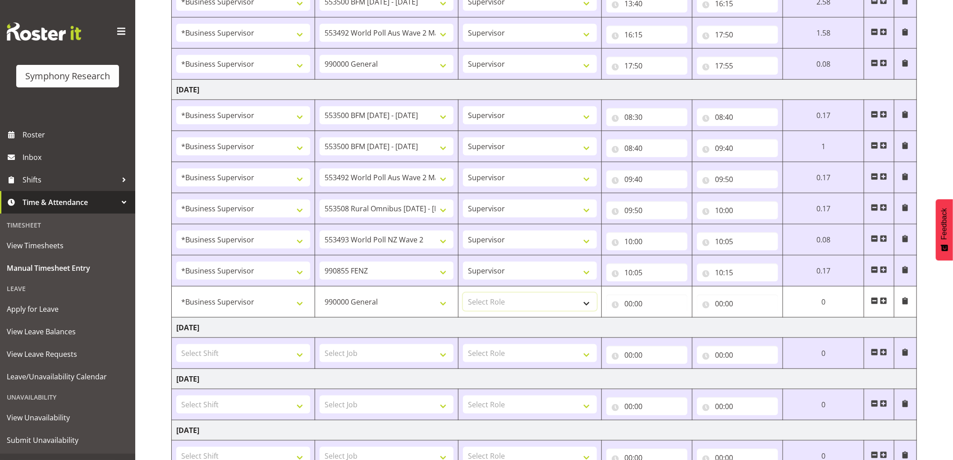
click at [518, 308] on select "Select Role Supervisor Interviewing Briefing" at bounding box center [530, 302] width 134 height 18
select select "45"
click at [463, 294] on select "Select Role Supervisor Interviewing Briefing" at bounding box center [530, 302] width 134 height 18
click at [627, 304] on input "00:00" at bounding box center [646, 304] width 81 height 18
click at [664, 332] on select "00 01 02 03 04 05 06 07 08 09 10 11 12 13 14 15 16 17 18 19 20 21 22 23" at bounding box center [668, 327] width 20 height 18
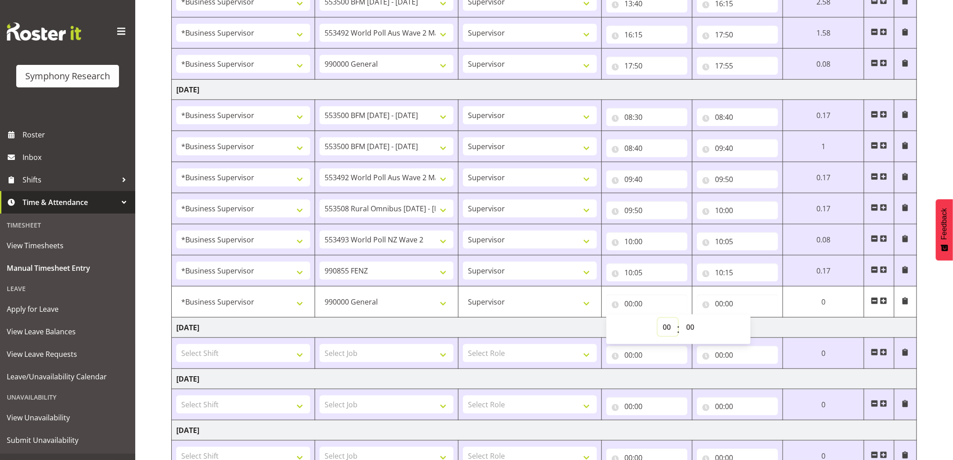
select select "8"
click at [658, 319] on select "00 01 02 03 04 05 06 07 08 09 10 11 12 13 14 15 16 17 18 19 20 21 22 23" at bounding box center [668, 327] width 20 height 18
type input "08:00"
click at [690, 328] on select "00 01 02 03 04 05 06 07 08 09 10 11 12 13 14 15 16 17 18 19 20 21 22 23 24 25 2…" at bounding box center [691, 327] width 20 height 18
select select "10"
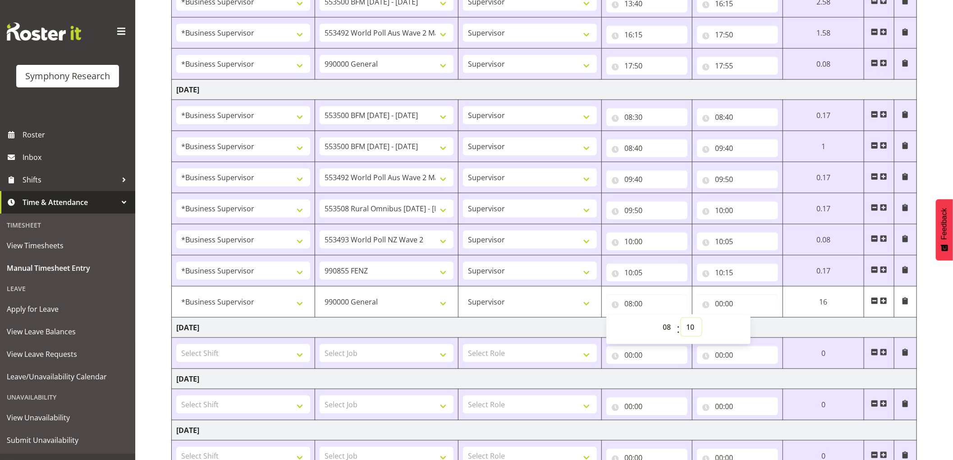
click at [681, 319] on select "00 01 02 03 04 05 06 07 08 09 10 11 12 13 14 15 16 17 18 19 20 21 22 23 24 25 2…" at bounding box center [691, 327] width 20 height 18
type input "08:10"
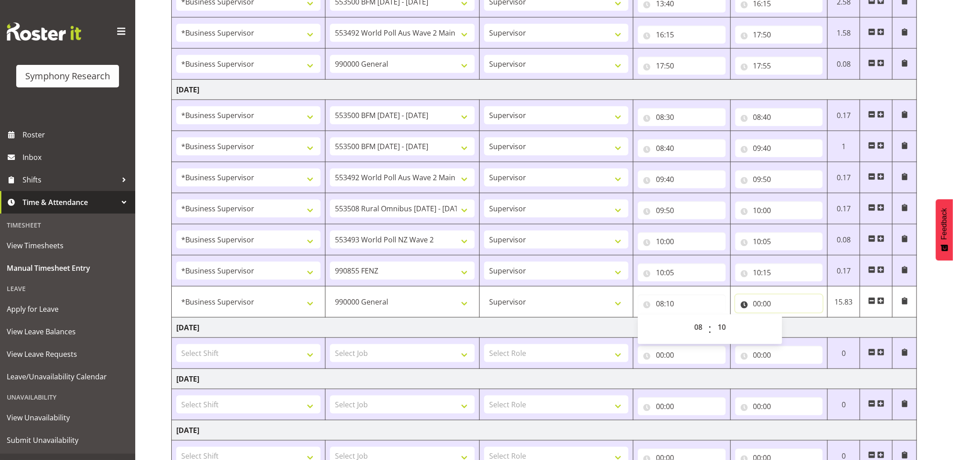
click at [755, 307] on input "00:00" at bounding box center [779, 304] width 88 height 18
click at [797, 335] on select "00 01 02 03 04 05 06 07 08 09 10 11 12 13 14 15 16 17 18 19 20 21 22 23" at bounding box center [797, 327] width 20 height 18
select select "8"
click at [787, 319] on select "00 01 02 03 04 05 06 07 08 09 10 11 12 13 14 15 16 17 18 19 20 21 22 23" at bounding box center [797, 327] width 20 height 18
type input "08:00"
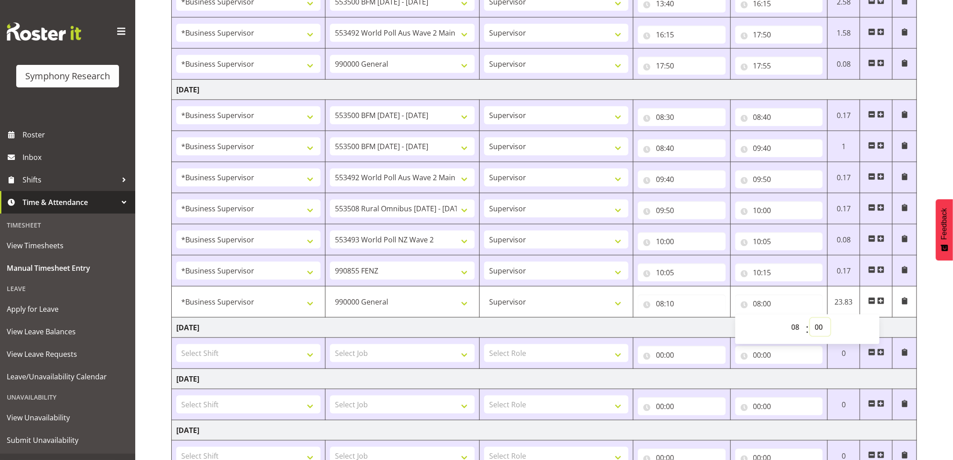
click at [819, 330] on select "00 01 02 03 04 05 06 07 08 09 10 11 12 13 14 15 16 17 18 19 20 21 22 23 24 25 2…" at bounding box center [820, 327] width 20 height 18
select select "30"
click at [810, 319] on select "00 01 02 03 04 05 06 07 08 09 10 11 12 13 14 15 16 17 18 19 20 21 22 23 24 25 2…" at bounding box center [820, 327] width 20 height 18
type input "08:30"
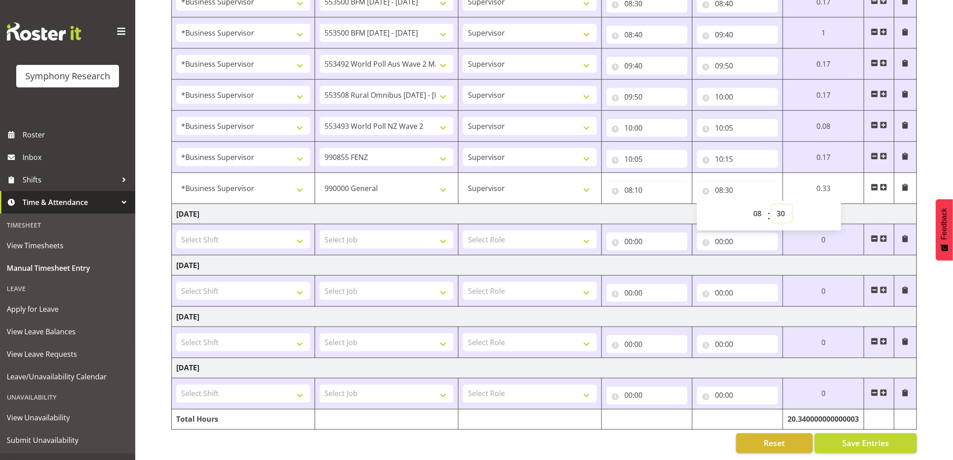
scroll to position [724, 0]
click at [875, 438] on span "Save Entries" at bounding box center [865, 444] width 47 height 12
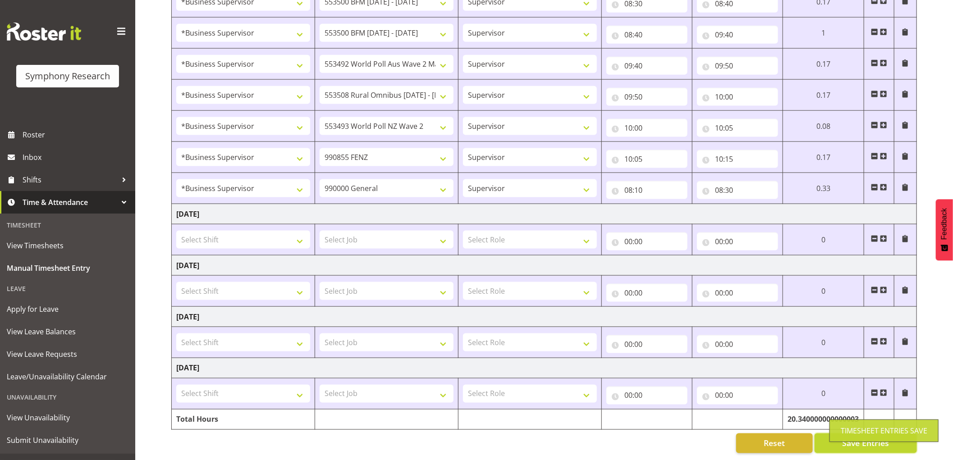
scroll to position [674, 0]
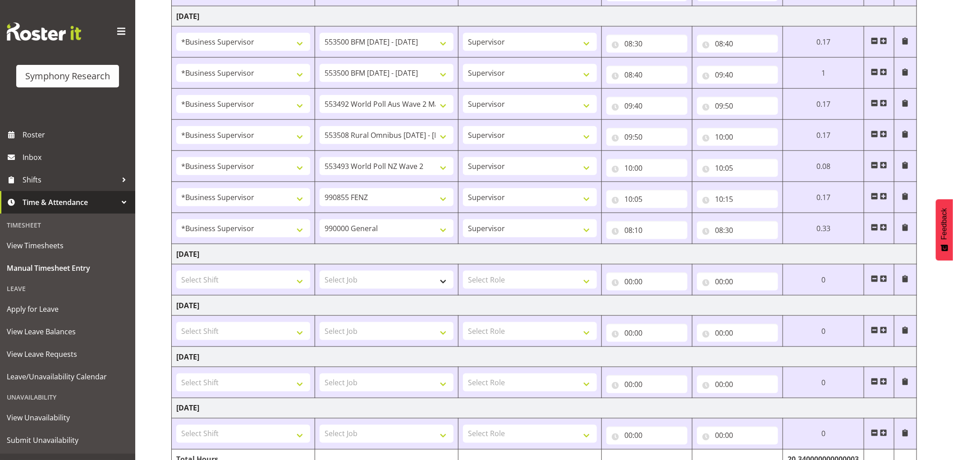
drag, startPoint x: 886, startPoint y: 230, endPoint x: 370, endPoint y: 314, distance: 523.4
click at [886, 230] on span at bounding box center [883, 227] width 7 height 7
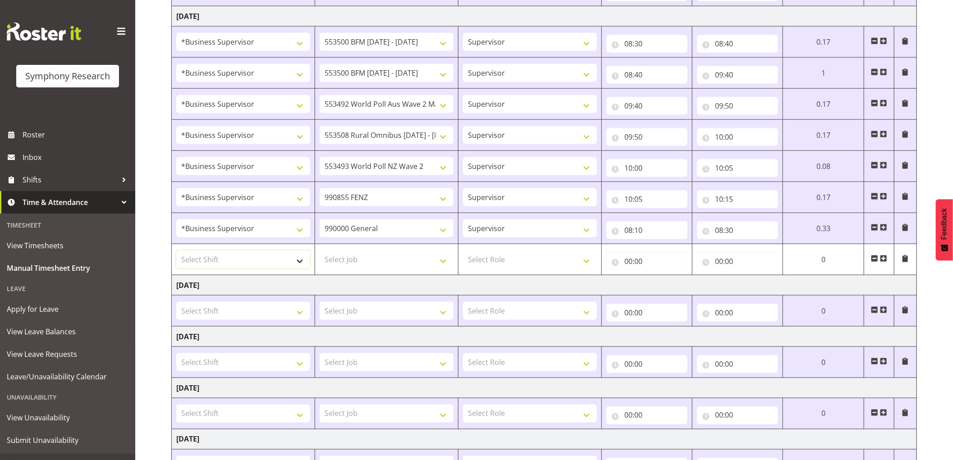
click at [271, 265] on select "Select Shift !!Project Briefing (Job to be assigned) !!Weekend Residential (Ros…" at bounding box center [243, 260] width 134 height 18
select select "1607"
click at [176, 252] on select "Select Shift !!Project Briefing (Job to be assigned) !!Weekend Residential (Ros…" at bounding box center [243, 260] width 134 height 18
click at [400, 264] on select "Select Job 550060 IF Admin 553492 World Poll Aus Wave 2 Main 2025 553493 World …" at bounding box center [387, 260] width 134 height 18
select select "760"
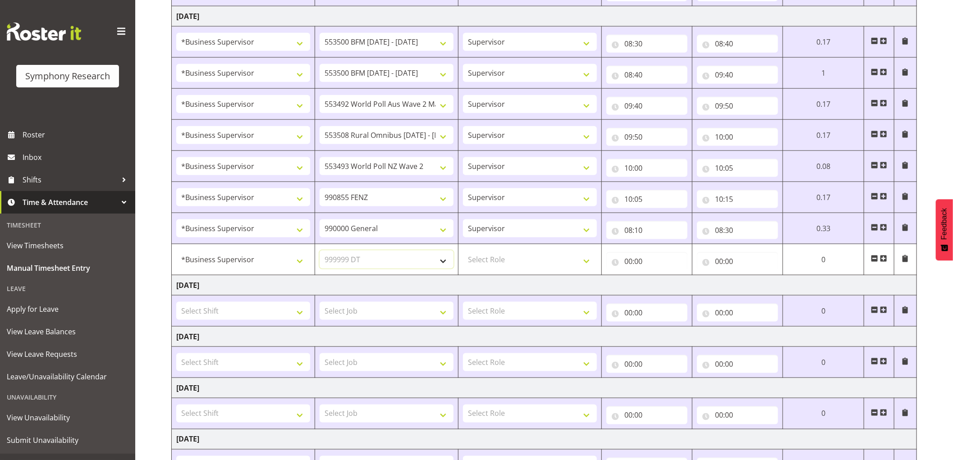
click at [320, 252] on select "Select Job 550060 IF Admin 553492 World Poll Aus Wave 2 Main 2025 553493 World …" at bounding box center [387, 260] width 134 height 18
click at [902, 260] on span at bounding box center [905, 258] width 7 height 7
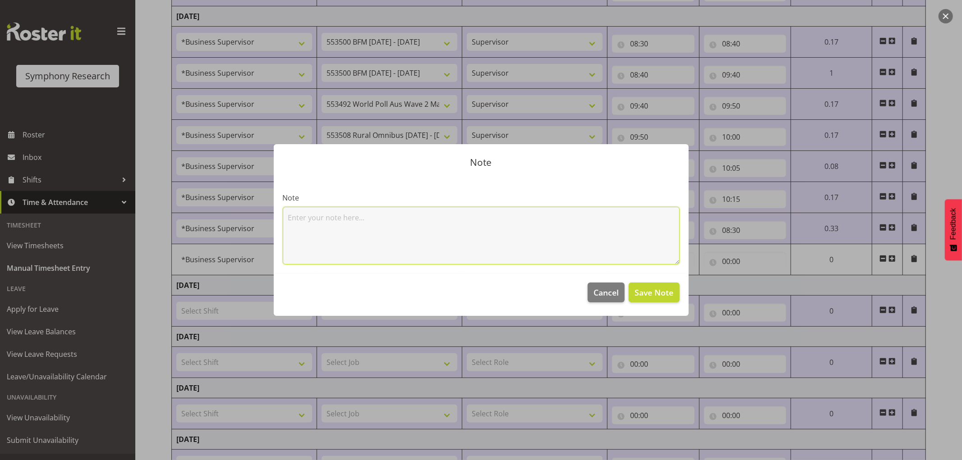
click at [458, 245] on textarea at bounding box center [481, 236] width 397 height 58
type textarea "itm job"
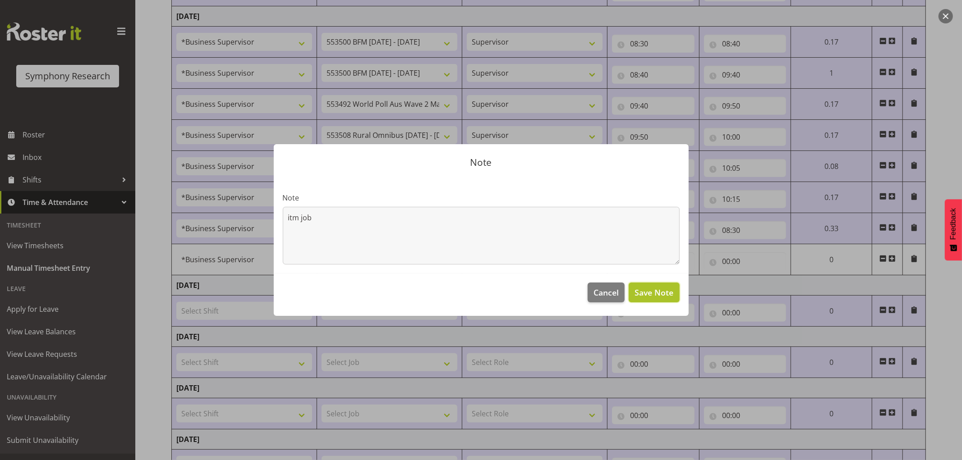
click at [667, 291] on span "Save Note" at bounding box center [653, 293] width 39 height 12
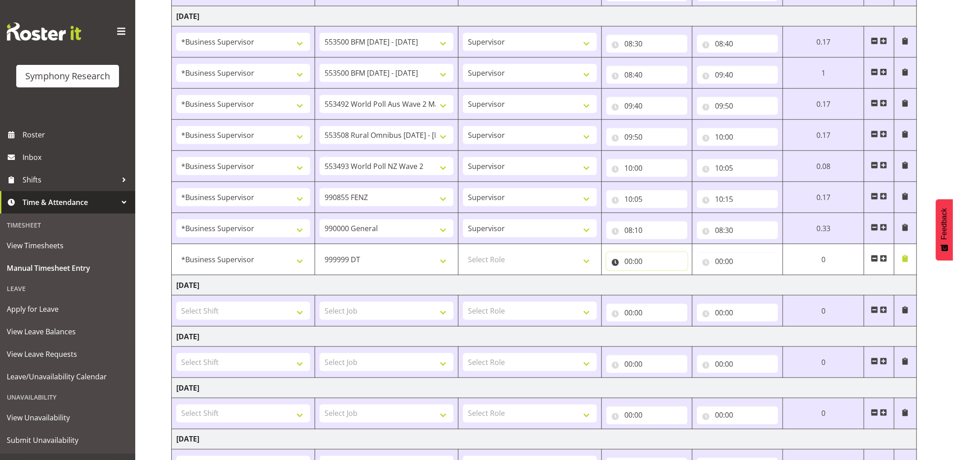
click at [627, 263] on input "00:00" at bounding box center [646, 261] width 81 height 18
click at [663, 289] on select "00 01 02 03 04 05 06 07 08 09 10 11 12 13 14 15 16 17 18 19 20 21 22 23" at bounding box center [668, 285] width 20 height 18
select select "10"
click at [658, 277] on select "00 01 02 03 04 05 06 07 08 09 10 11 12 13 14 15 16 17 18 19 20 21 22 23" at bounding box center [668, 285] width 20 height 18
type input "10:00"
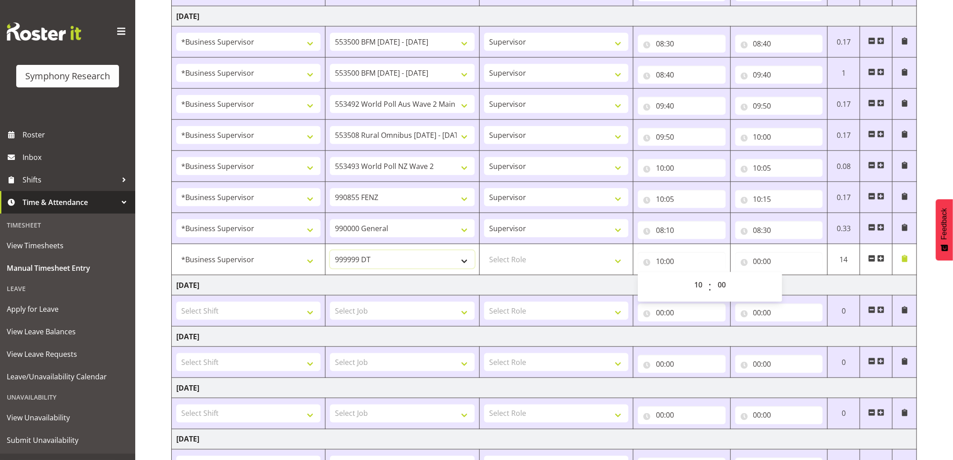
click at [404, 260] on select "550060 IF Admin 553492 World Poll Aus Wave 2 Main 2025 553493 World Poll NZ Wav…" at bounding box center [402, 260] width 144 height 18
select select "9426"
click at [330, 252] on select "550060 IF Admin 553492 World Poll Aus Wave 2 Main 2025 553493 World Poll NZ Wav…" at bounding box center [402, 260] width 144 height 18
click at [544, 269] on select "Select Role Supervisor Interviewing Briefing" at bounding box center [556, 260] width 144 height 18
click at [484, 252] on select "Select Role Supervisor Interviewing Briefing" at bounding box center [556, 260] width 144 height 18
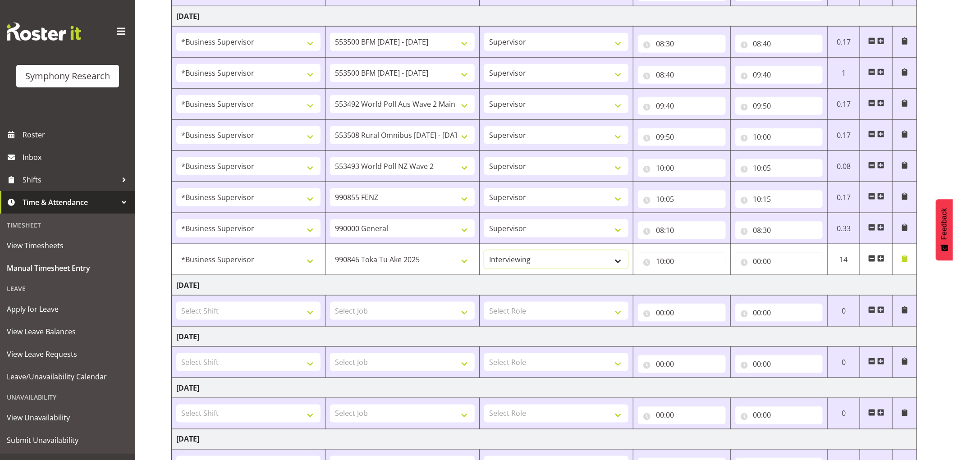
click at [540, 267] on select "Supervisor Interviewing Briefing" at bounding box center [556, 260] width 144 height 18
select select "45"
click at [484, 252] on select "Supervisor Interviewing Briefing" at bounding box center [556, 260] width 144 height 18
click at [675, 265] on input "10:00" at bounding box center [682, 261] width 88 height 18
click at [724, 291] on select "00 01 02 03 04 05 06 07 08 09 10 11 12 13 14 15 16 17 18 19 20 21 22 23 24 25 2…" at bounding box center [723, 285] width 20 height 18
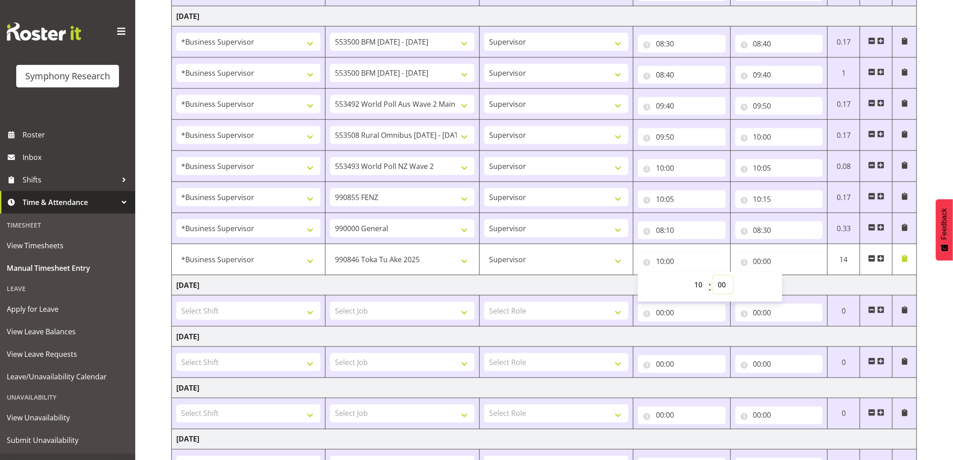
select select "15"
click at [713, 277] on select "00 01 02 03 04 05 06 07 08 09 10 11 12 13 14 15 16 17 18 19 20 21 22 23 24 25 2…" at bounding box center [723, 285] width 20 height 18
type input "10:15"
click at [756, 262] on input "00:00" at bounding box center [779, 261] width 88 height 18
click at [795, 289] on select "00 01 02 03 04 05 06 07 08 09 10 11 12 13 14 15 16 17 18 19 20 21 22 23" at bounding box center [797, 285] width 20 height 18
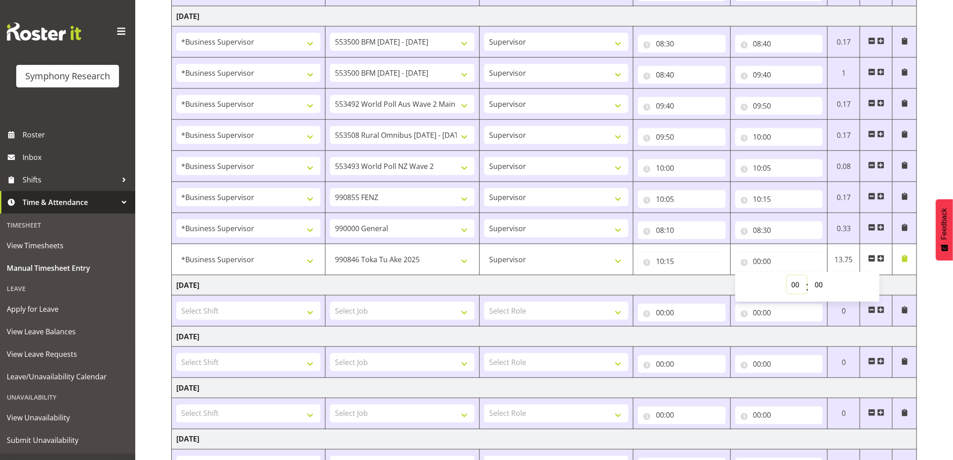
select select "10"
click at [787, 277] on select "00 01 02 03 04 05 06 07 08 09 10 11 12 13 14 15 16 17 18 19 20 21 22 23" at bounding box center [797, 285] width 20 height 18
type input "10:00"
click at [819, 286] on select "00 01 02 03 04 05 06 07 08 09 10 11 12 13 14 15 16 17 18 19 20 21 22 23 24 25 2…" at bounding box center [820, 285] width 20 height 18
select select "25"
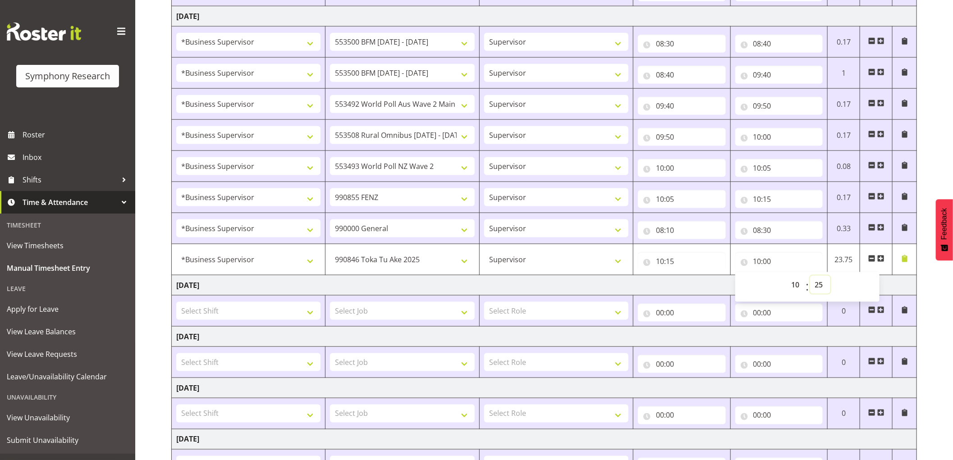
click at [810, 277] on select "00 01 02 03 04 05 06 07 08 09 10 11 12 13 14 15 16 17 18 19 20 21 22 23 24 25 2…" at bounding box center [820, 285] width 20 height 18
type input "10:25"
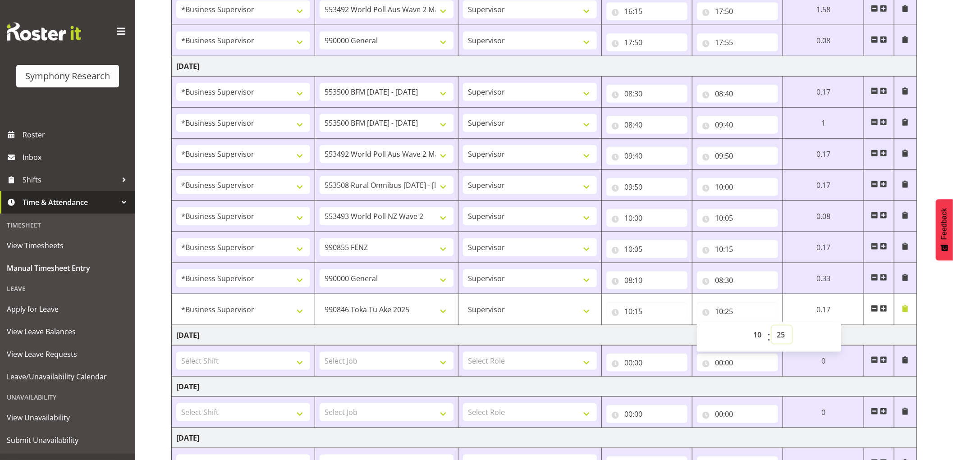
scroll to position [756, 0]
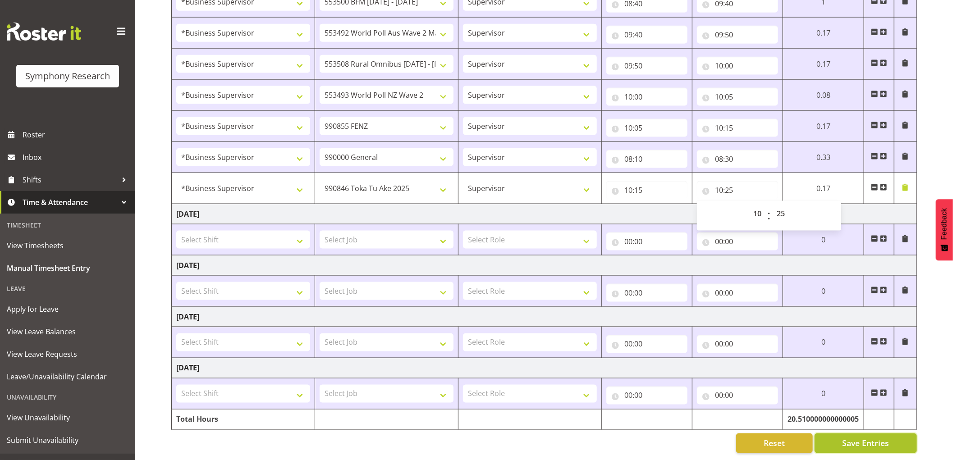
click at [837, 434] on button "Save Entries" at bounding box center [866, 444] width 102 height 20
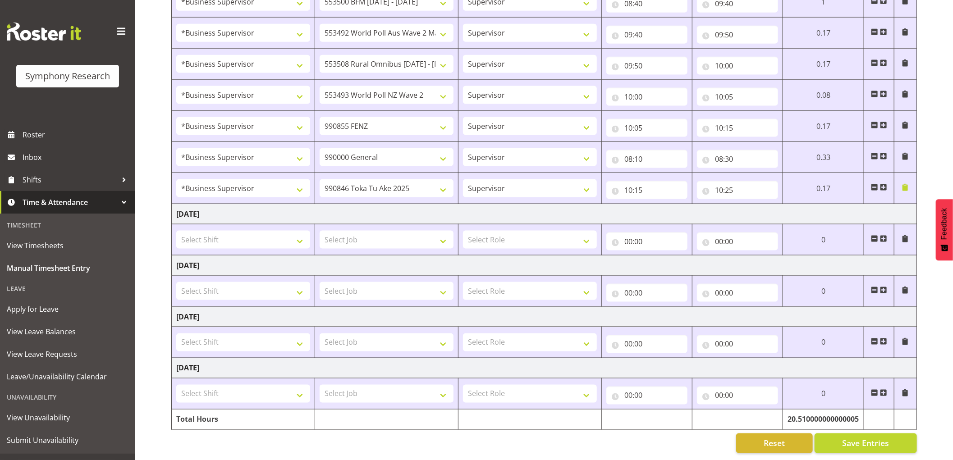
click at [882, 184] on span at bounding box center [883, 187] width 7 height 7
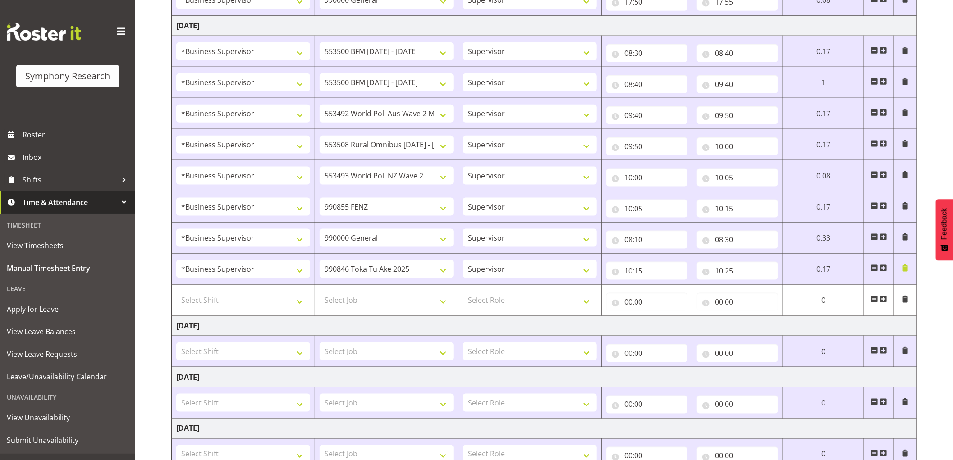
scroll to position [655, 0]
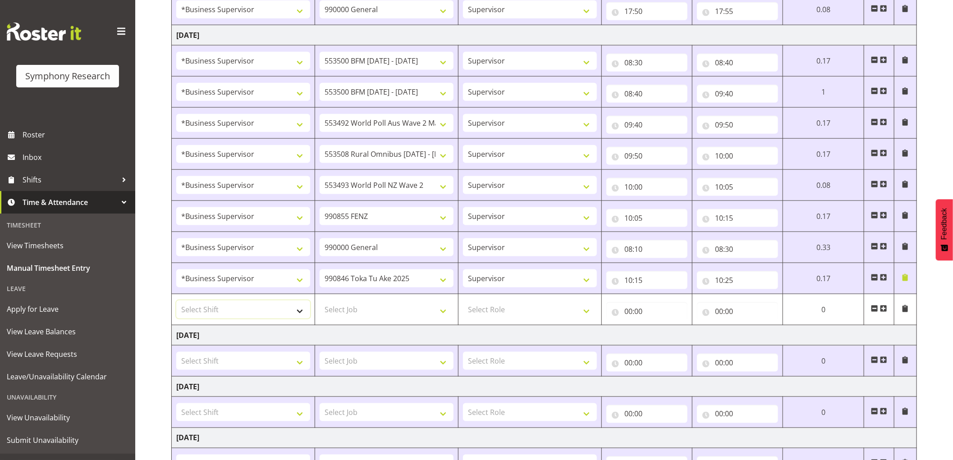
drag, startPoint x: 252, startPoint y: 311, endPoint x: 298, endPoint y: 310, distance: 45.1
click at [252, 311] on select "Select Shift !!Project Briefing (Job to be assigned) !!Weekend Residential (Ros…" at bounding box center [243, 310] width 134 height 18
select select "1607"
click at [176, 302] on select "Select Shift !!Project Briefing (Job to be assigned) !!Weekend Residential (Ros…" at bounding box center [243, 310] width 134 height 18
click at [362, 313] on select "Select Job 550060 IF Admin 553492 World Poll Aus Wave 2 Main 2025 553493 World …" at bounding box center [387, 310] width 134 height 18
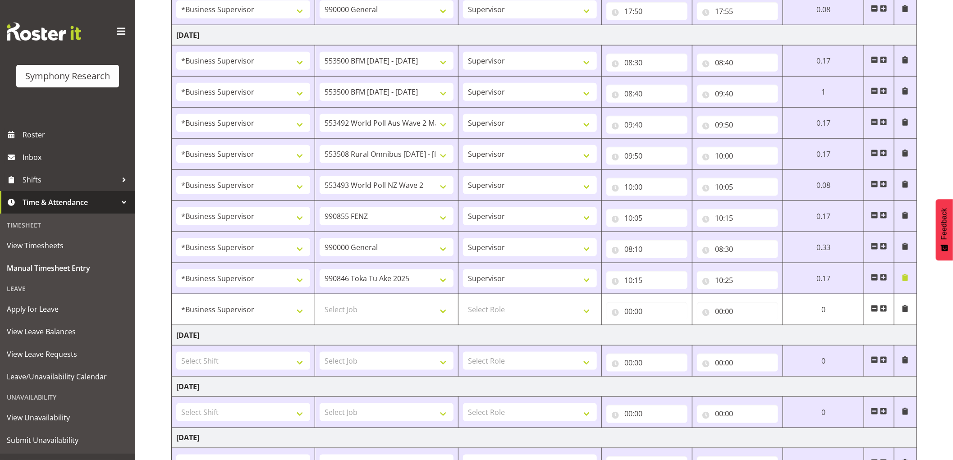
click at [528, 334] on td "[DATE]" at bounding box center [544, 335] width 745 height 20
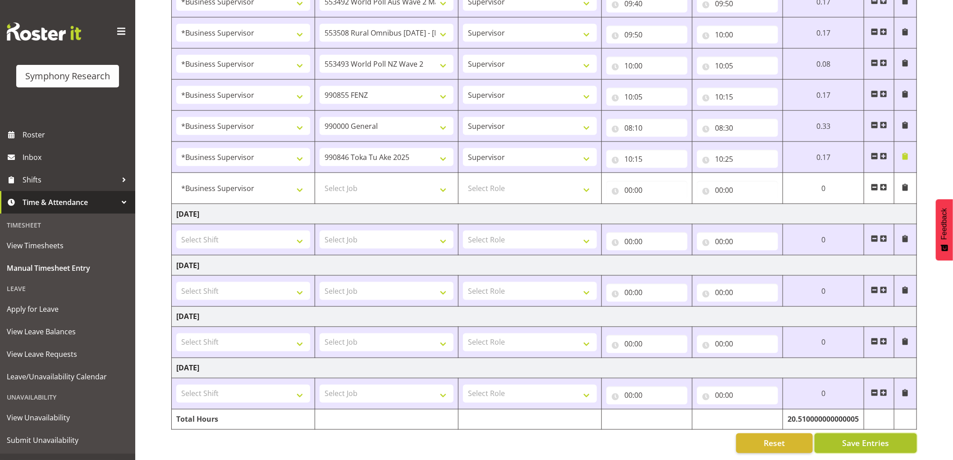
click at [852, 439] on span "Save Entries" at bounding box center [865, 444] width 47 height 12
click at [849, 438] on span "Save Entries" at bounding box center [865, 444] width 47 height 12
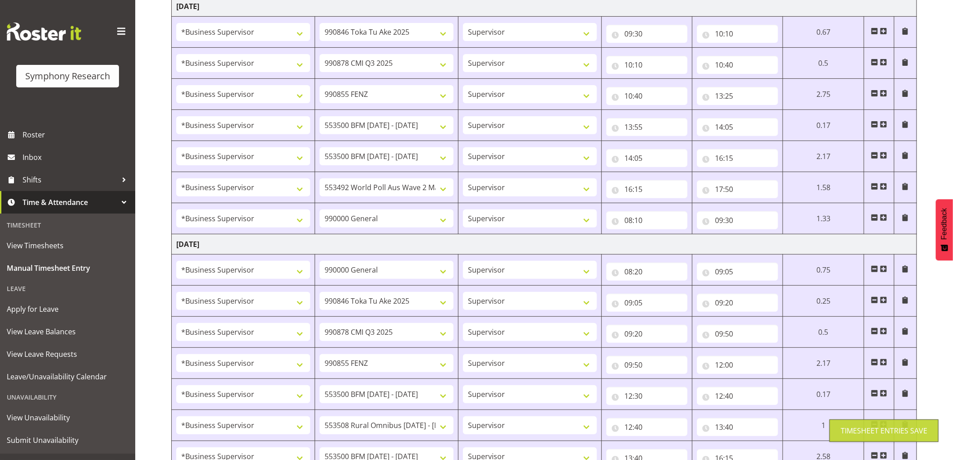
scroll to position [5, 0]
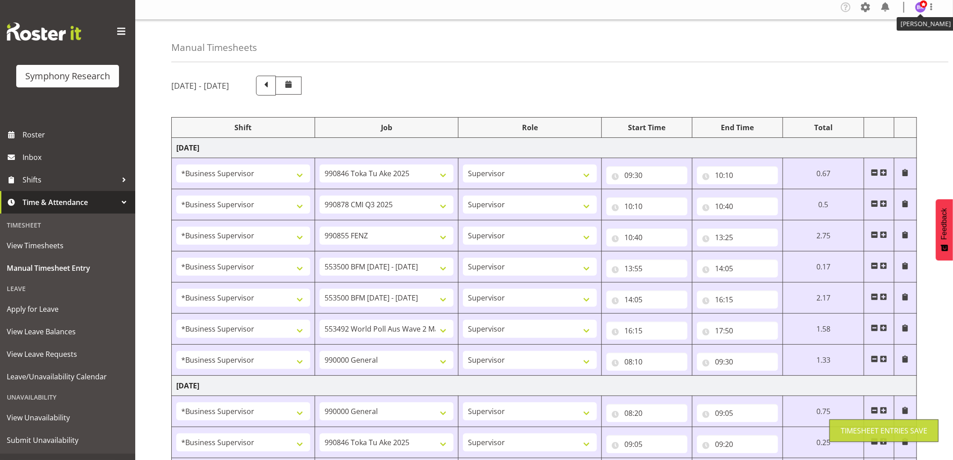
click at [921, 9] on img at bounding box center [920, 7] width 11 height 11
click at [898, 44] on link "Log Out" at bounding box center [893, 43] width 87 height 16
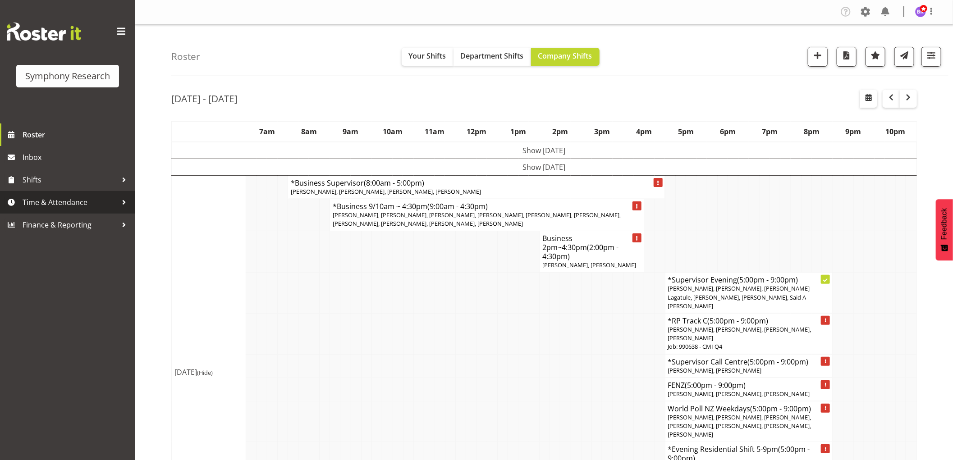
click at [55, 201] on span "Time & Attendance" at bounding box center [70, 203] width 95 height 14
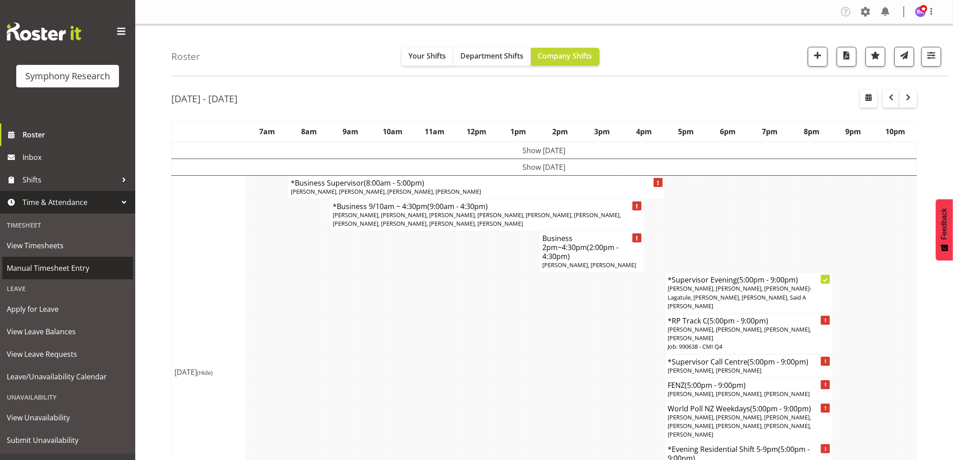
click at [60, 269] on span "Manual Timesheet Entry" at bounding box center [68, 268] width 122 height 14
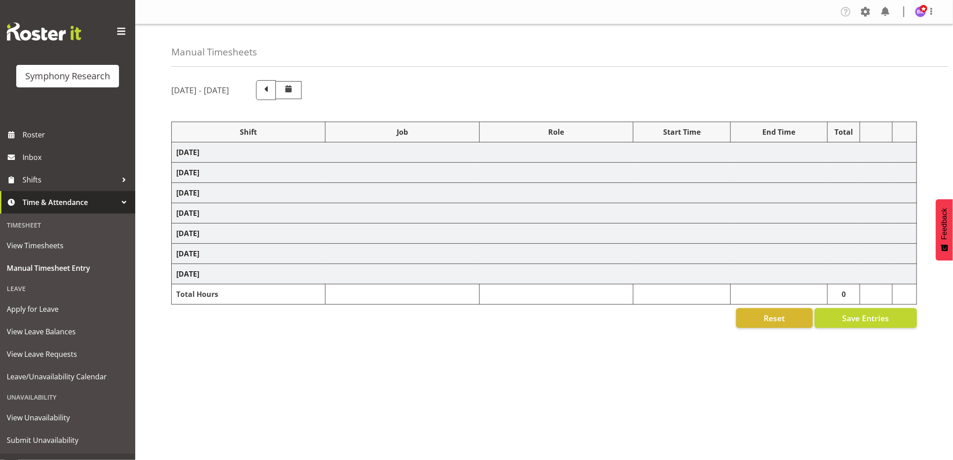
select select "1607"
select select "9426"
select select "1607"
select select "10239"
select select "1607"
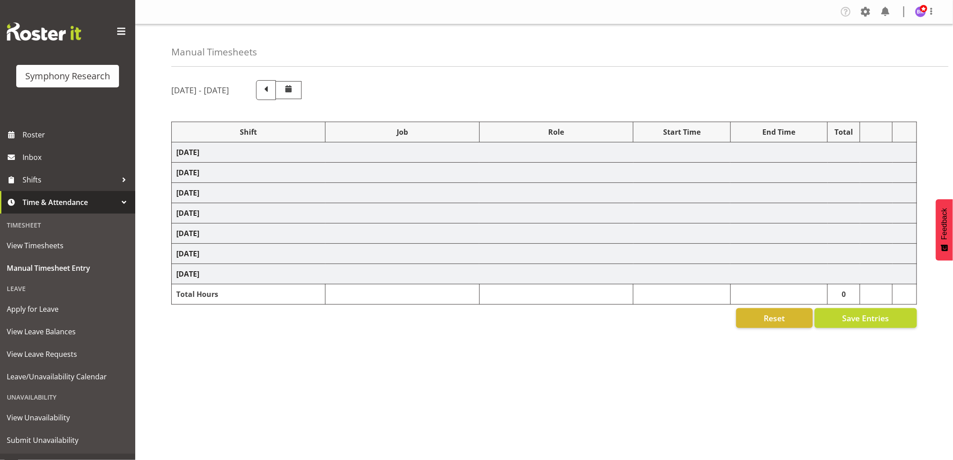
select select "9636"
select select "1607"
select select "10242"
select select "1607"
select select "10242"
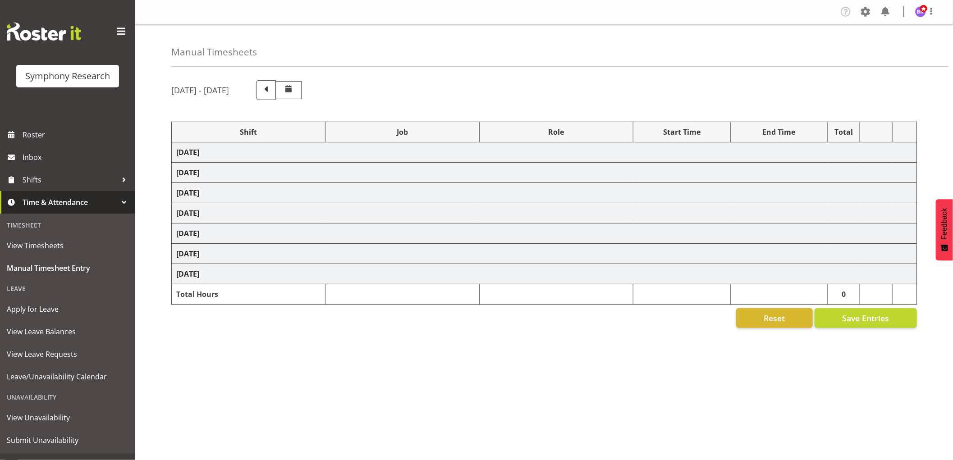
select select "1607"
select select "10499"
select select "1607"
select select "743"
select select "1607"
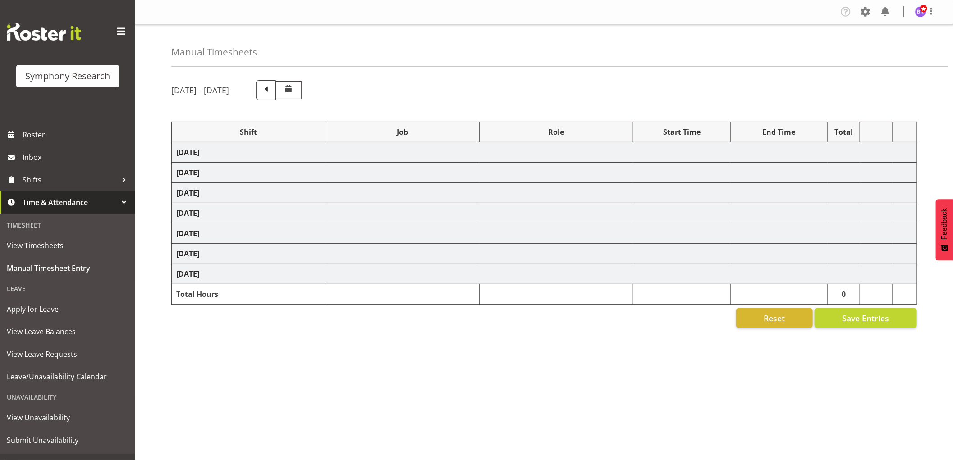
select select "743"
select select "1607"
select select "9426"
select select "1607"
select select "10239"
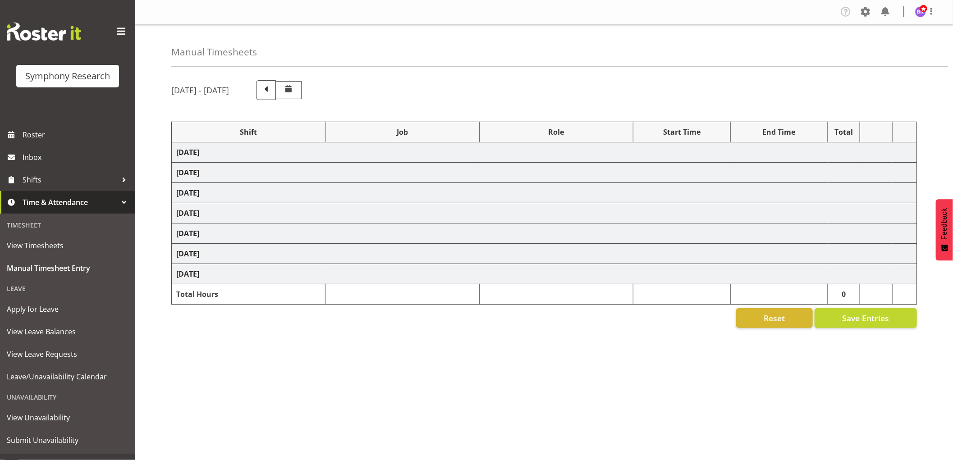
select select "1607"
select select "9636"
select select "1607"
select select "10242"
select select "1607"
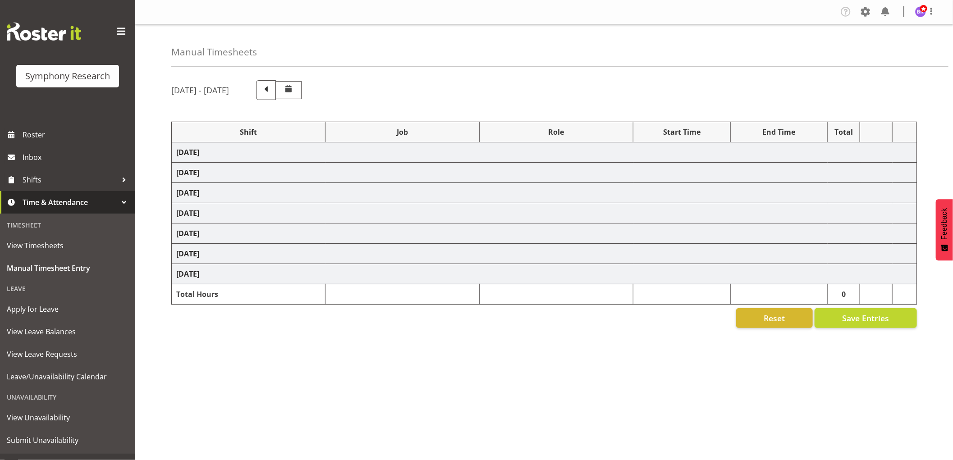
select select "10536"
select select "1607"
select select "10242"
select select "1607"
select select "10499"
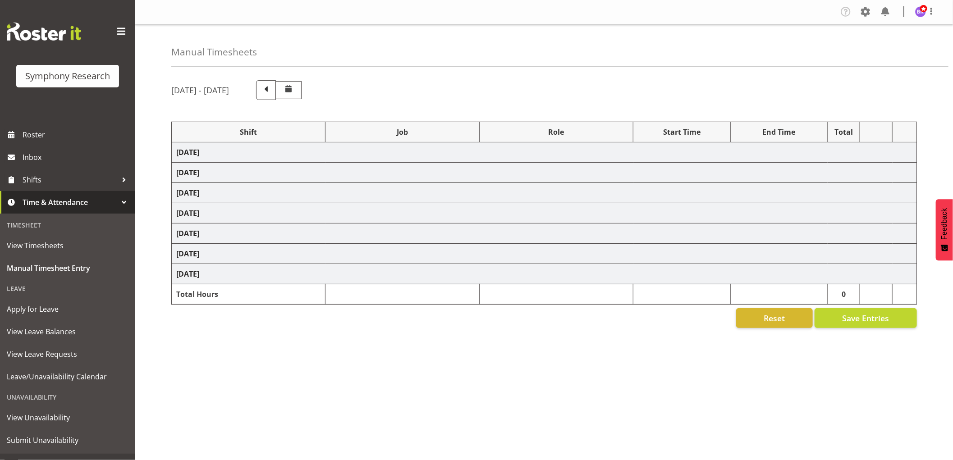
select select "1607"
select select "743"
select select "1607"
select select "10242"
select select "1607"
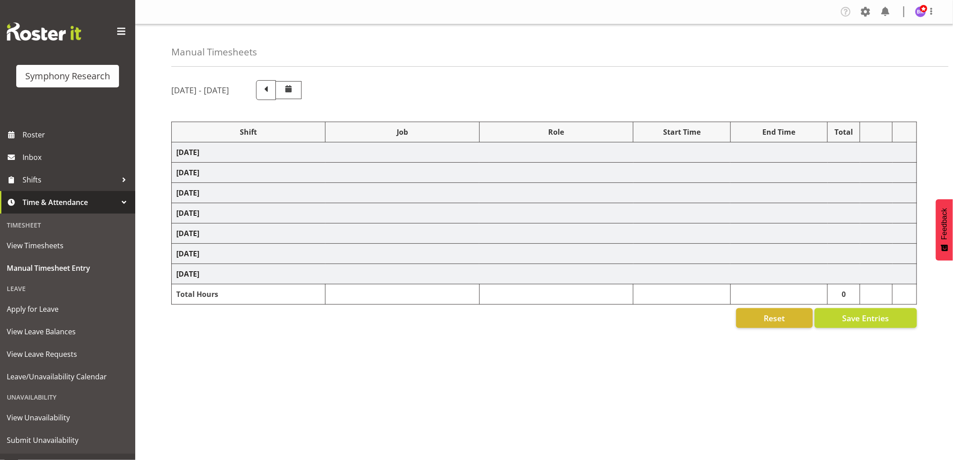
select select "10242"
select select "1607"
select select "10499"
select select "1607"
select select "10536"
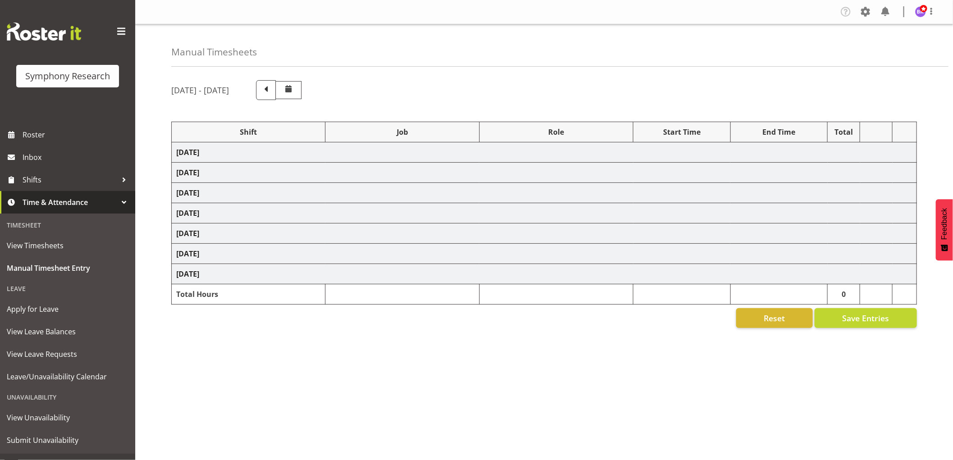
select select "1607"
select select "10527"
select select "1607"
select select "9636"
select select "1607"
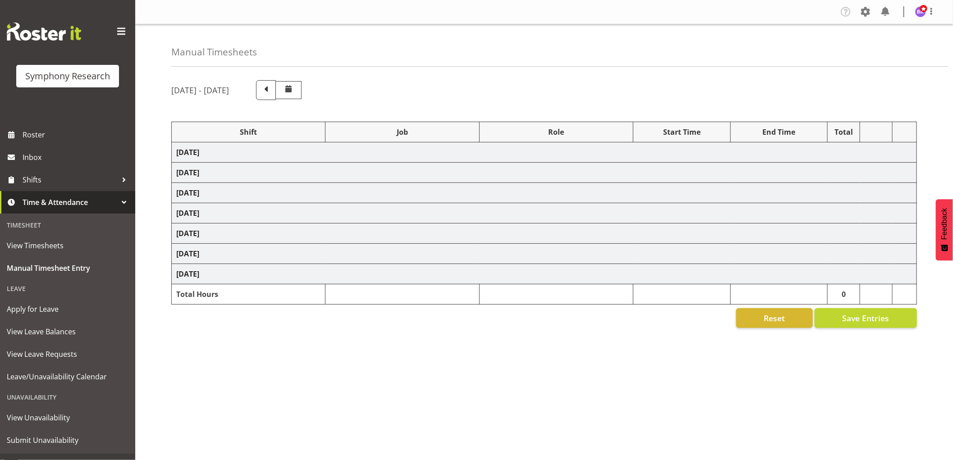
select select "743"
select select "1607"
select select "9426"
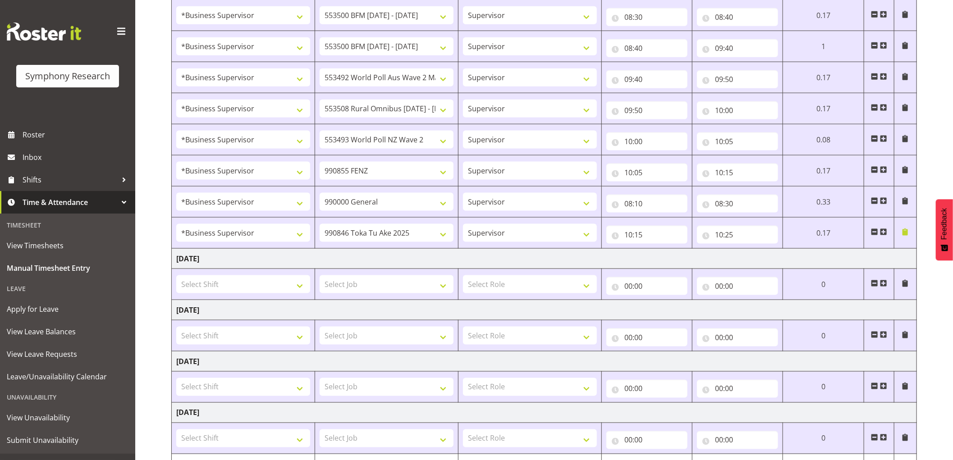
scroll to position [651, 0]
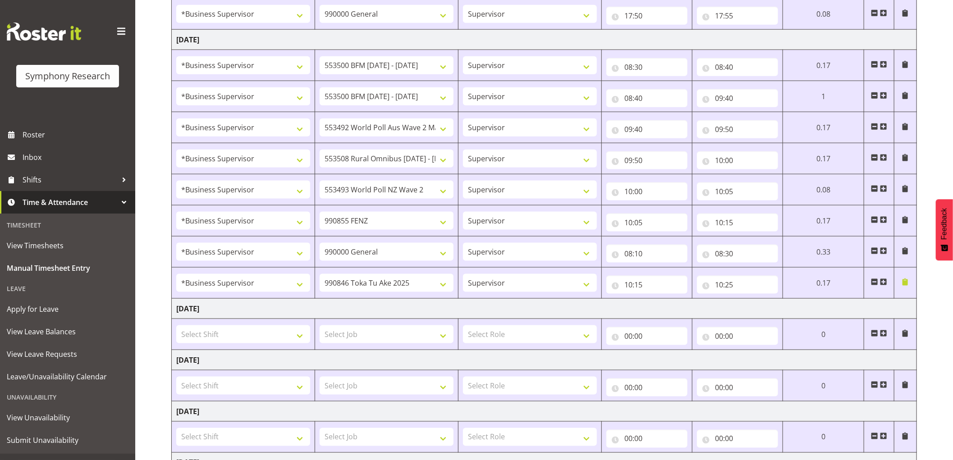
click at [885, 285] on span at bounding box center [883, 282] width 7 height 7
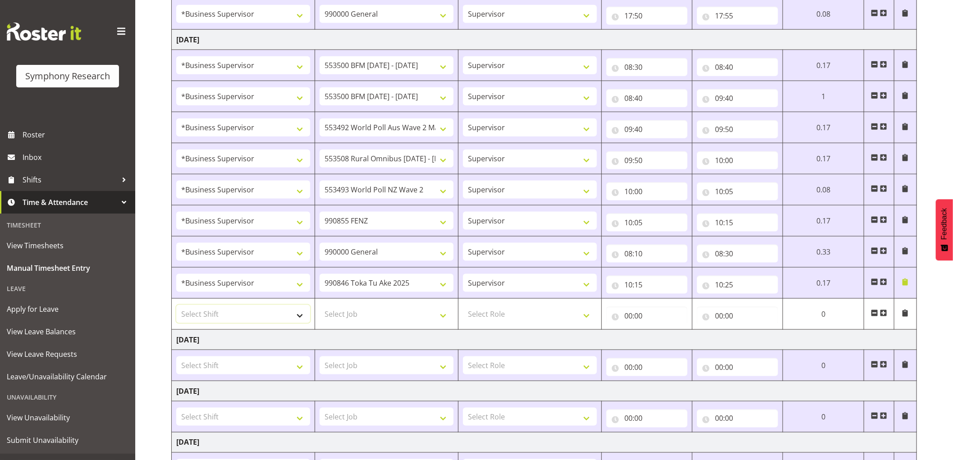
click at [268, 315] on select "Select Shift !!Project Briefing (Job to be assigned) !!Weekend Residential (Ros…" at bounding box center [243, 314] width 134 height 18
select select "1607"
click at [176, 306] on select "Select Shift !!Project Briefing (Job to be assigned) !!Weekend Residential (Ros…" at bounding box center [243, 314] width 134 height 18
click at [404, 316] on select "Select Job 550060 IF Admin 553492 World Poll Aus Wave 2 Main 2025 553493 World …" at bounding box center [387, 314] width 134 height 18
select select "10549"
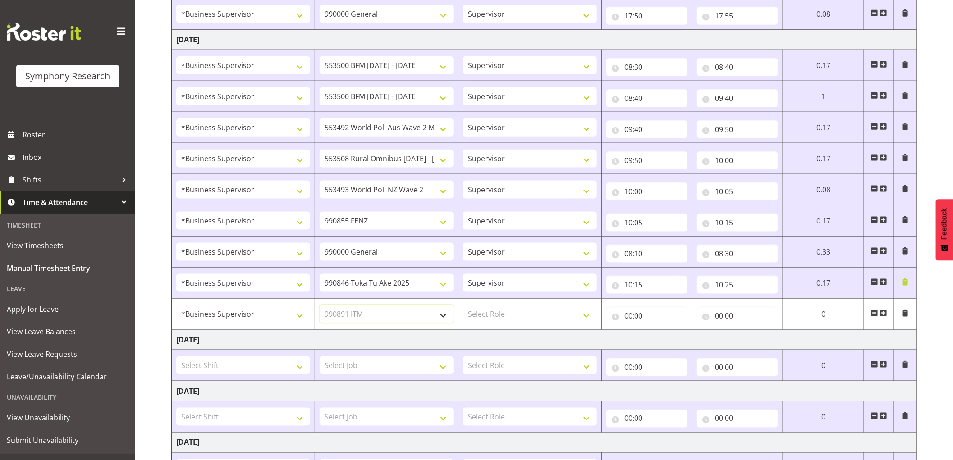
click at [320, 306] on select "Select Job 550060 IF Admin 553492 World Poll Aus Wave 2 Main 2025 553493 World …" at bounding box center [387, 314] width 134 height 18
click at [502, 318] on select "Select Role Supervisor Interviewing Briefing" at bounding box center [530, 314] width 134 height 18
select select "45"
click at [463, 306] on select "Select Role Supervisor Interviewing Briefing" at bounding box center [530, 314] width 134 height 18
click at [630, 317] on input "00:00" at bounding box center [646, 316] width 81 height 18
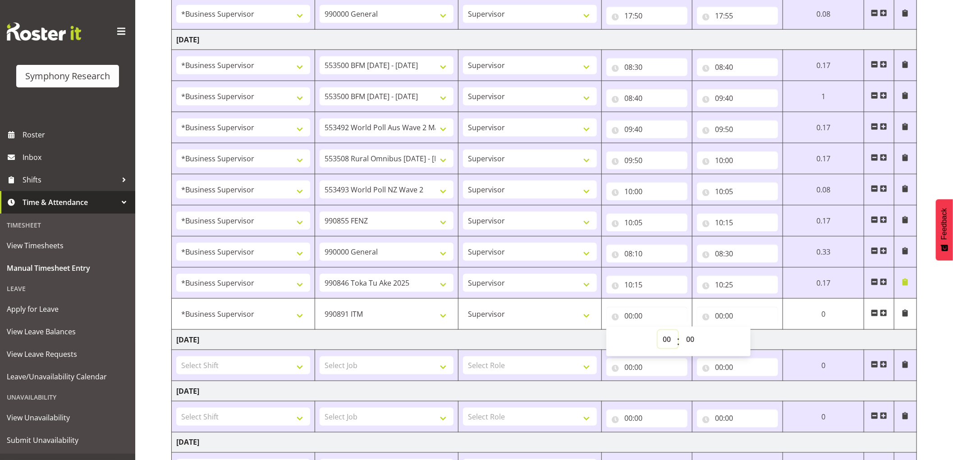
click at [667, 339] on select "00 01 02 03 04 05 06 07 08 09 10 11 12 13 14 15 16 17 18 19 20 21 22 23" at bounding box center [668, 339] width 20 height 18
select select "10"
click at [658, 331] on select "00 01 02 03 04 05 06 07 08 09 10 11 12 13 14 15 16 17 18 19 20 21 22 23" at bounding box center [668, 339] width 20 height 18
type input "10:00"
click at [689, 340] on select "00 01 02 03 04 05 06 07 08 09 10 11 12 13 14 15 16 17 18 19 20 21 22 23 24 25 2…" at bounding box center [691, 339] width 20 height 18
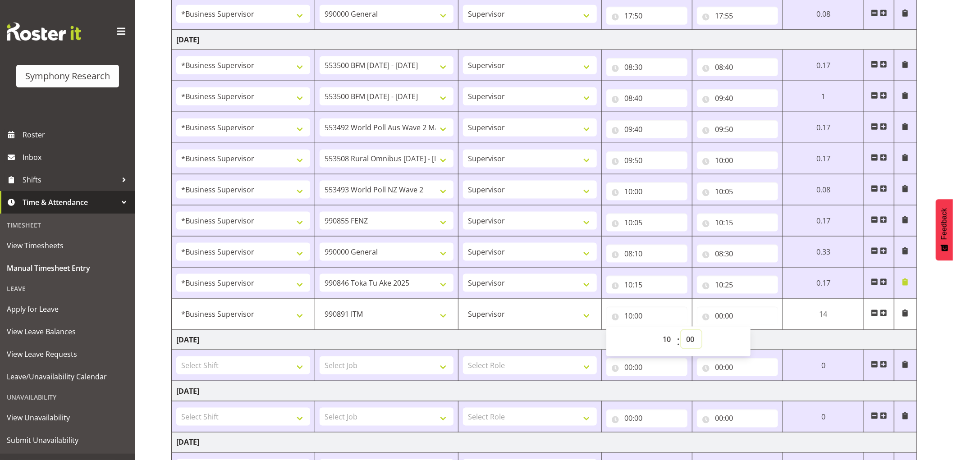
select select "25"
click at [681, 331] on select "00 01 02 03 04 05 06 07 08 09 10 11 12 13 14 15 16 17 18 19 20 21 22 23 24 25 2…" at bounding box center [691, 339] width 20 height 18
type input "10:25"
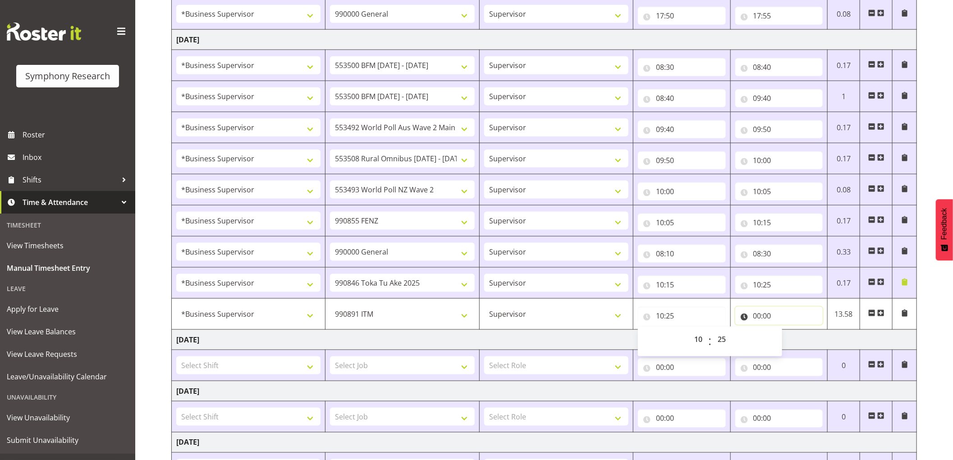
click at [758, 316] on input "00:00" at bounding box center [779, 316] width 88 height 18
click at [790, 337] on select "00 01 02 03 04 05 06 07 08 09 10 11 12 13 14 15 16 17 18 19 20 21 22 23" at bounding box center [797, 339] width 20 height 18
select select "11"
click at [787, 331] on select "00 01 02 03 04 05 06 07 08 09 10 11 12 13 14 15 16 17 18 19 20 21 22 23" at bounding box center [797, 339] width 20 height 18
type input "11:00"
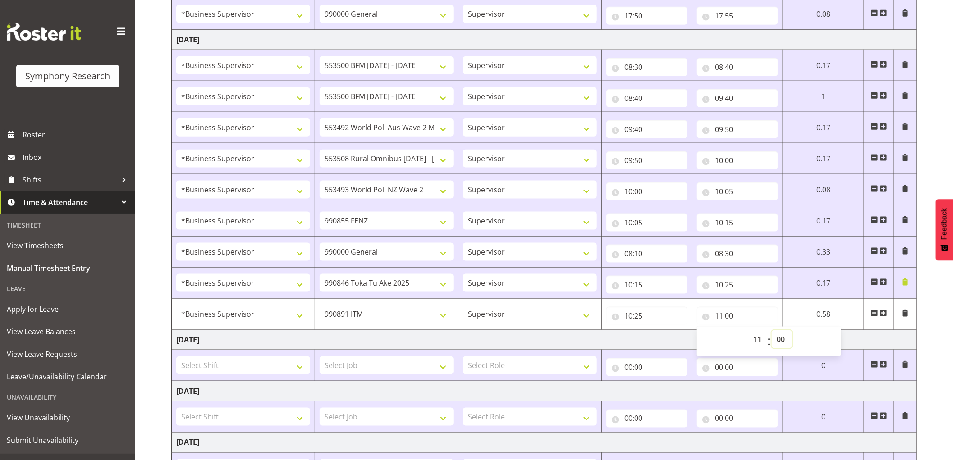
click at [779, 341] on select "00 01 02 03 04 05 06 07 08 09 10 11 12 13 14 15 16 17 18 19 20 21 22 23 24 25 2…" at bounding box center [782, 339] width 20 height 18
select select "55"
click at [772, 331] on select "00 01 02 03 04 05 06 07 08 09 10 11 12 13 14 15 16 17 18 19 20 21 22 23 24 25 2…" at bounding box center [782, 339] width 20 height 18
type input "11:55"
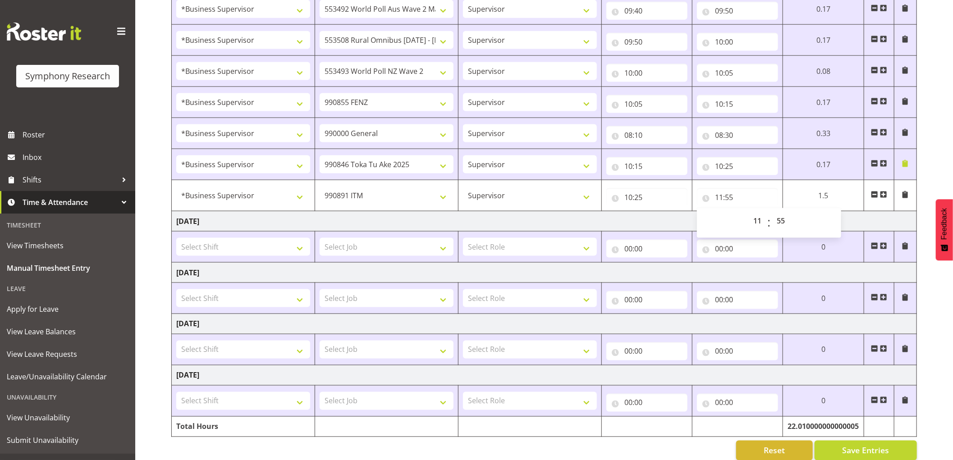
scroll to position [787, 0]
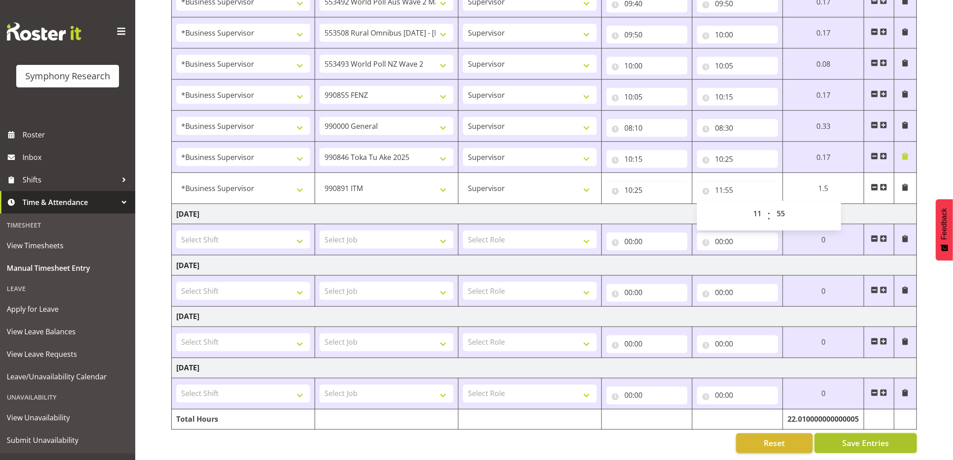
click at [864, 438] on span "Save Entries" at bounding box center [865, 444] width 47 height 12
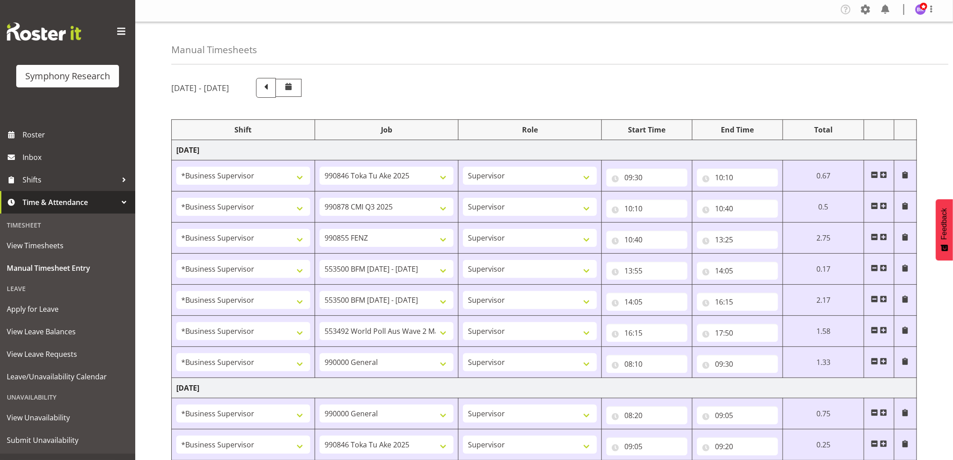
scroll to position [0, 0]
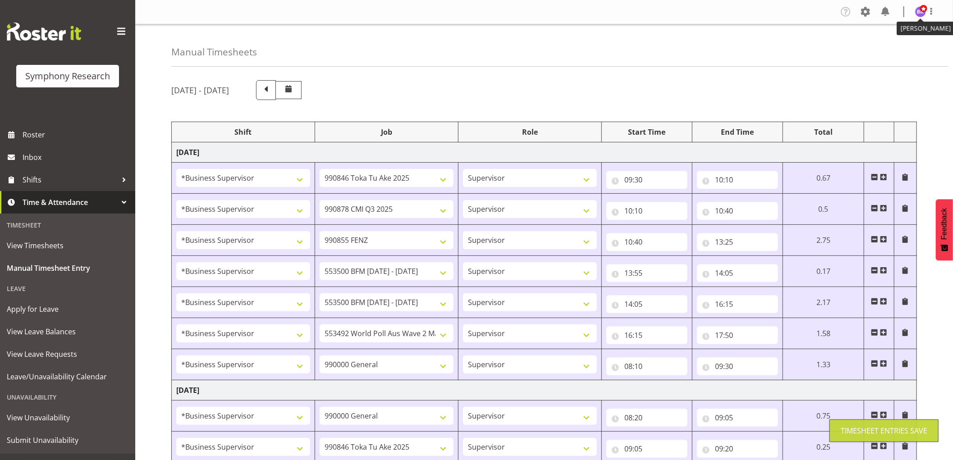
click at [922, 13] on img at bounding box center [920, 11] width 11 height 11
click at [890, 44] on link "Log Out" at bounding box center [893, 47] width 87 height 16
